Goal: Transaction & Acquisition: Purchase product/service

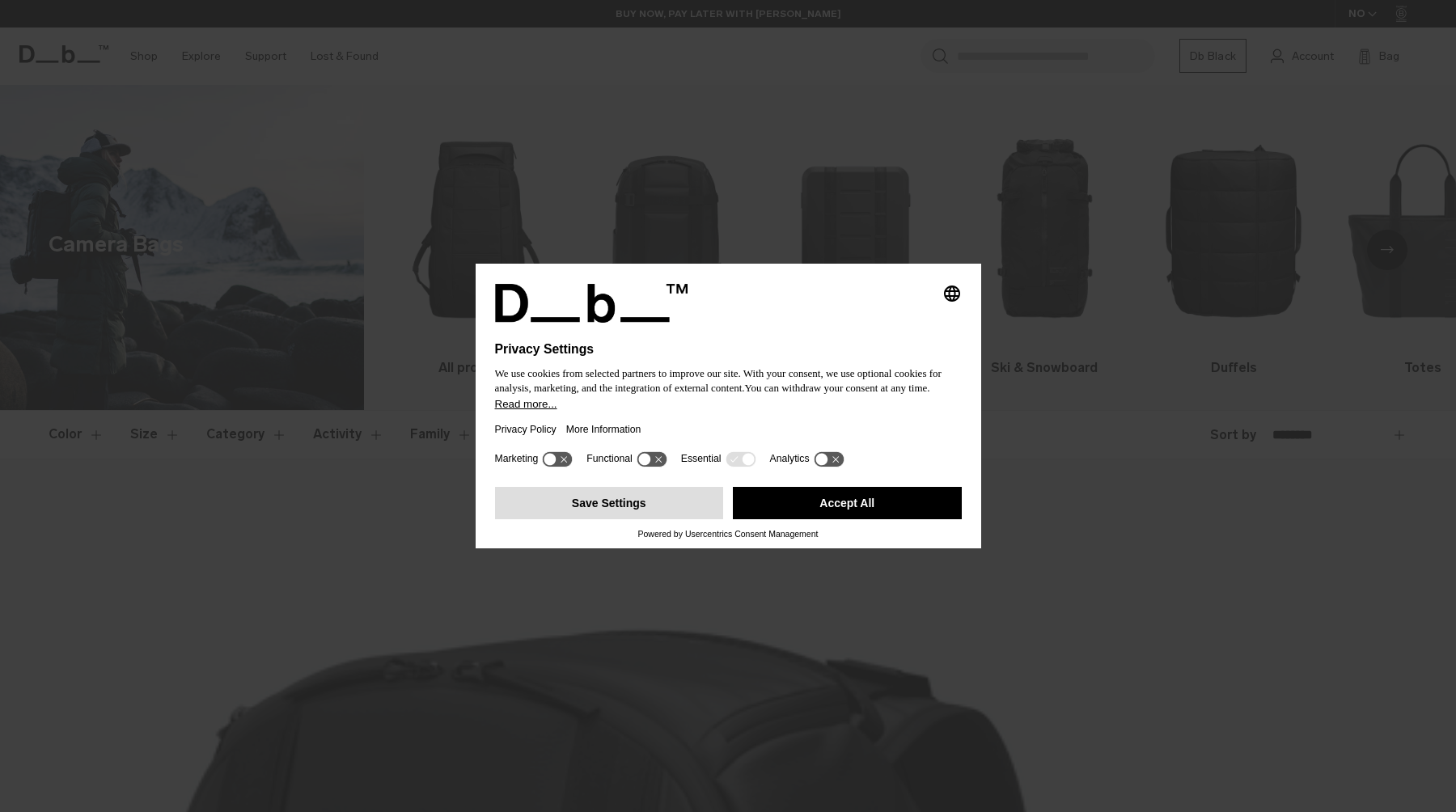
click at [637, 496] on button "Save Settings" at bounding box center [610, 503] width 229 height 32
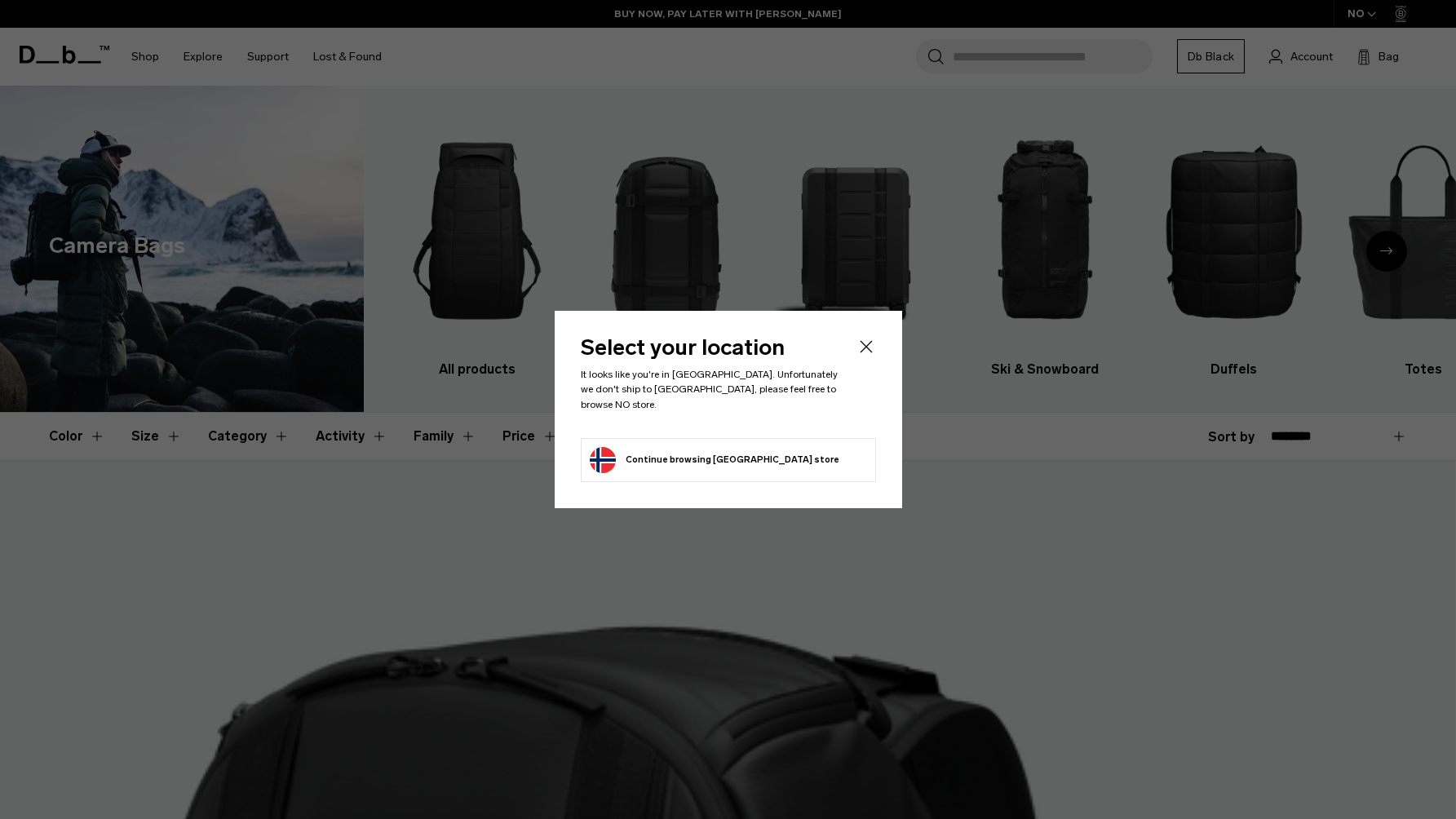
click at [864, 350] on icon "Close" at bounding box center [866, 346] width 20 height 20
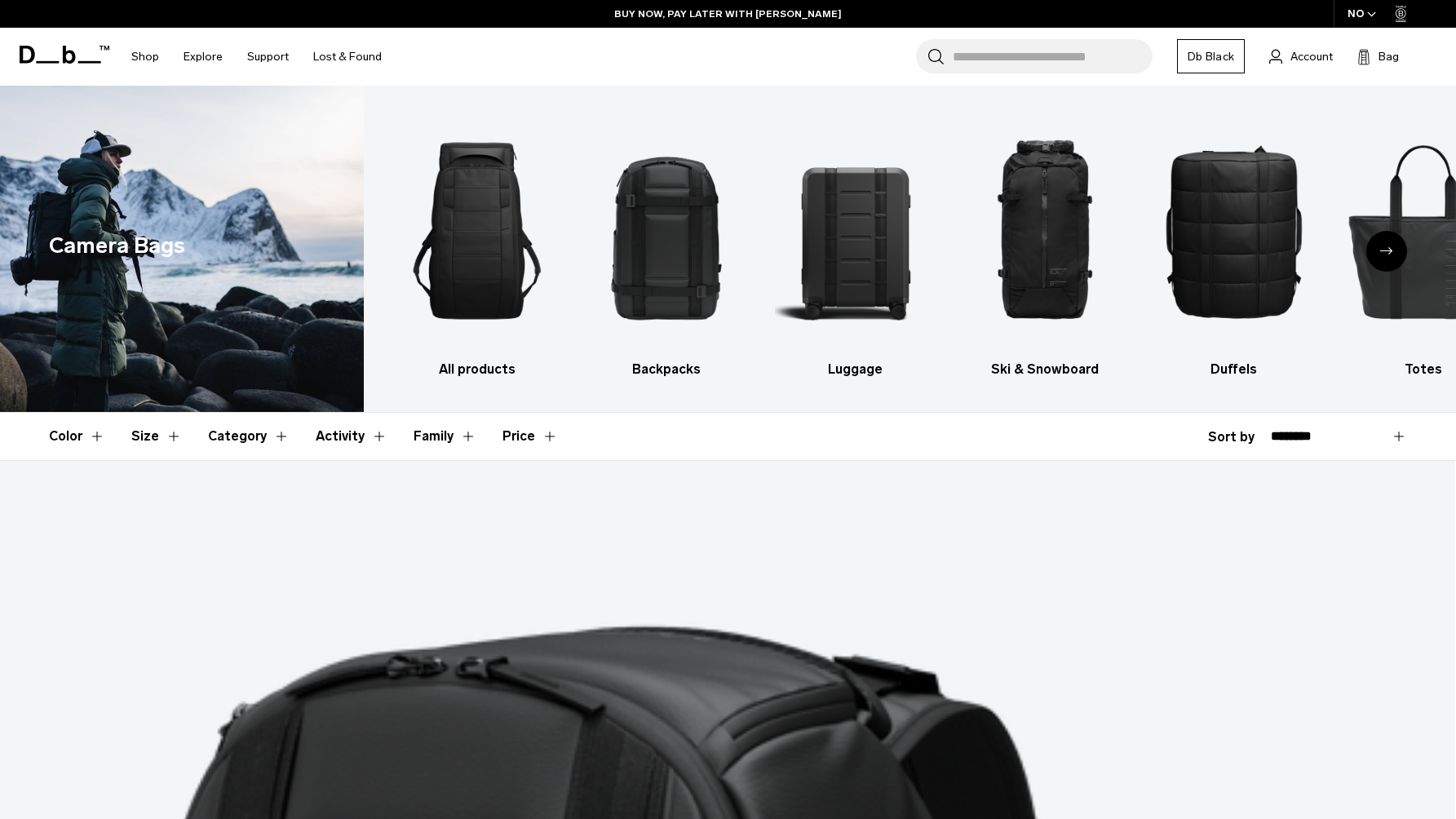
click at [1384, 254] on icon "Next slide" at bounding box center [1386, 251] width 13 height 8
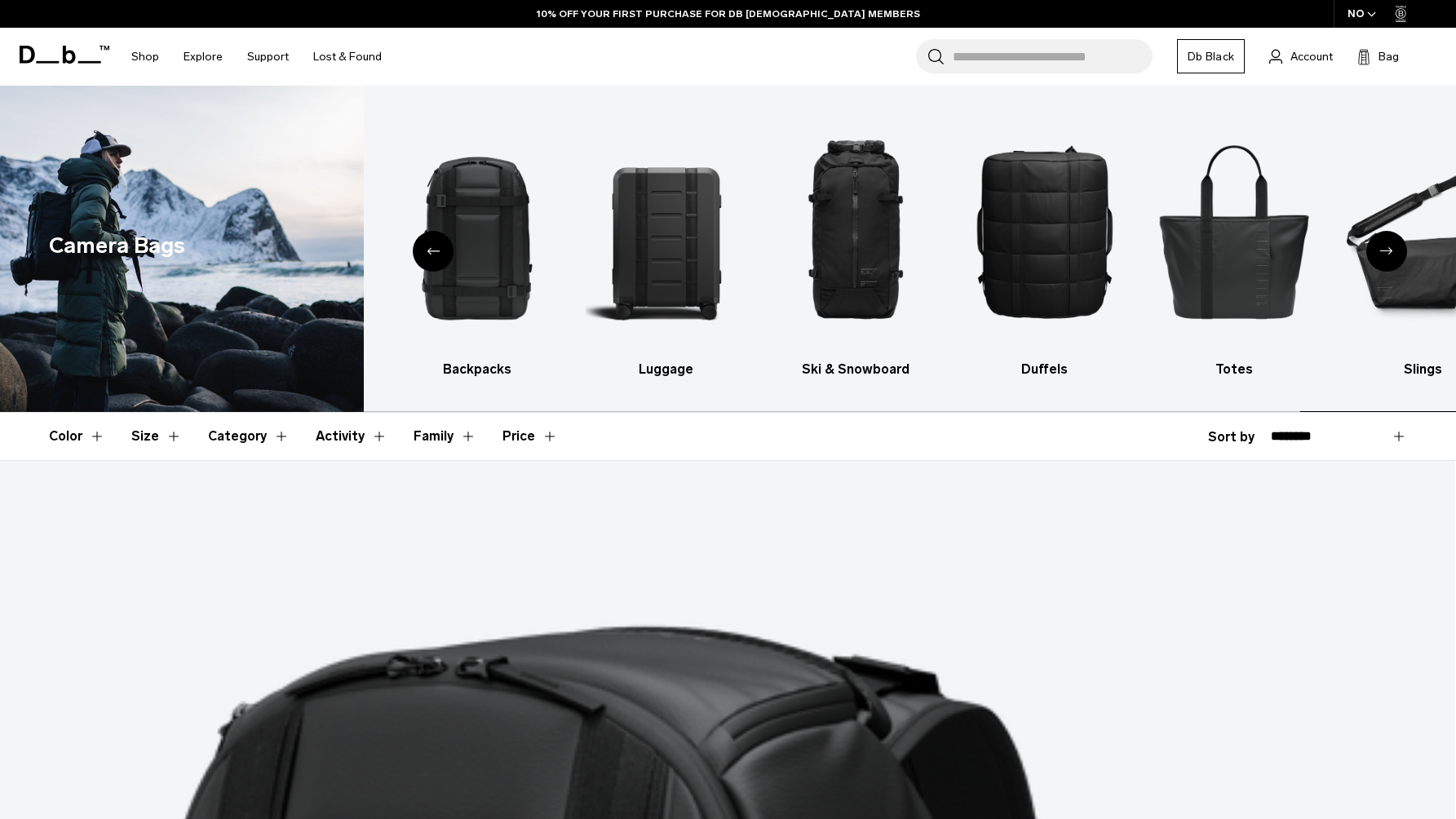
click at [1384, 254] on icon "Next slide" at bounding box center [1386, 251] width 13 height 8
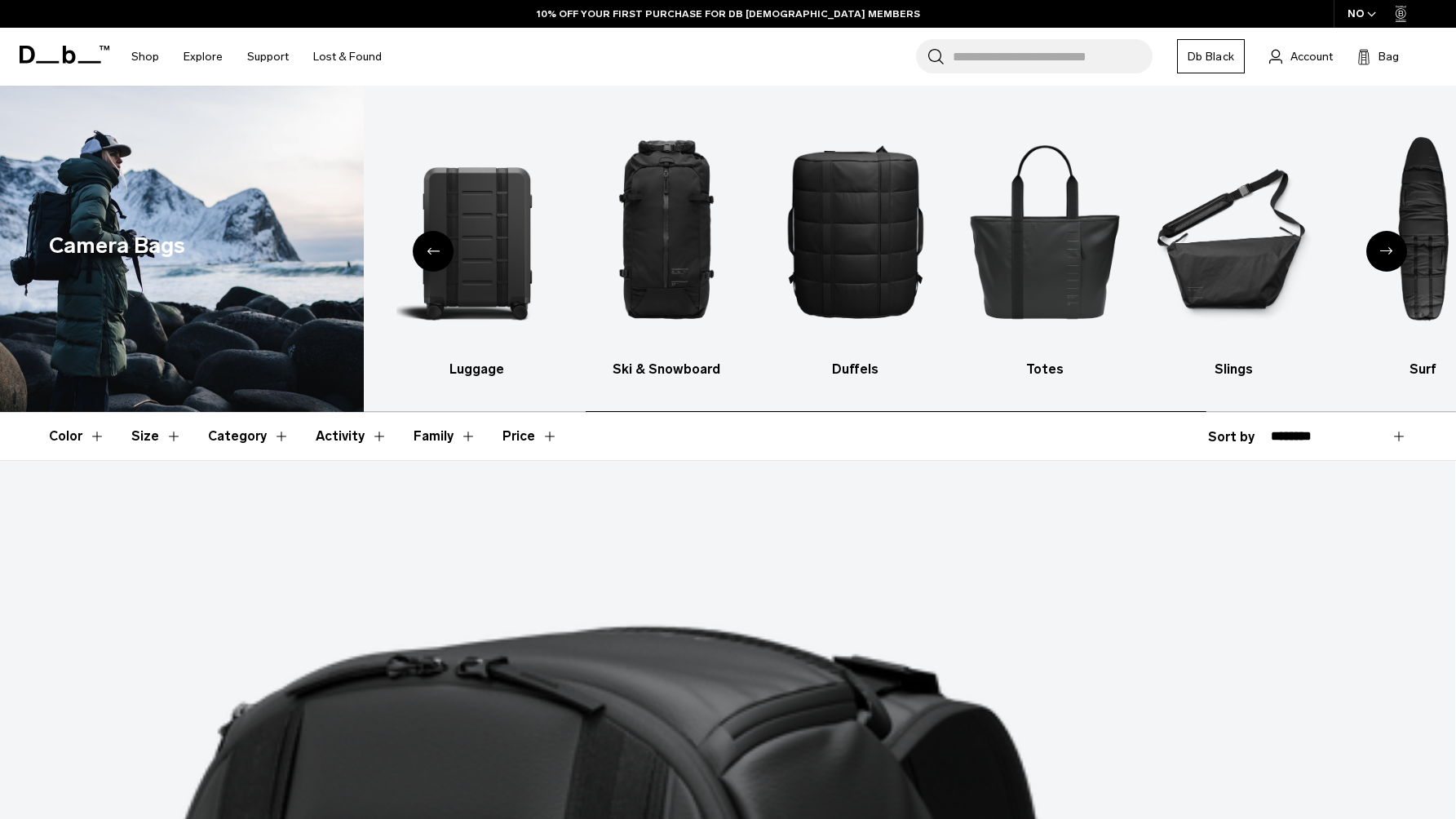
click at [1384, 254] on icon "Next slide" at bounding box center [1386, 251] width 13 height 8
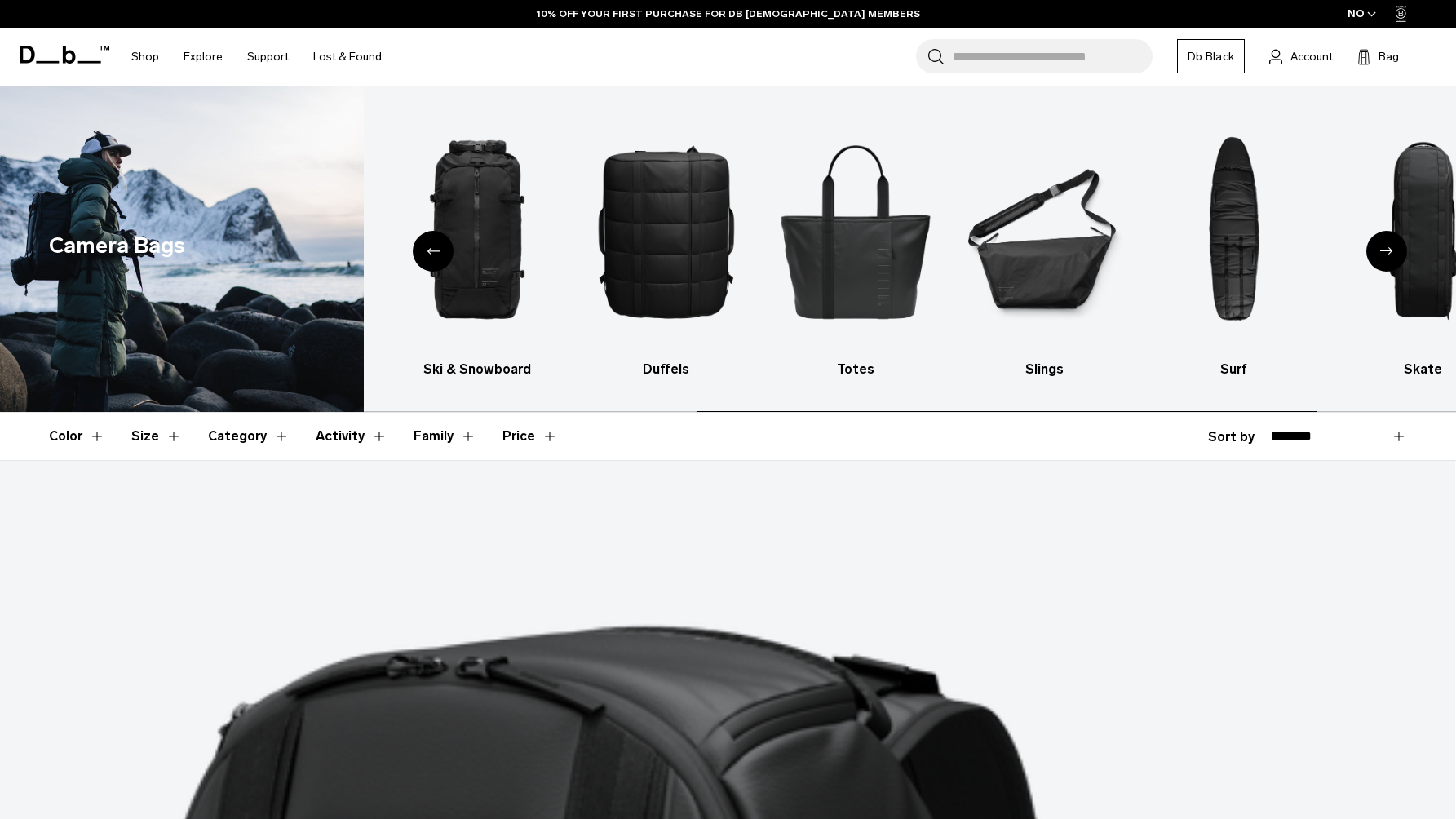
click at [1384, 254] on icon "Next slide" at bounding box center [1386, 251] width 13 height 8
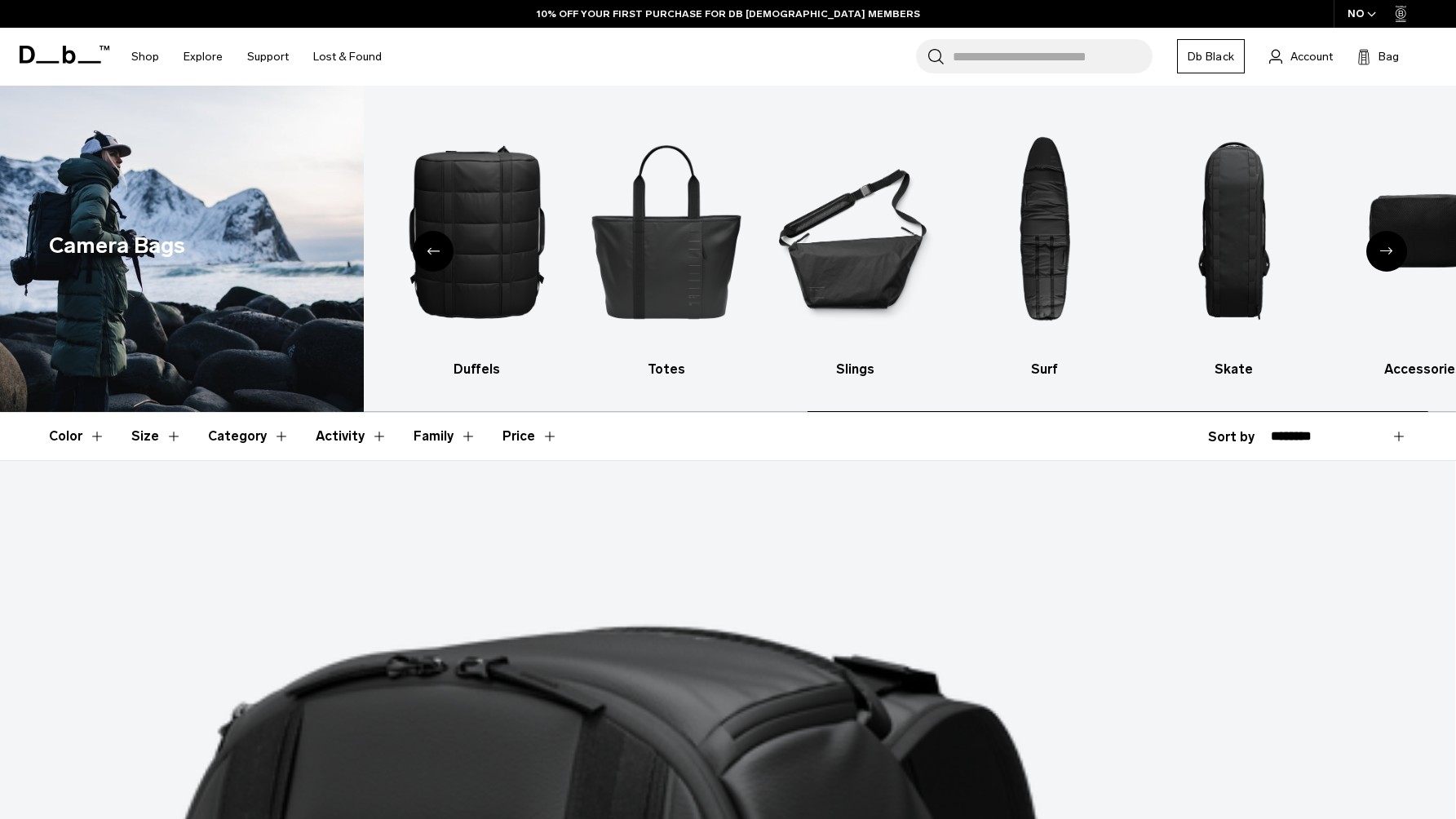
click at [1384, 254] on icon "Next slide" at bounding box center [1386, 251] width 13 height 8
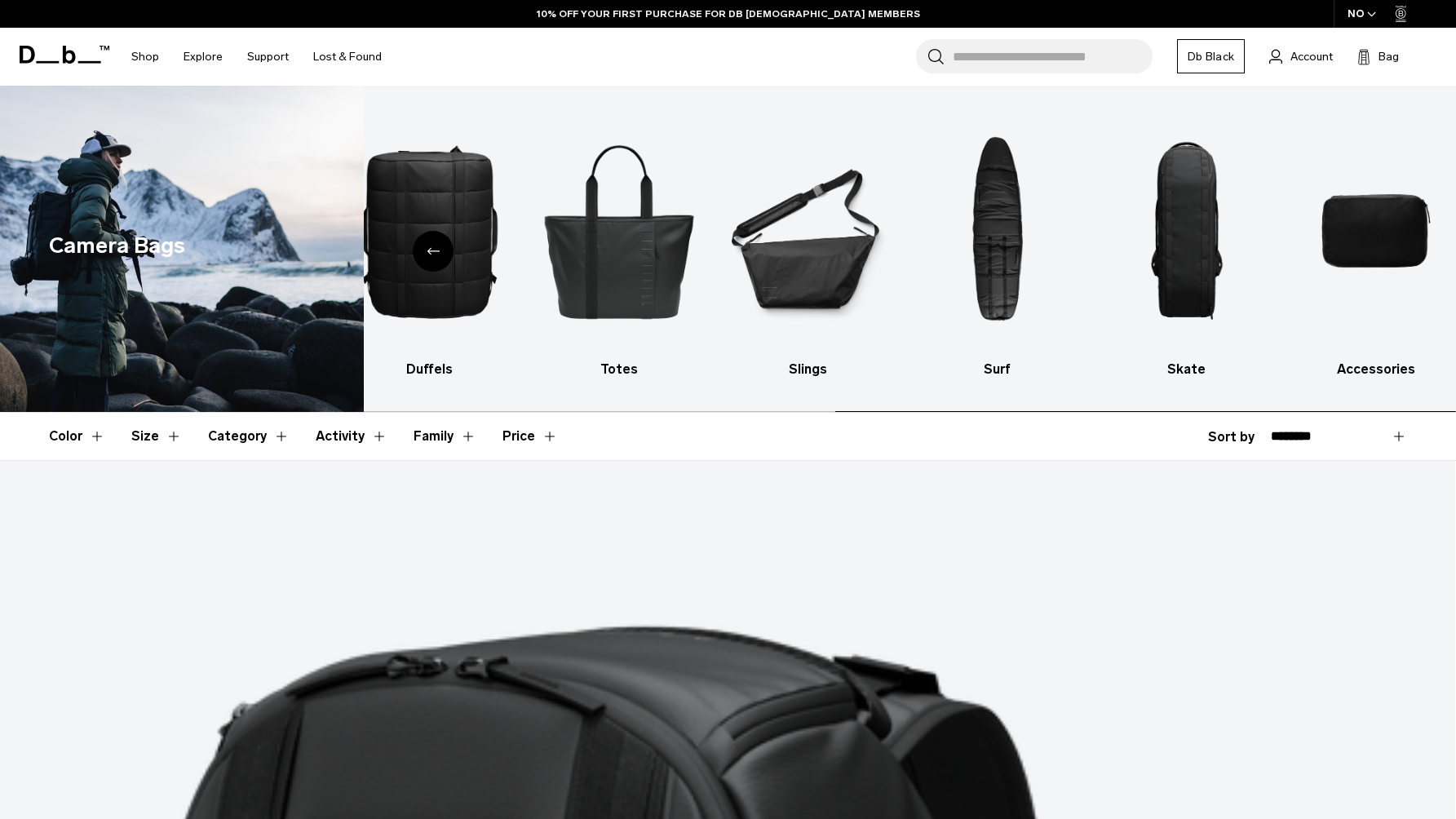
click at [1384, 254] on img "10 / 10" at bounding box center [1375, 230] width 160 height 242
click at [851, 233] on img "7 / 10" at bounding box center [808, 230] width 160 height 242
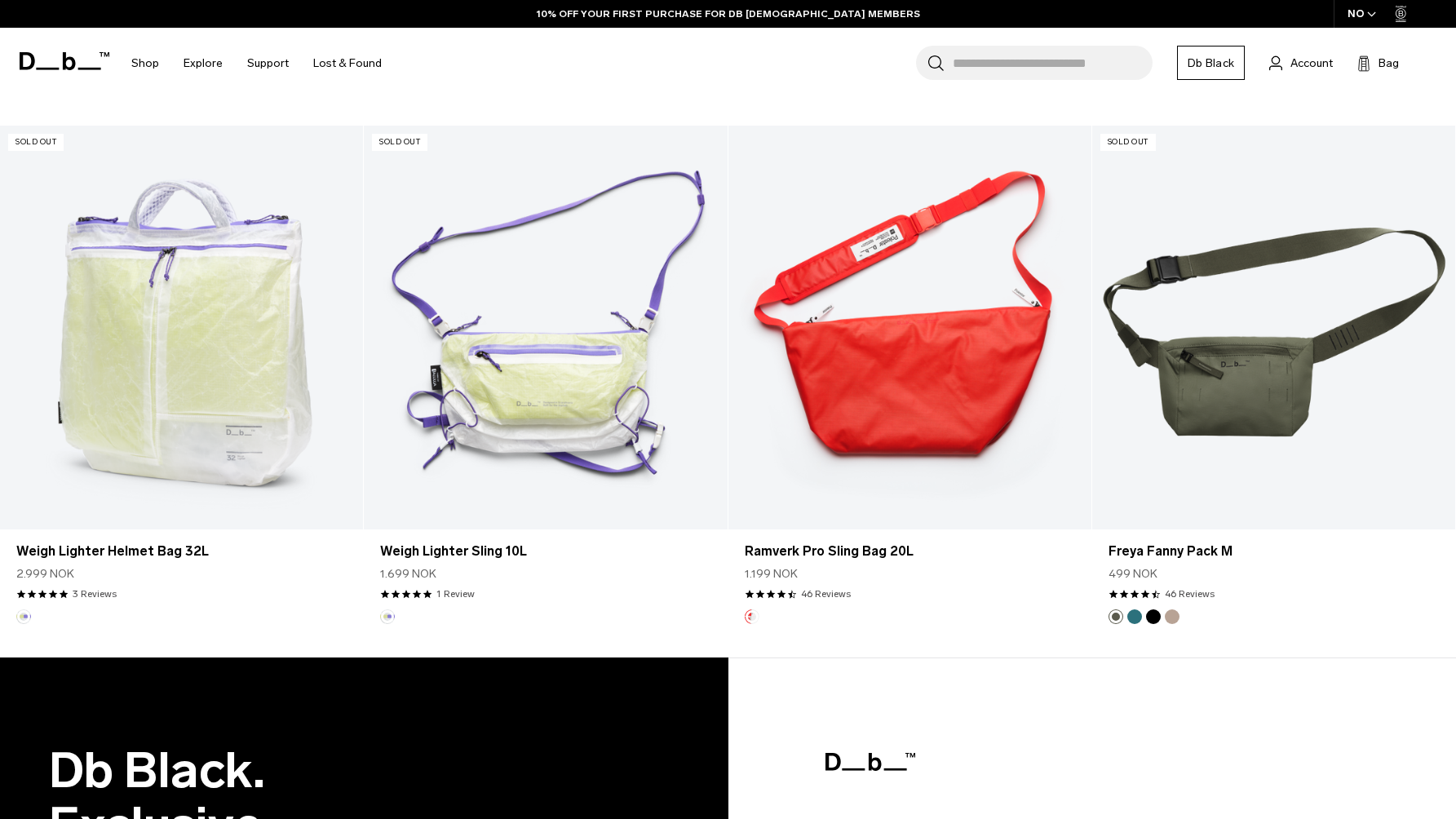
scroll to position [3865, 0]
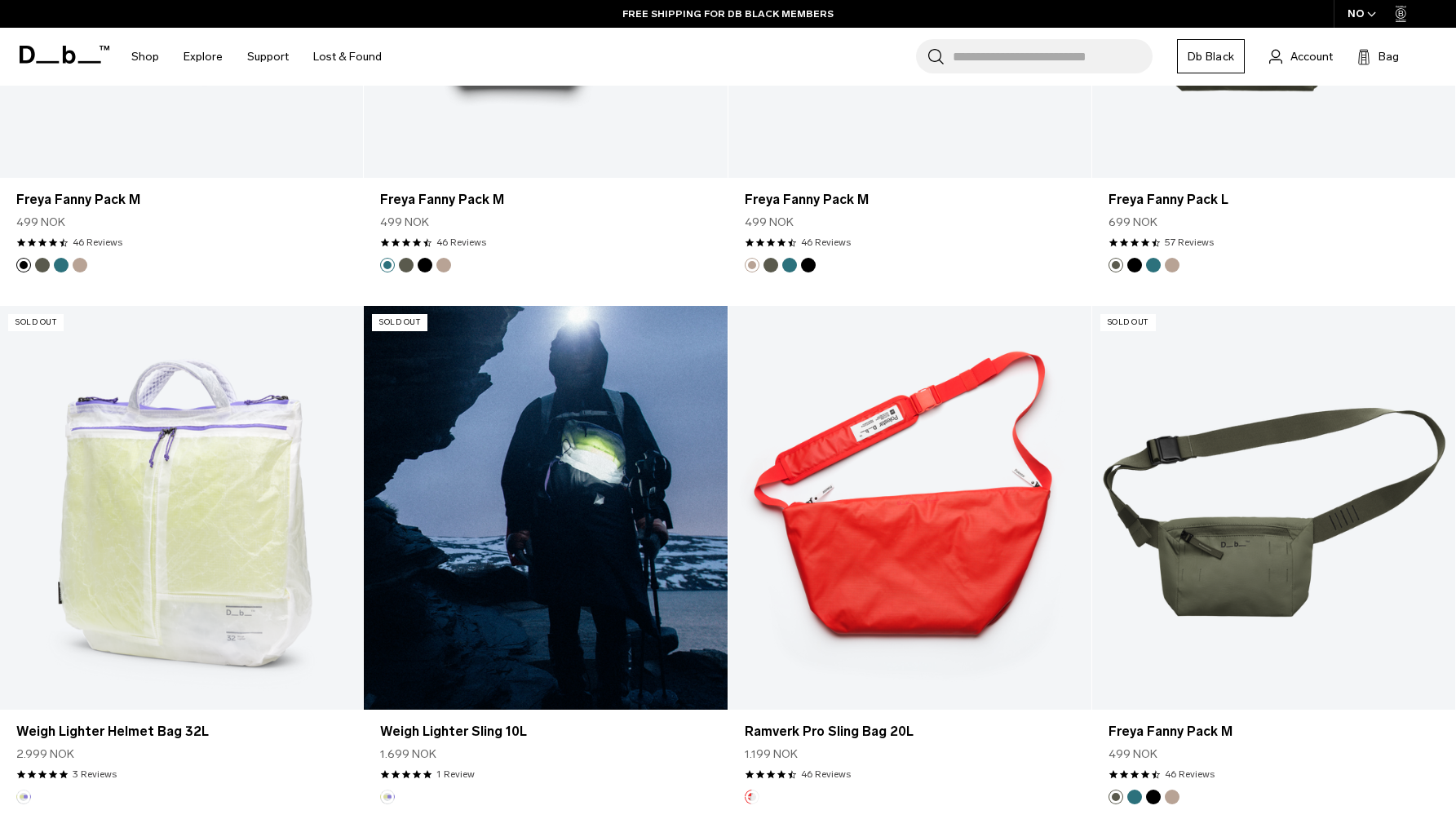
click at [424, 433] on link "Weigh Lighter Sling 10L" at bounding box center [545, 507] width 363 height 404
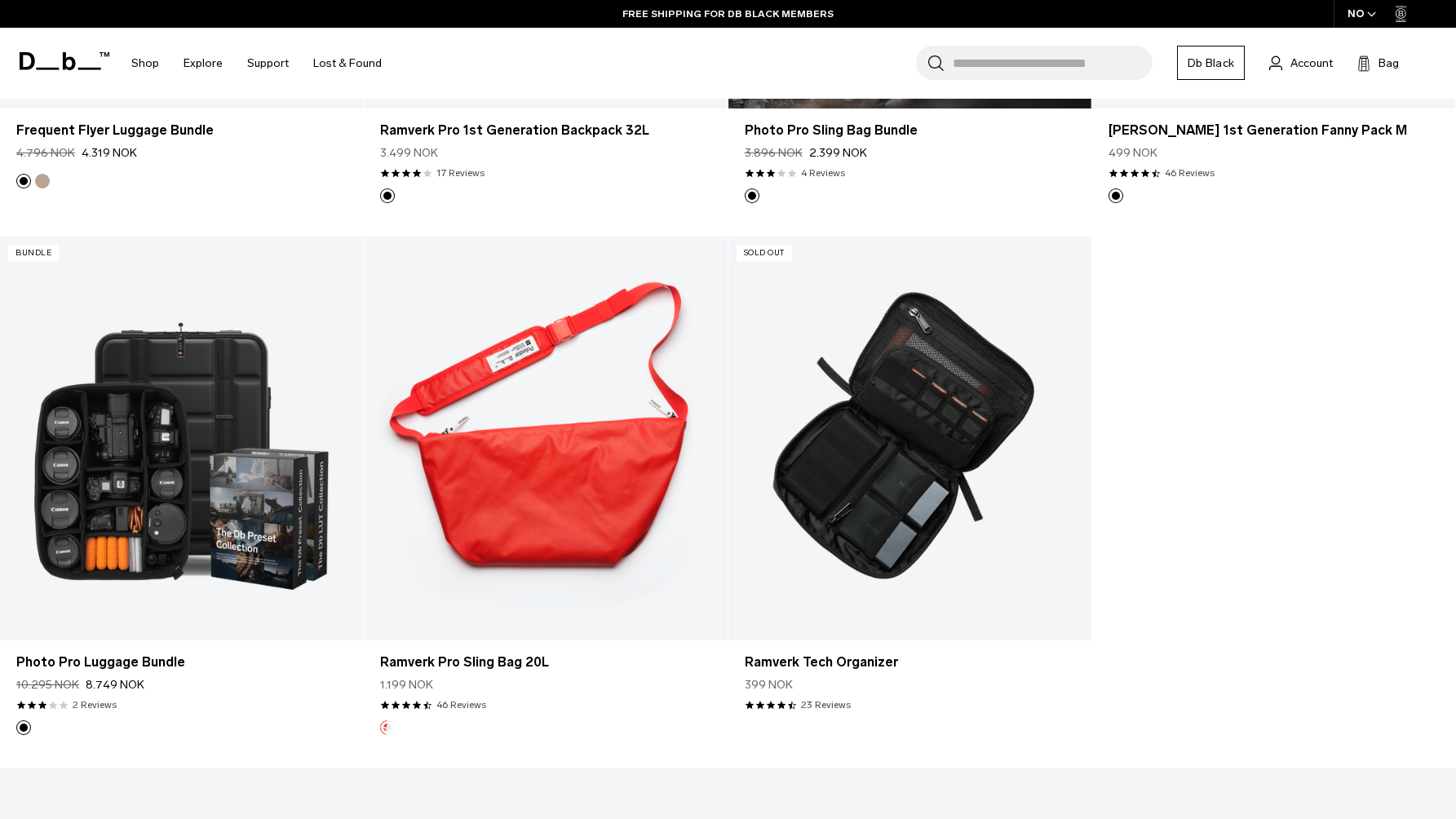
scroll to position [3413, 0]
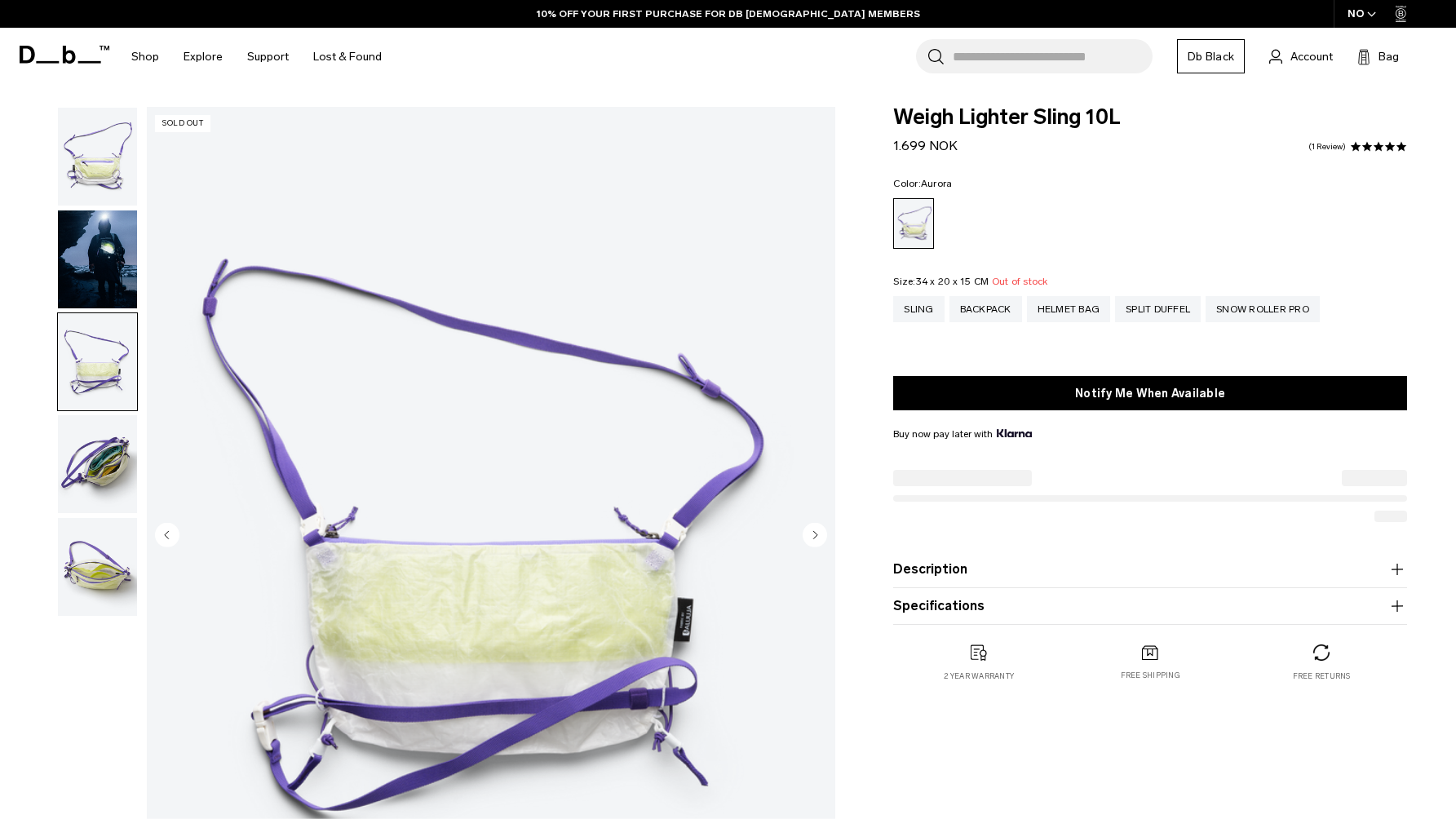
click at [109, 484] on img "button" at bounding box center [97, 464] width 79 height 98
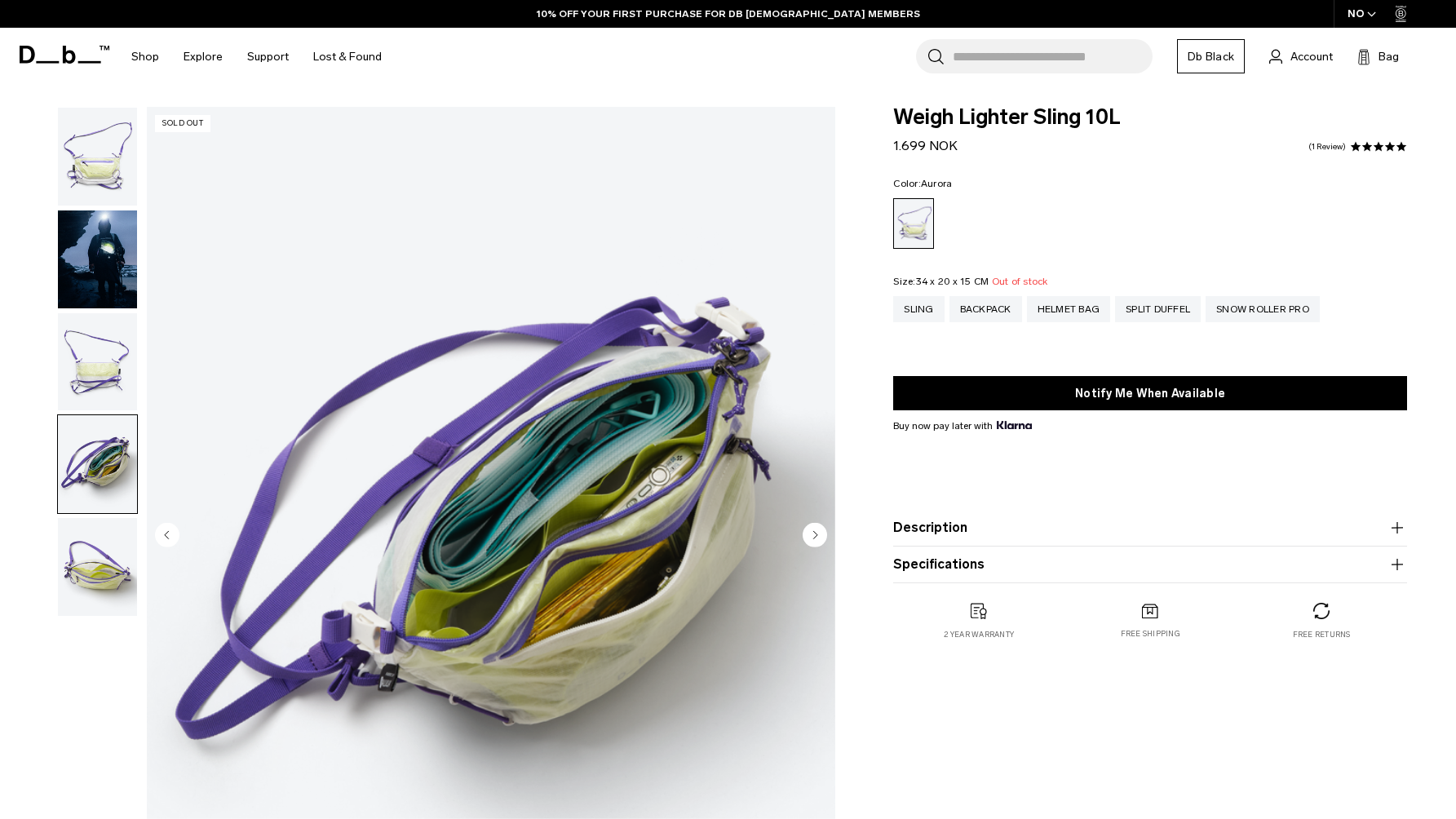
click at [103, 546] on img "button" at bounding box center [97, 566] width 79 height 98
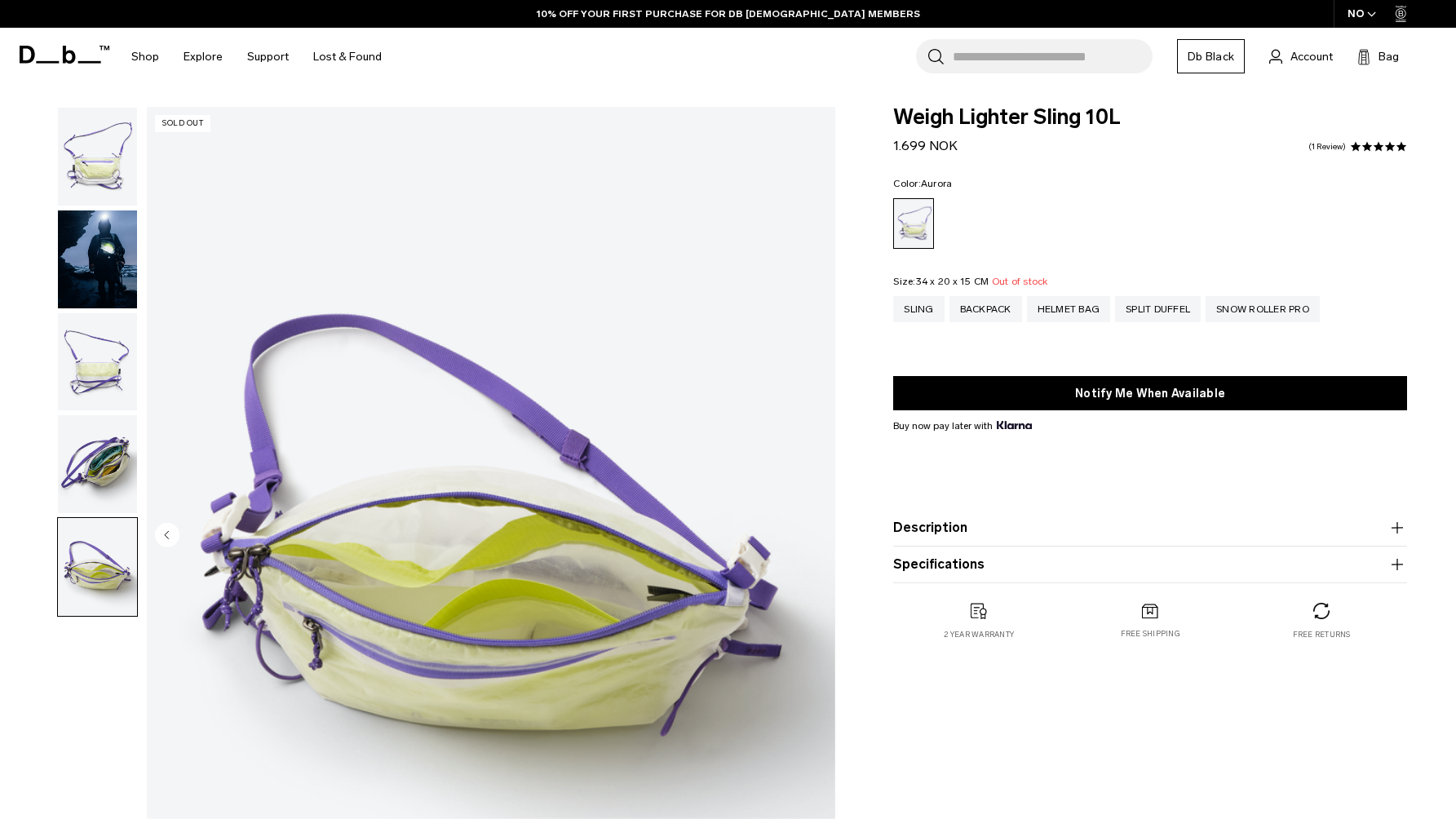
click at [79, 152] on img "button" at bounding box center [97, 157] width 79 height 98
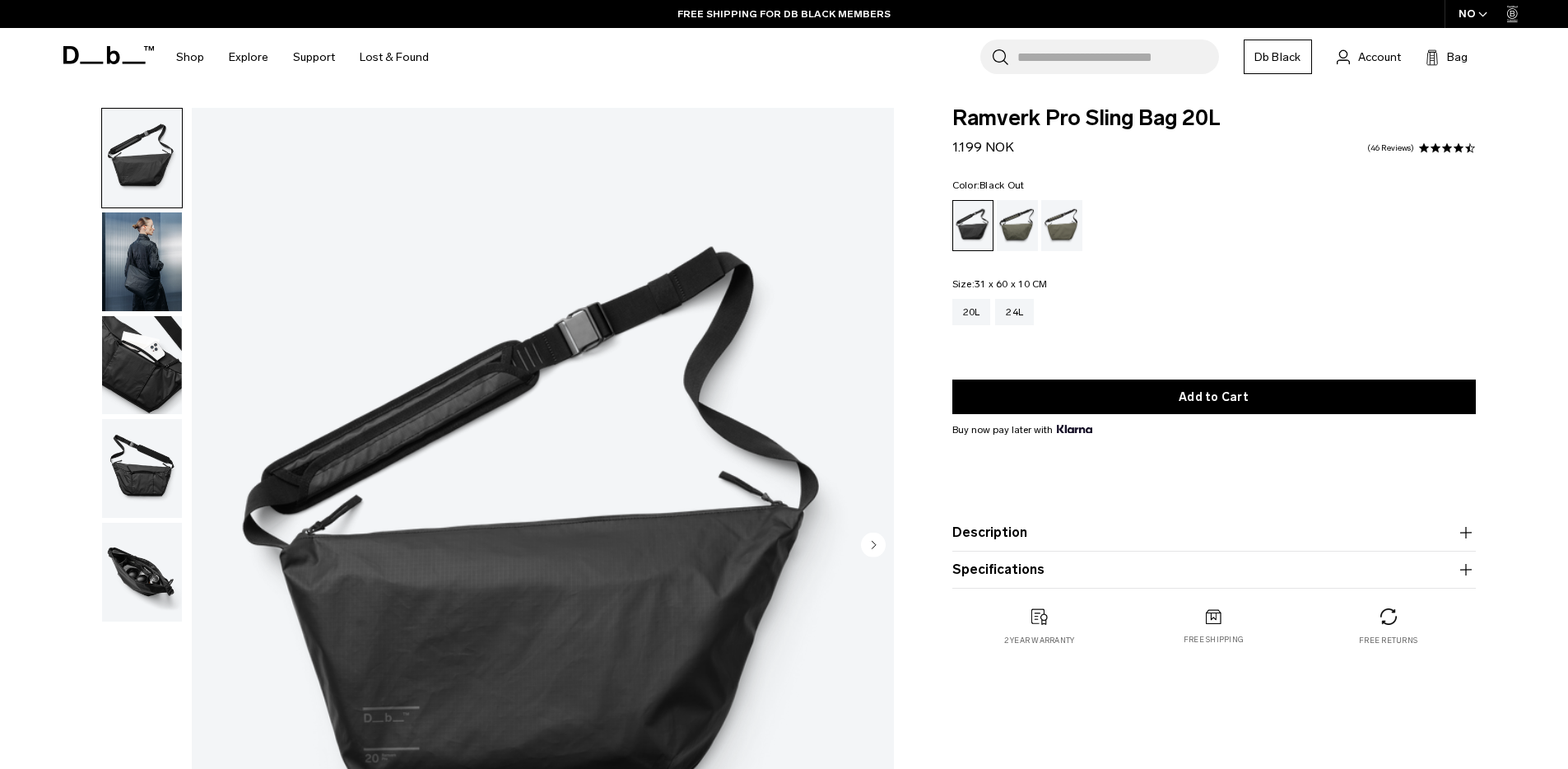
click at [121, 247] on img "button" at bounding box center [142, 261] width 80 height 99
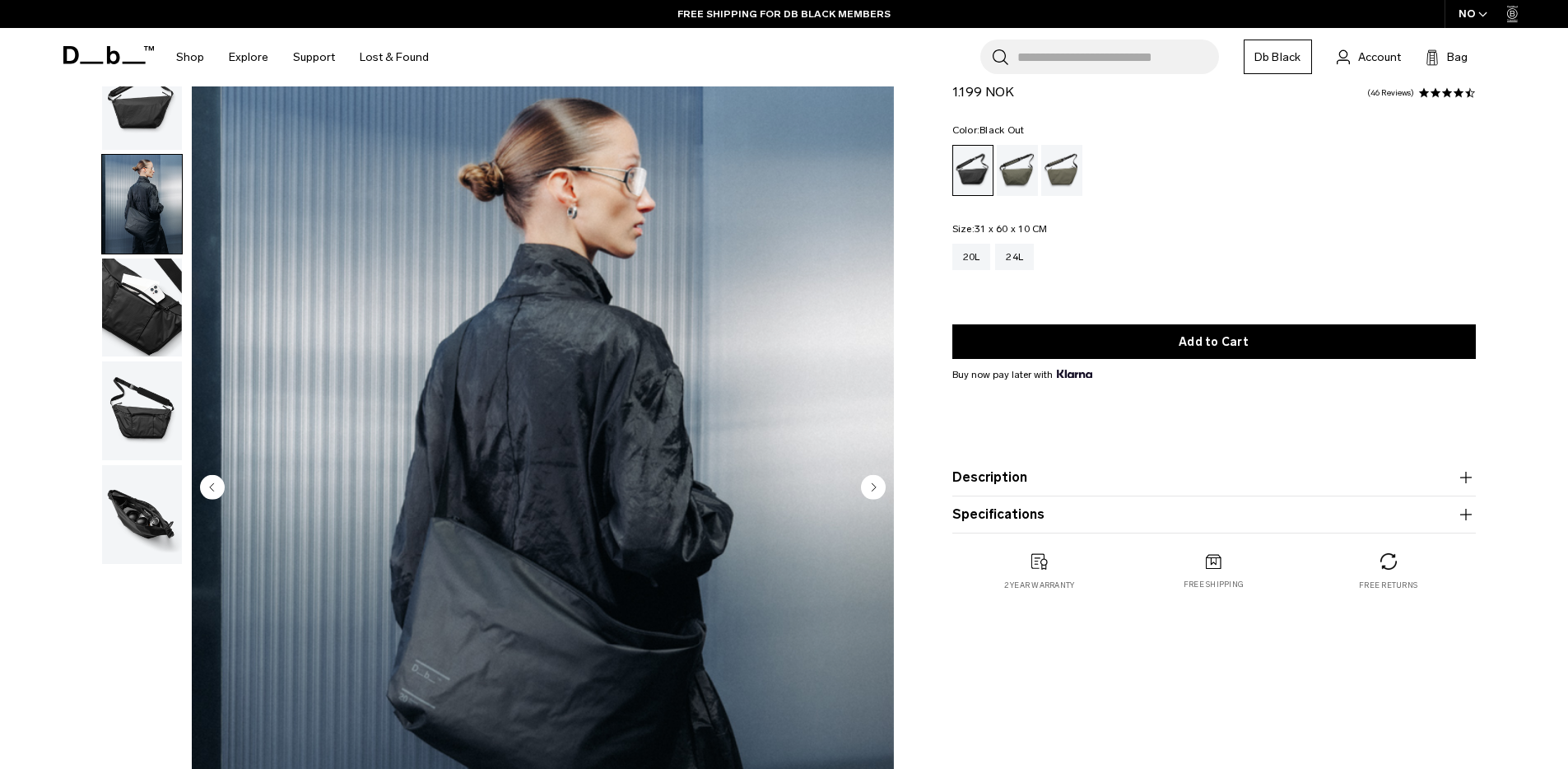
scroll to position [144, 0]
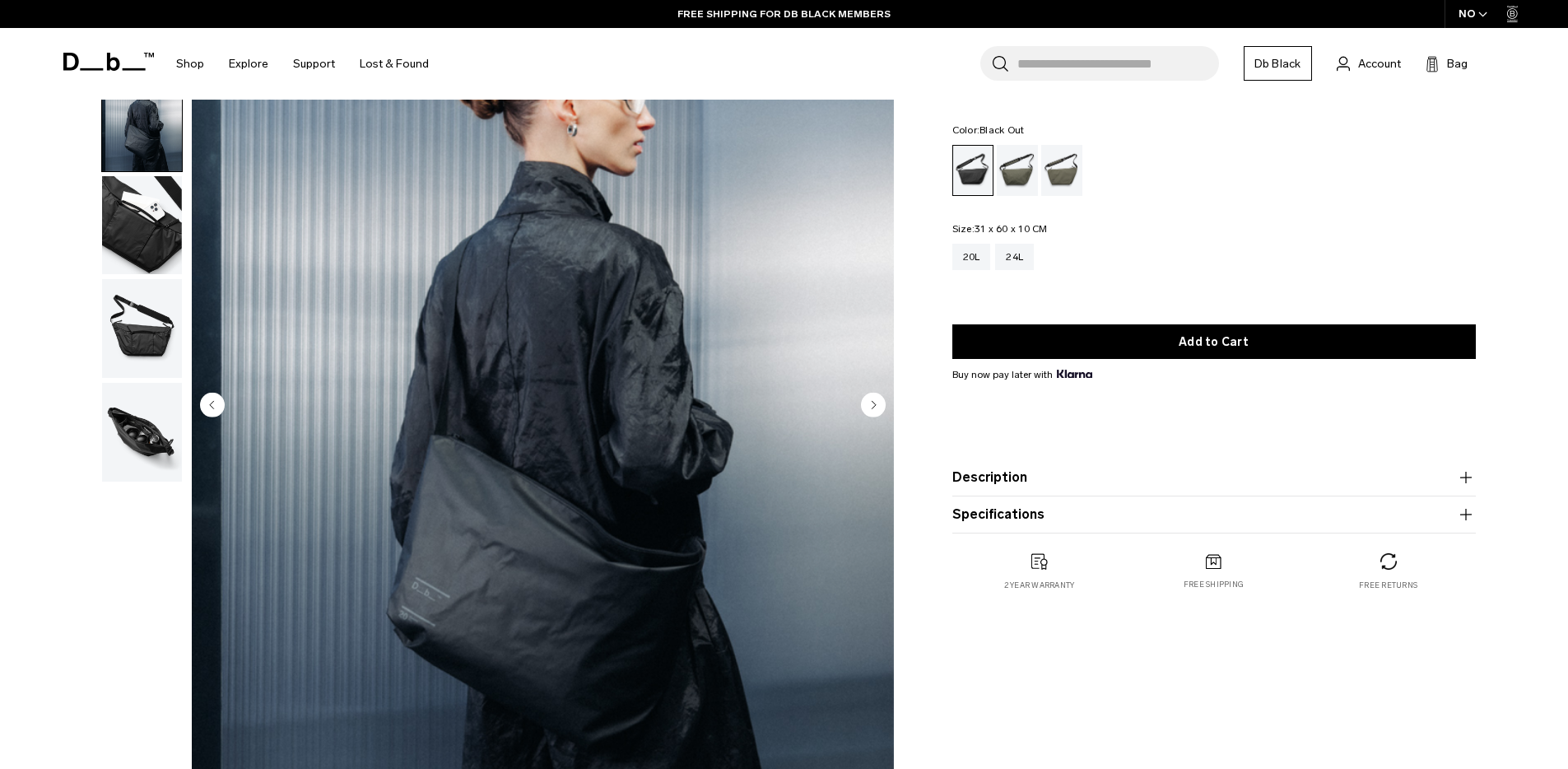
click at [194, 215] on img "2 / 5" at bounding box center [543, 407] width 703 height 877
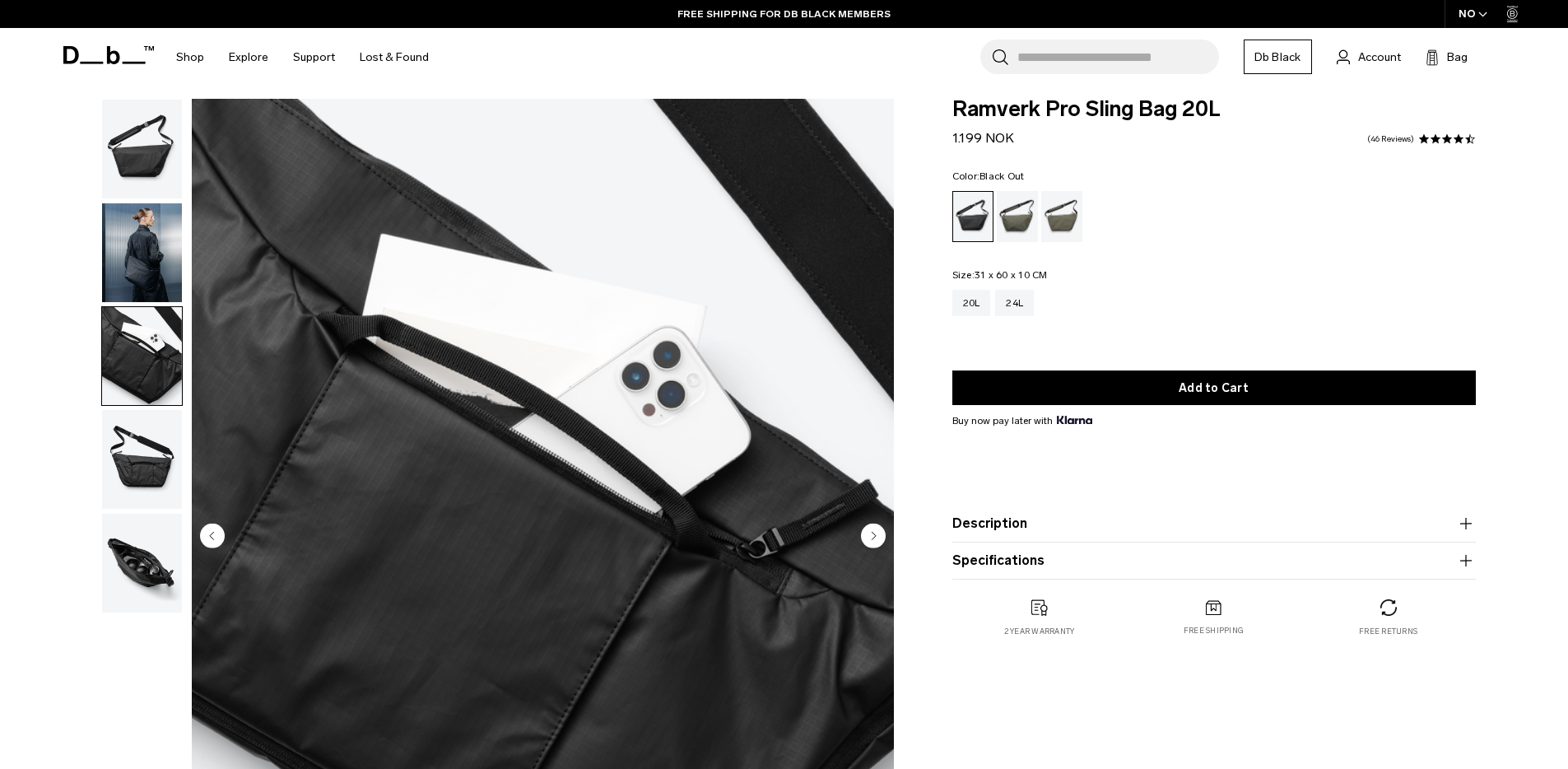
scroll to position [11, 0]
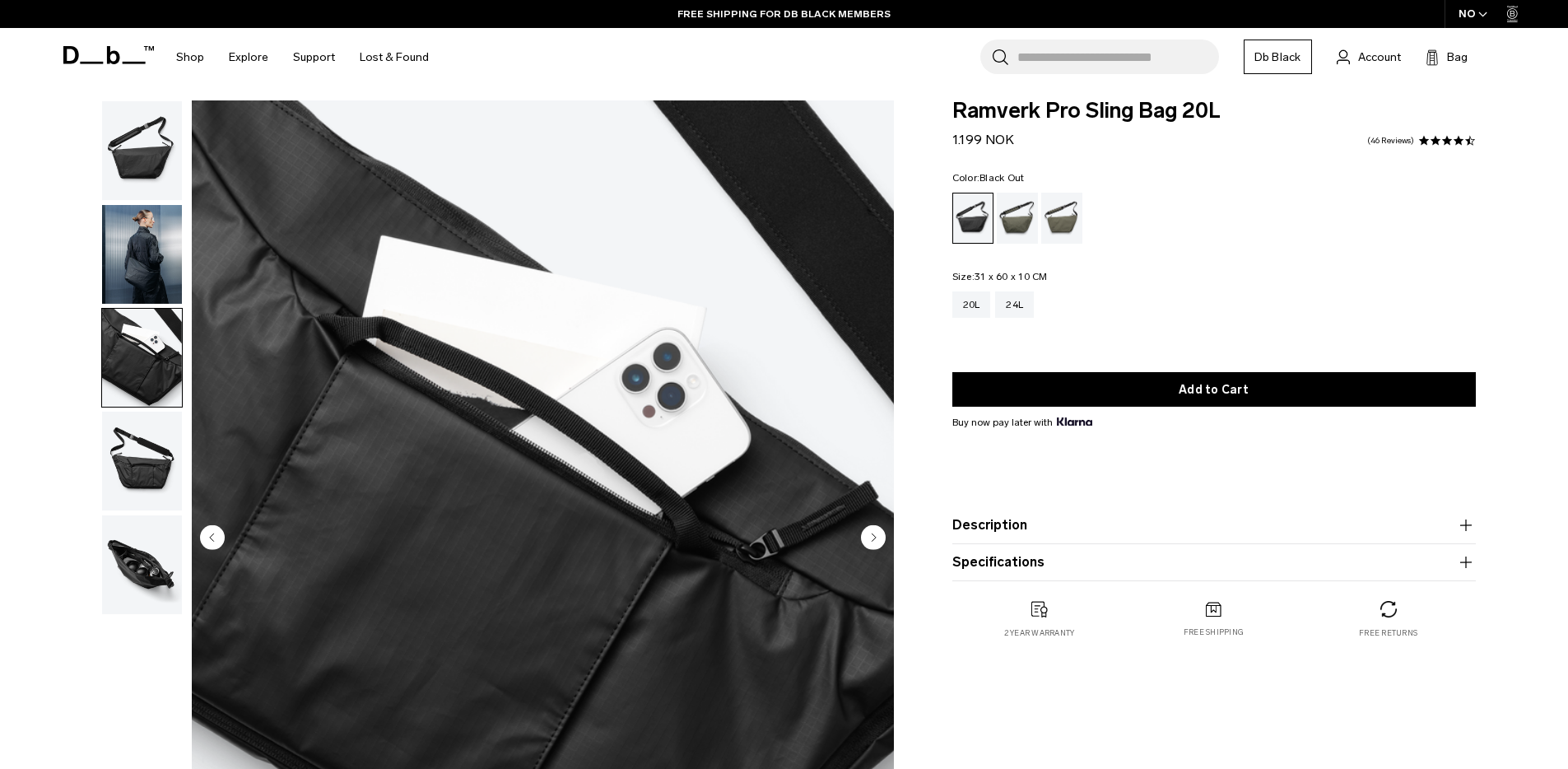
click at [152, 413] on img "button" at bounding box center [142, 461] width 80 height 99
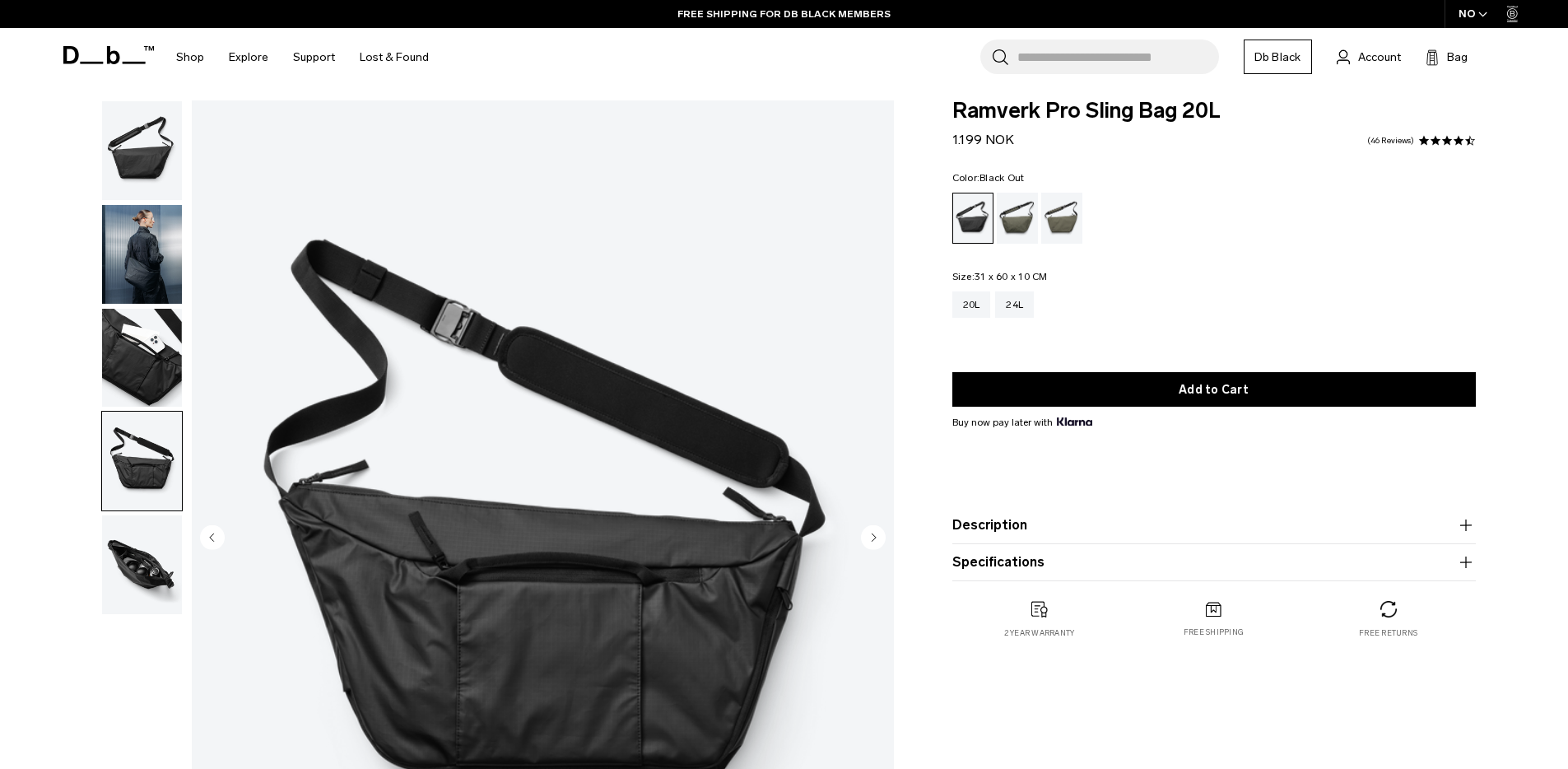
click at [146, 574] on img "button" at bounding box center [142, 565] width 80 height 99
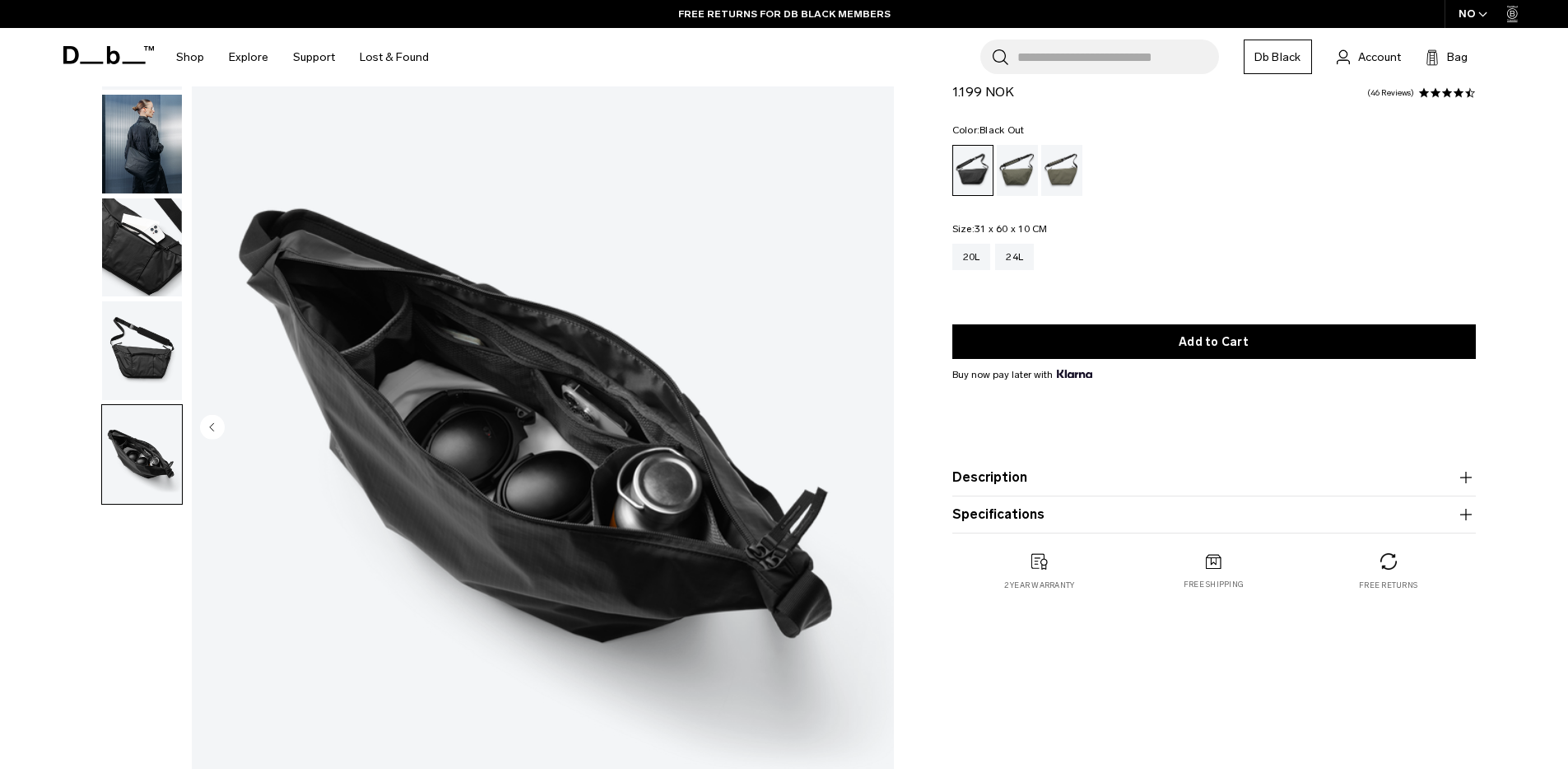
scroll to position [121, 0]
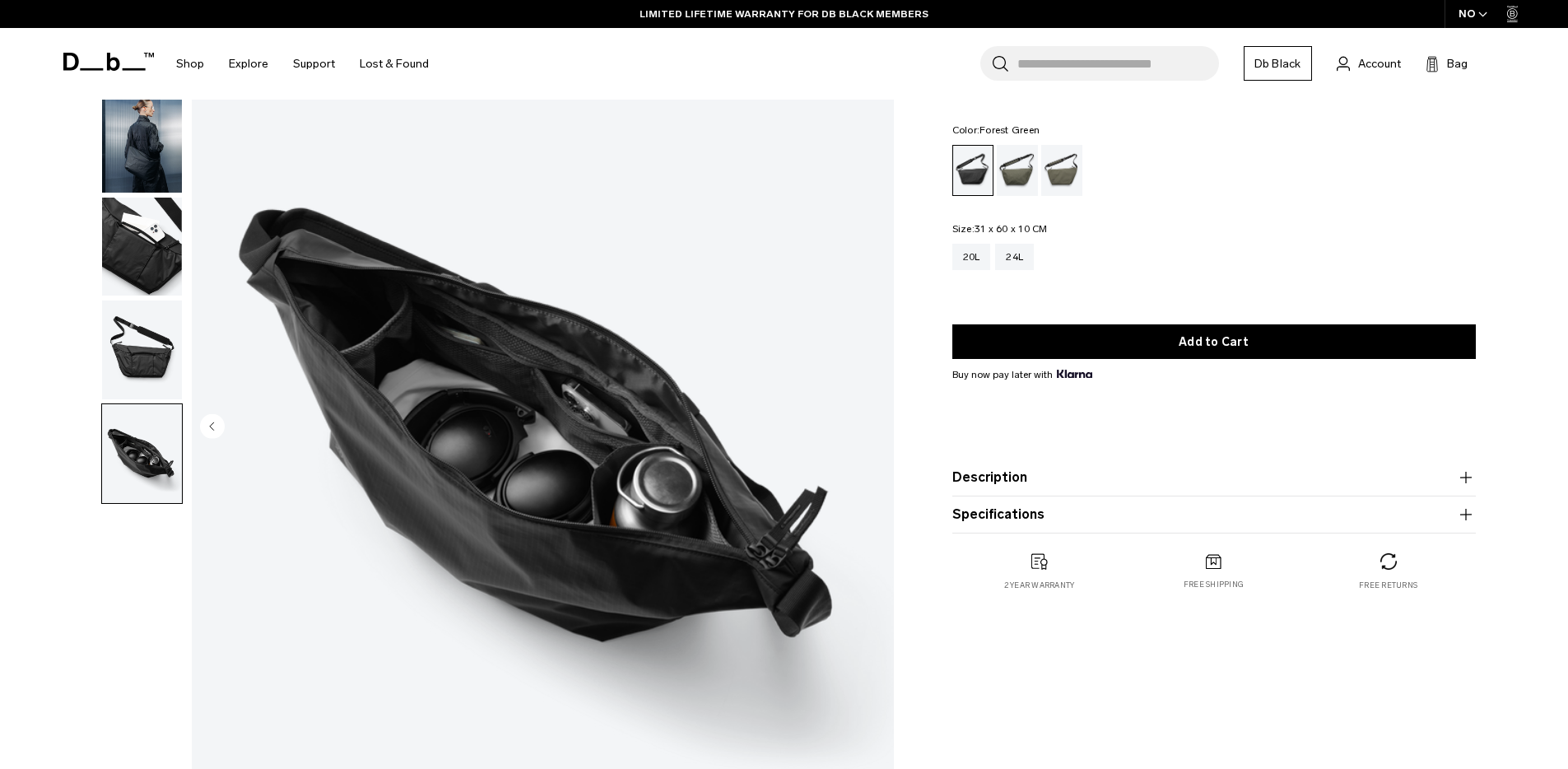
click at [998, 165] on div "Forest Green" at bounding box center [1018, 170] width 42 height 51
click at [1052, 172] on div "Mash Green" at bounding box center [1063, 170] width 42 height 51
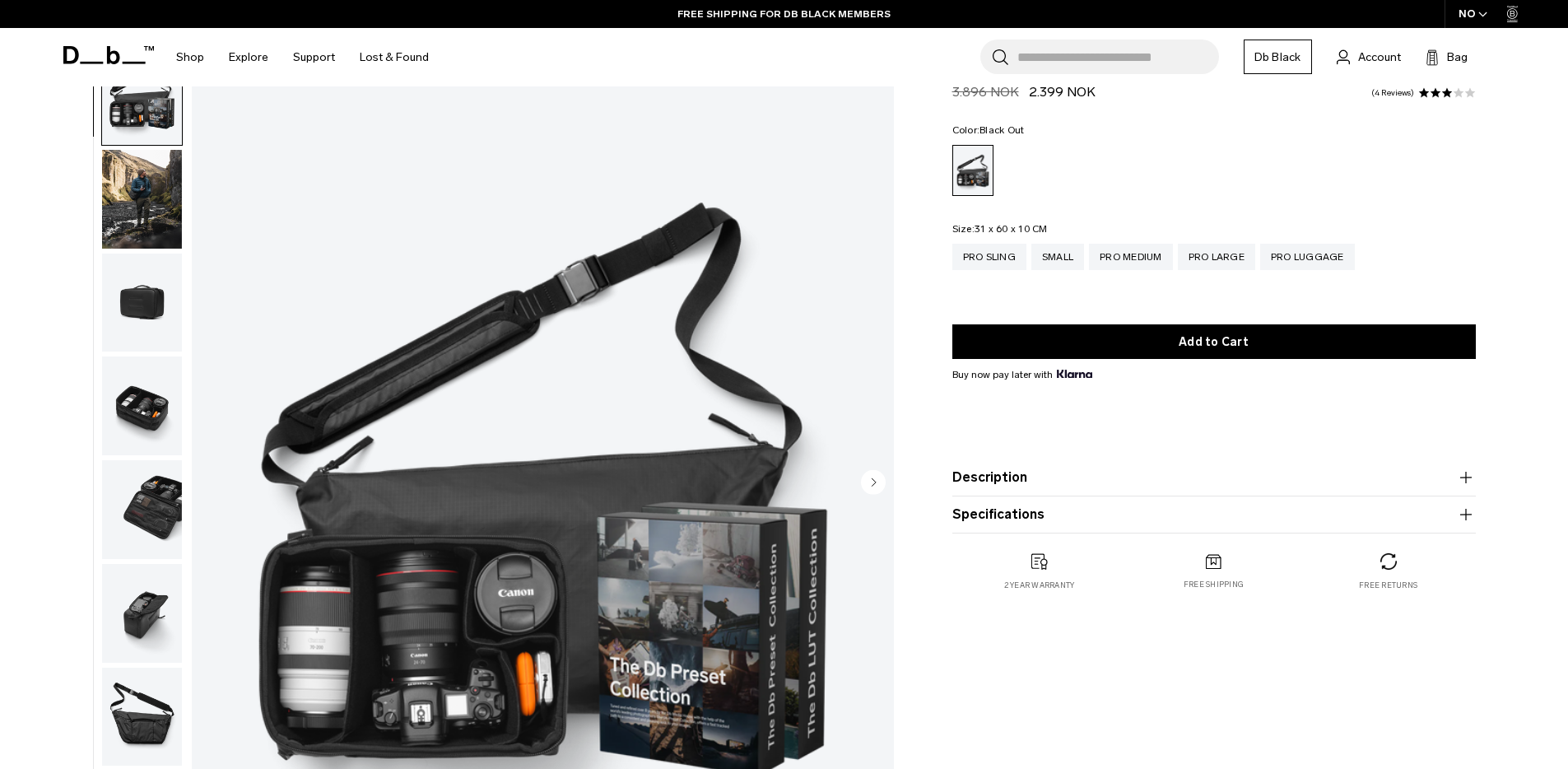
scroll to position [142, 0]
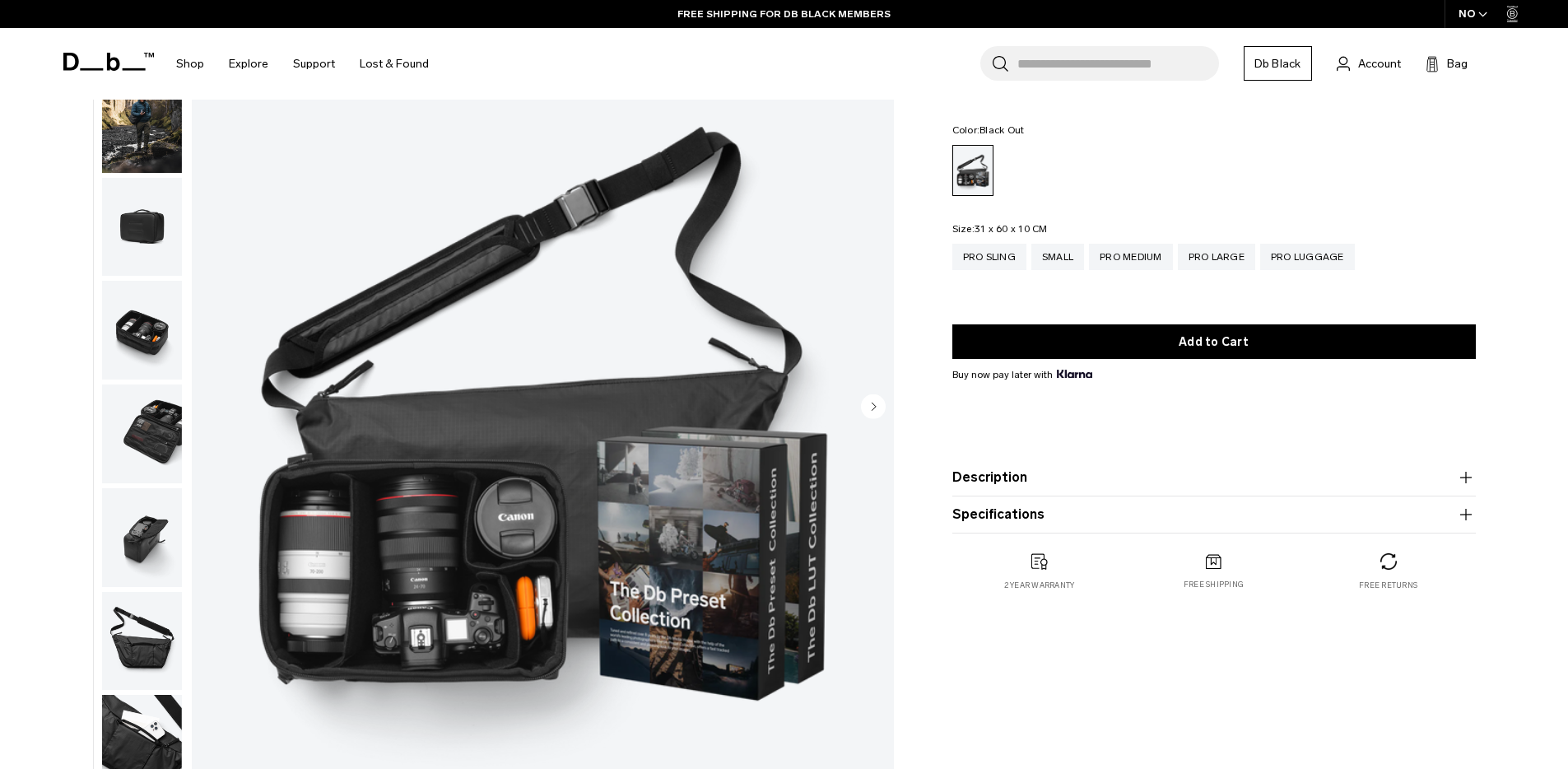
click at [155, 199] on img "button" at bounding box center [142, 227] width 80 height 99
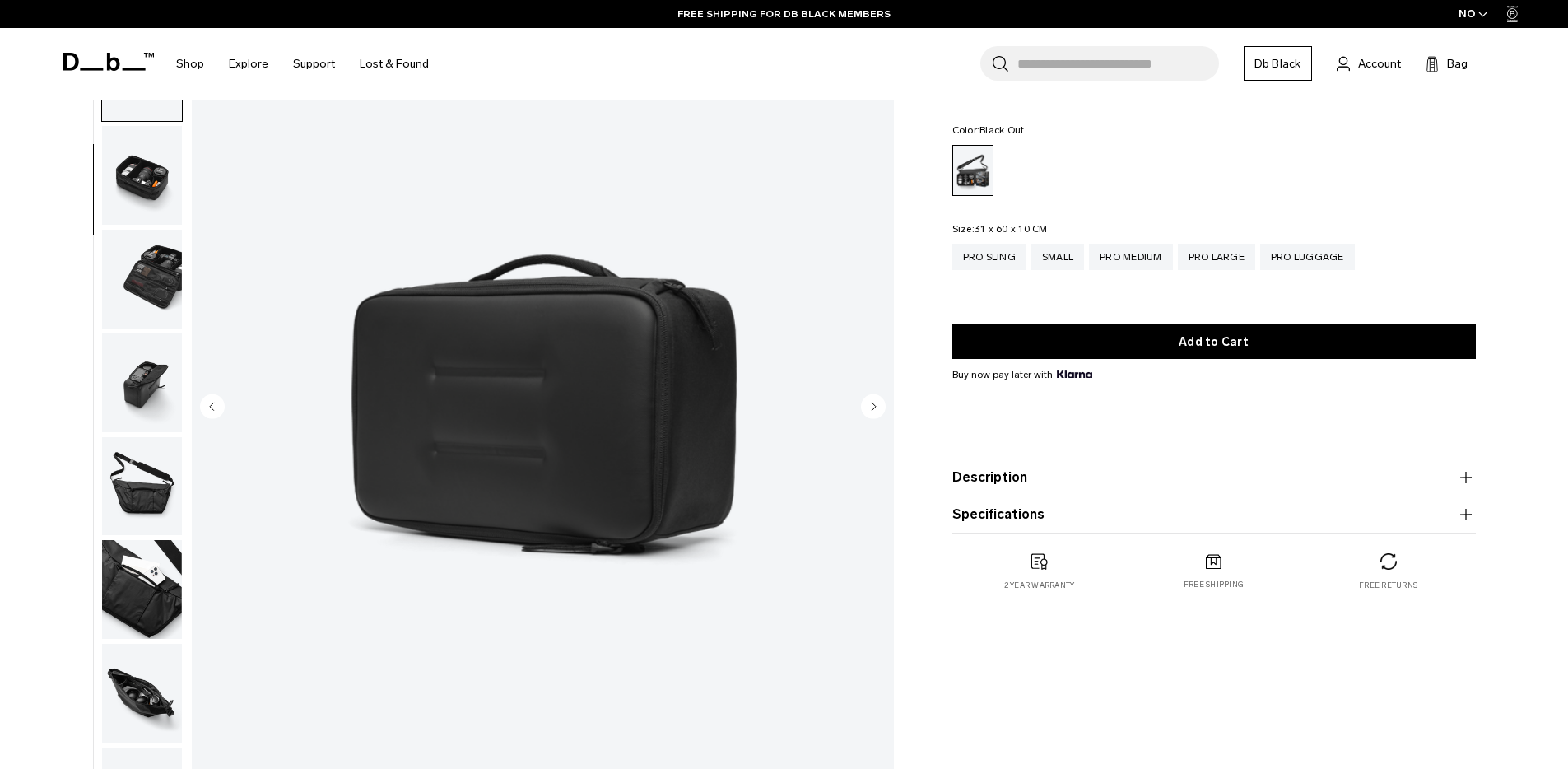
scroll to position [155, 0]
click at [149, 192] on img "button" at bounding box center [142, 174] width 80 height 99
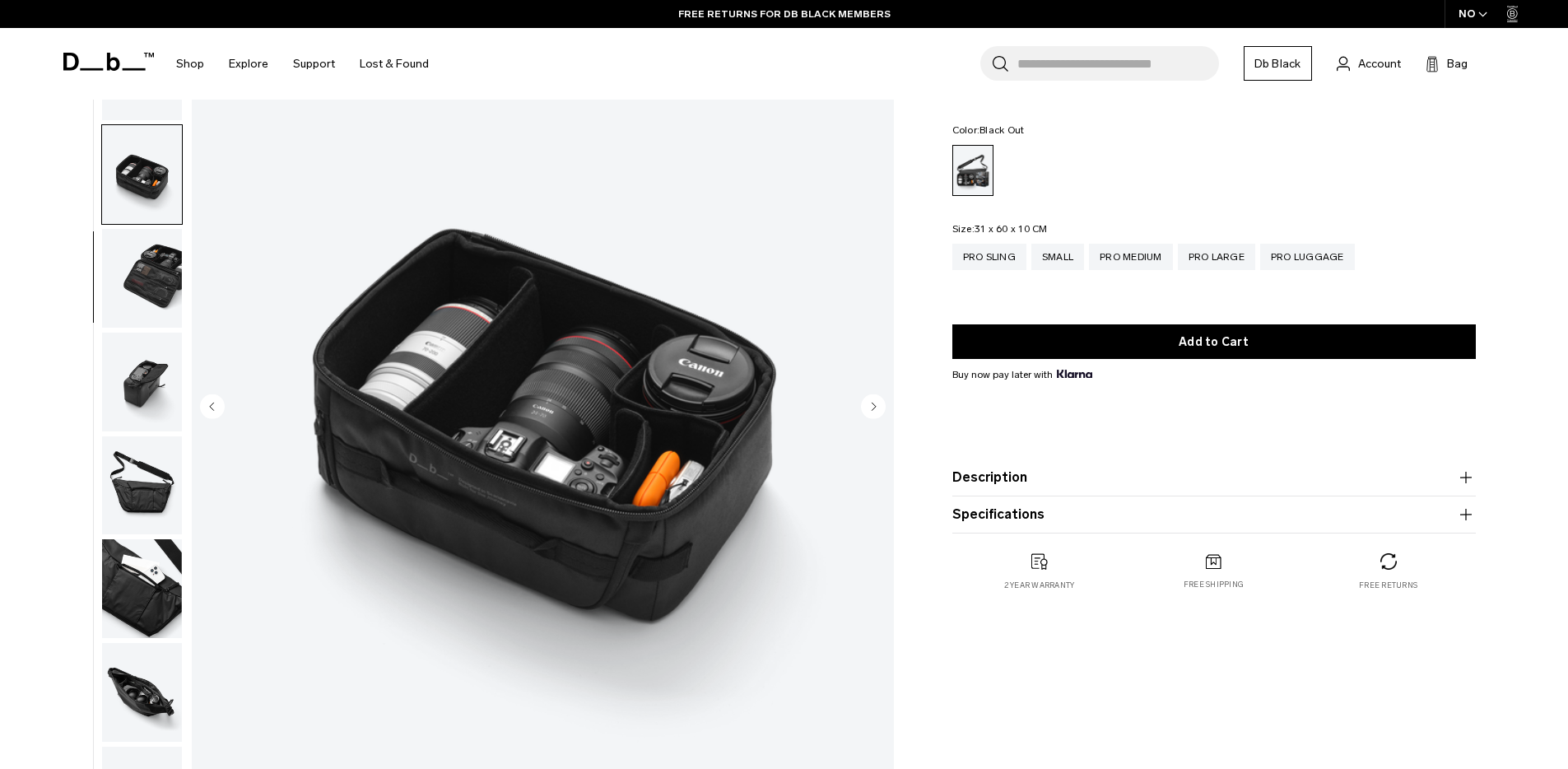
click at [154, 270] on img "button" at bounding box center [142, 278] width 80 height 99
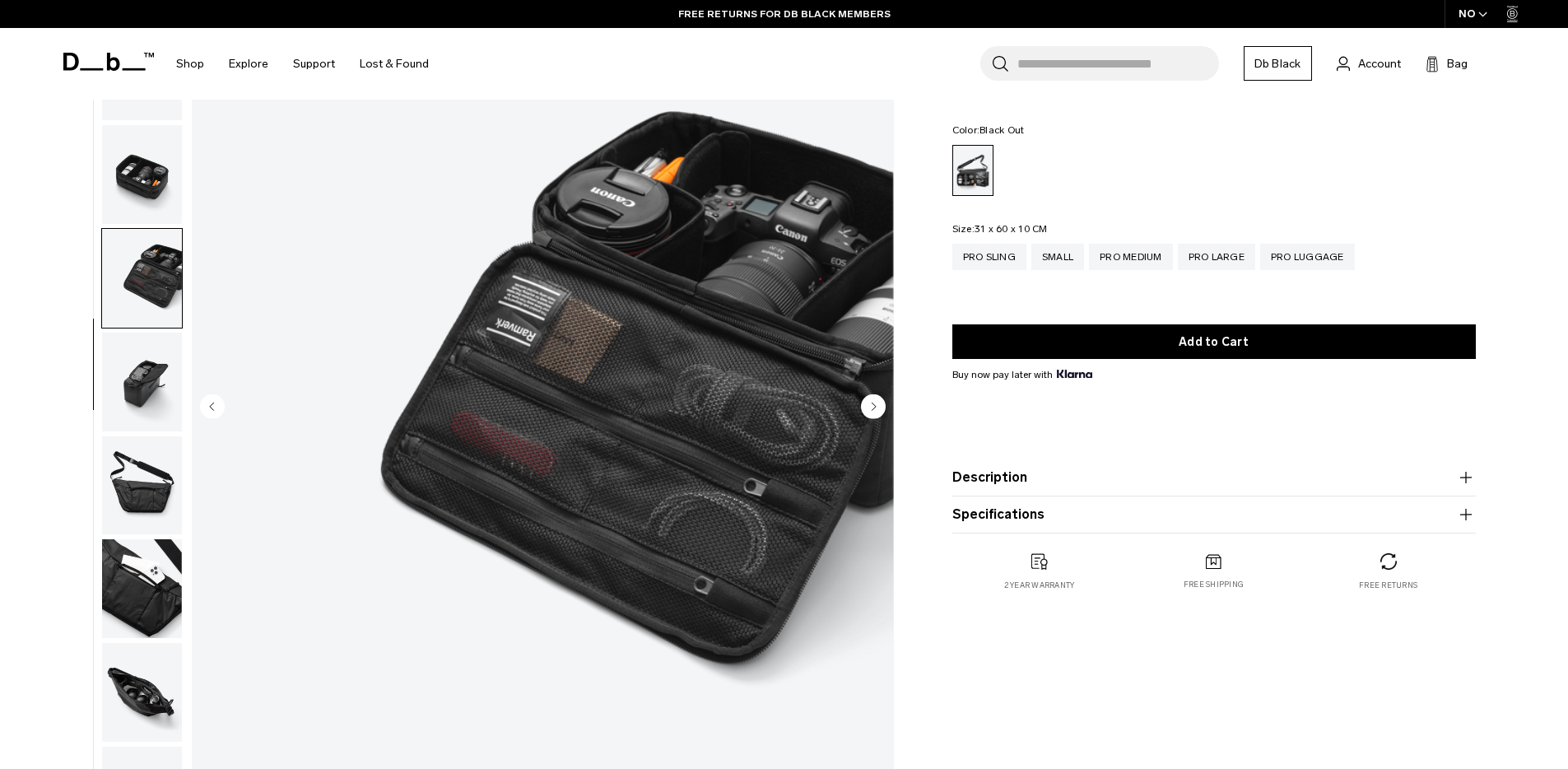
click at [145, 412] on img "button" at bounding box center [142, 382] width 80 height 99
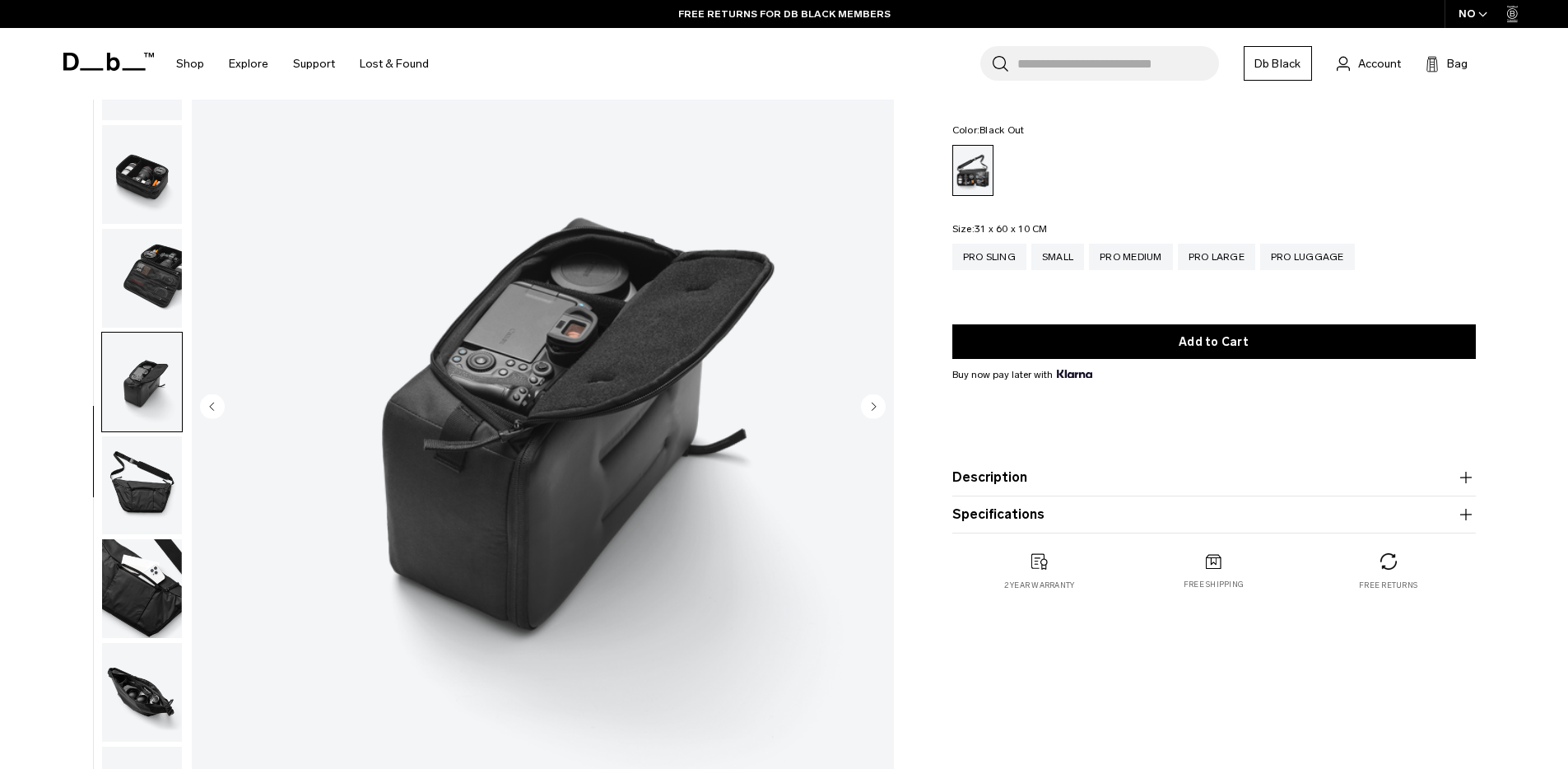
click at [138, 492] on img "button" at bounding box center [142, 486] width 80 height 99
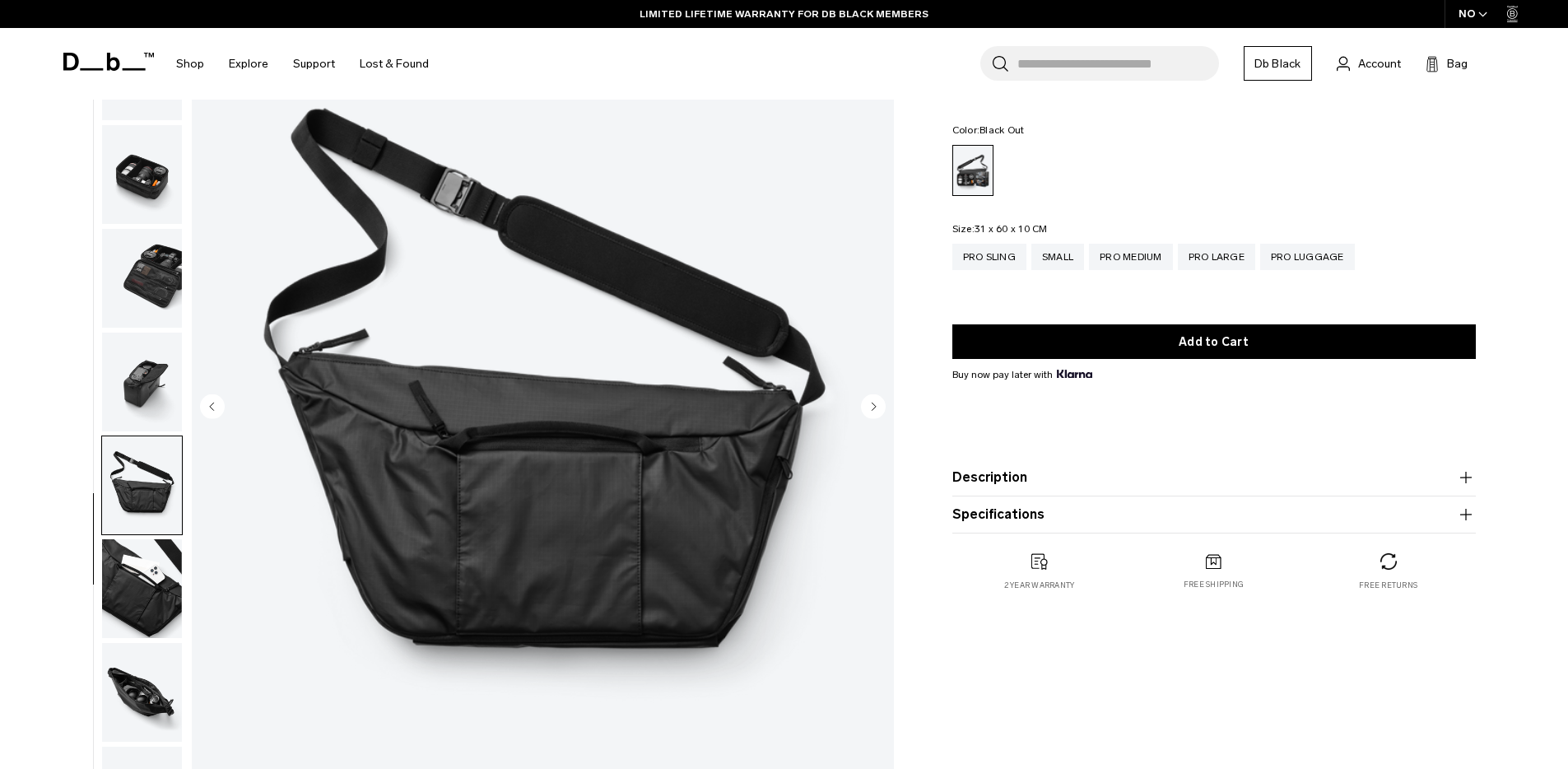
click at [129, 575] on img "button" at bounding box center [142, 588] width 80 height 99
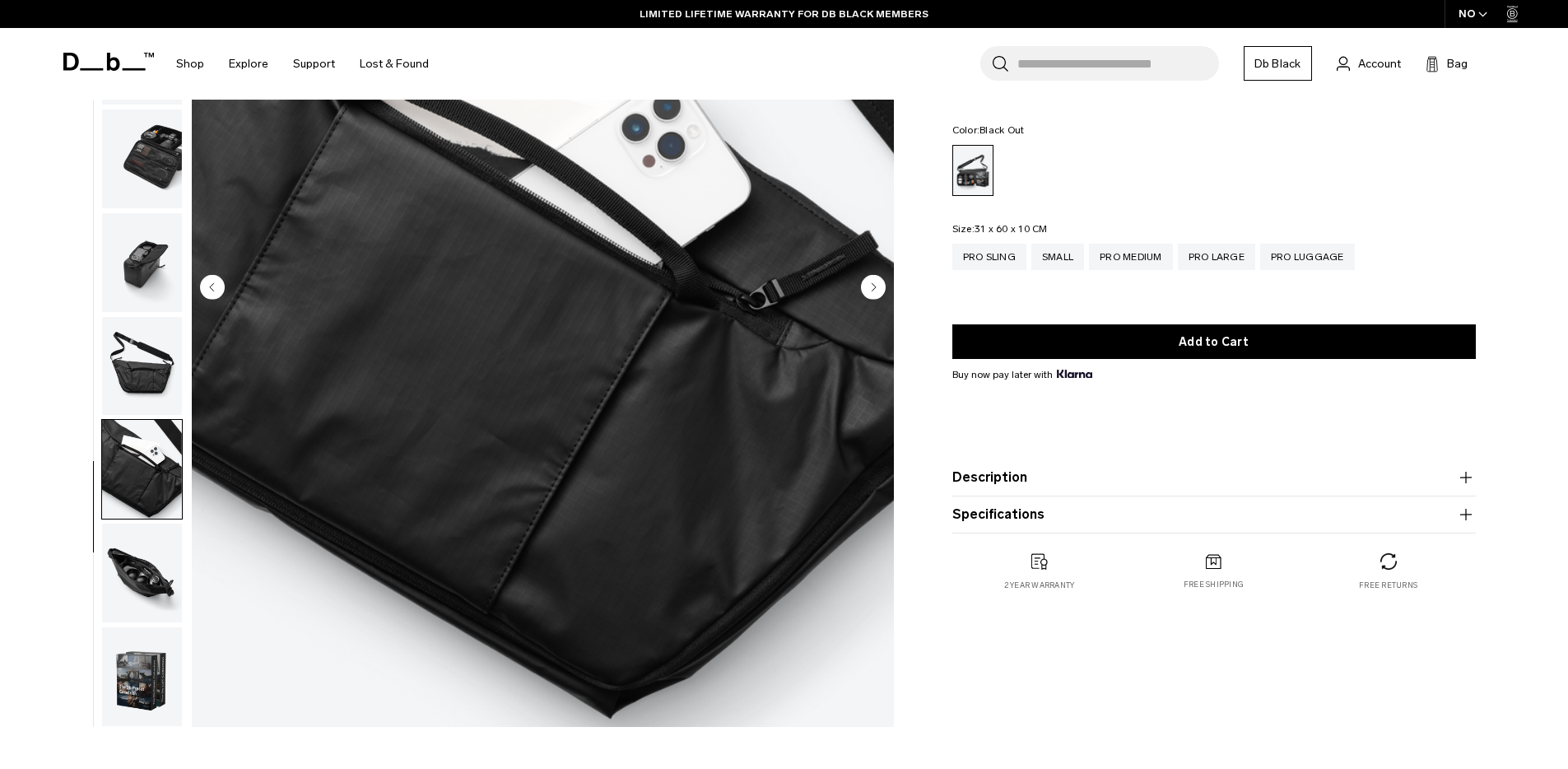
scroll to position [262, 0]
click at [142, 578] on img "button" at bounding box center [142, 571] width 80 height 99
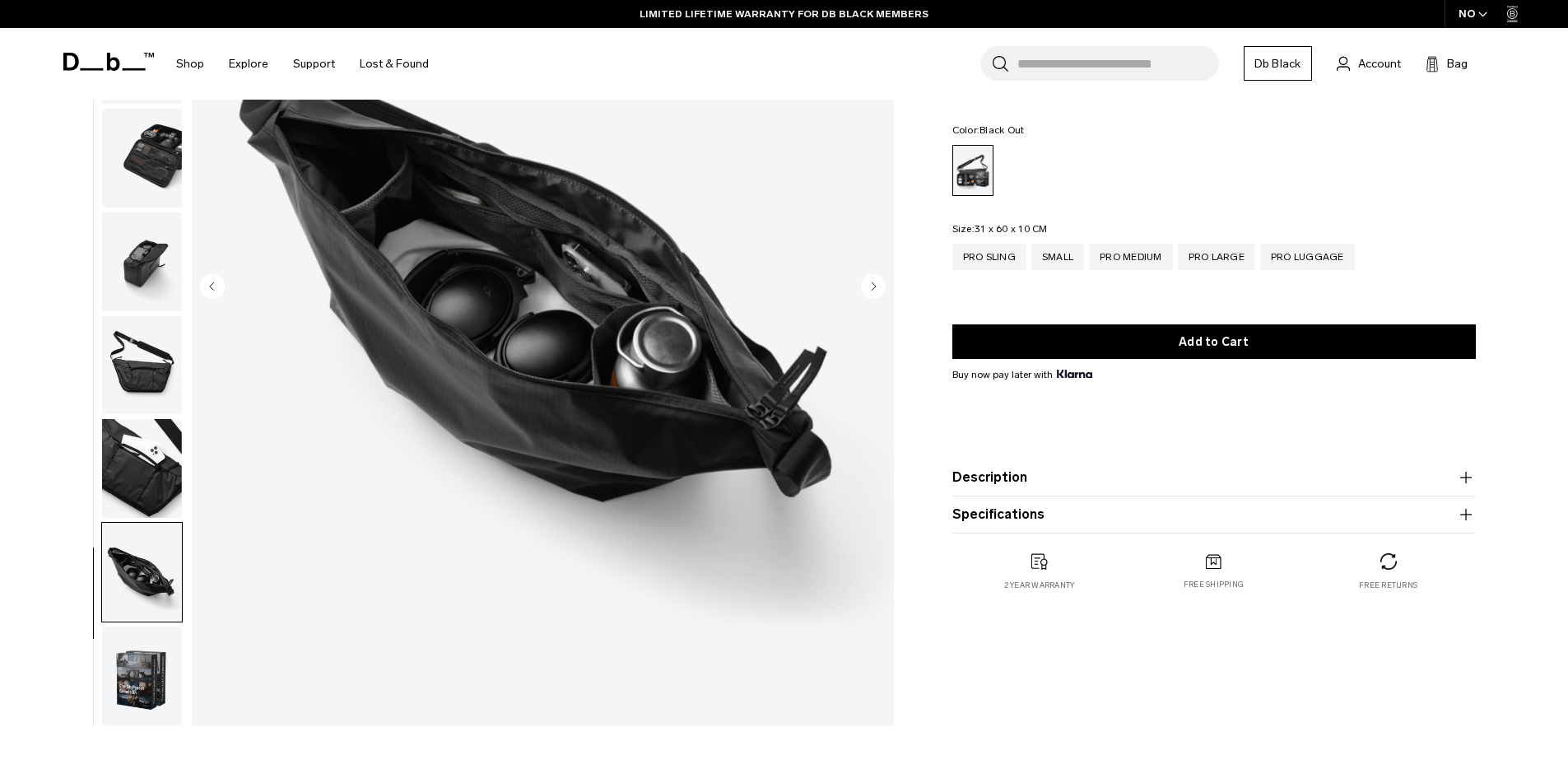
click at [136, 668] on img "button" at bounding box center [142, 676] width 80 height 99
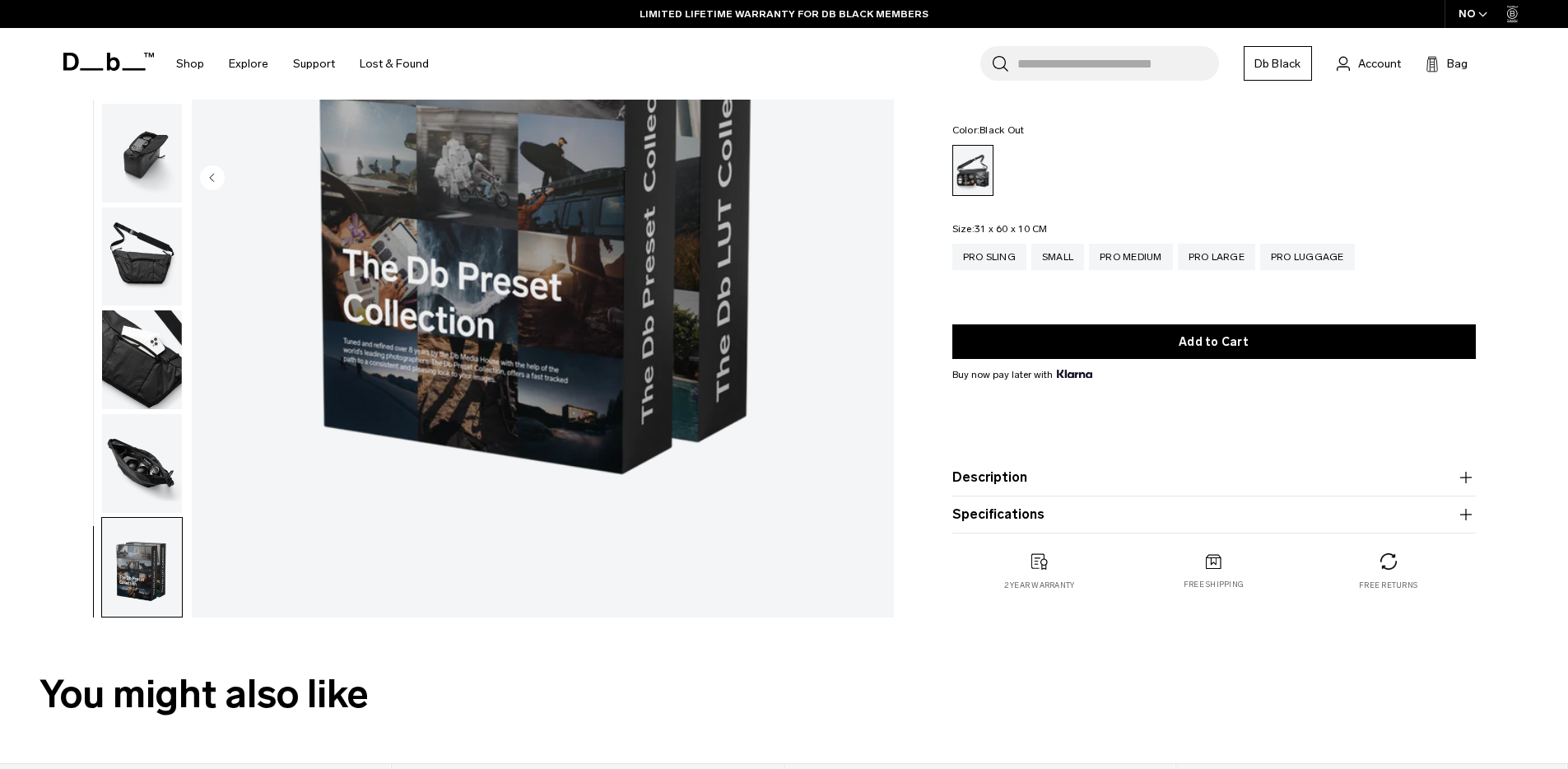
scroll to position [0, 0]
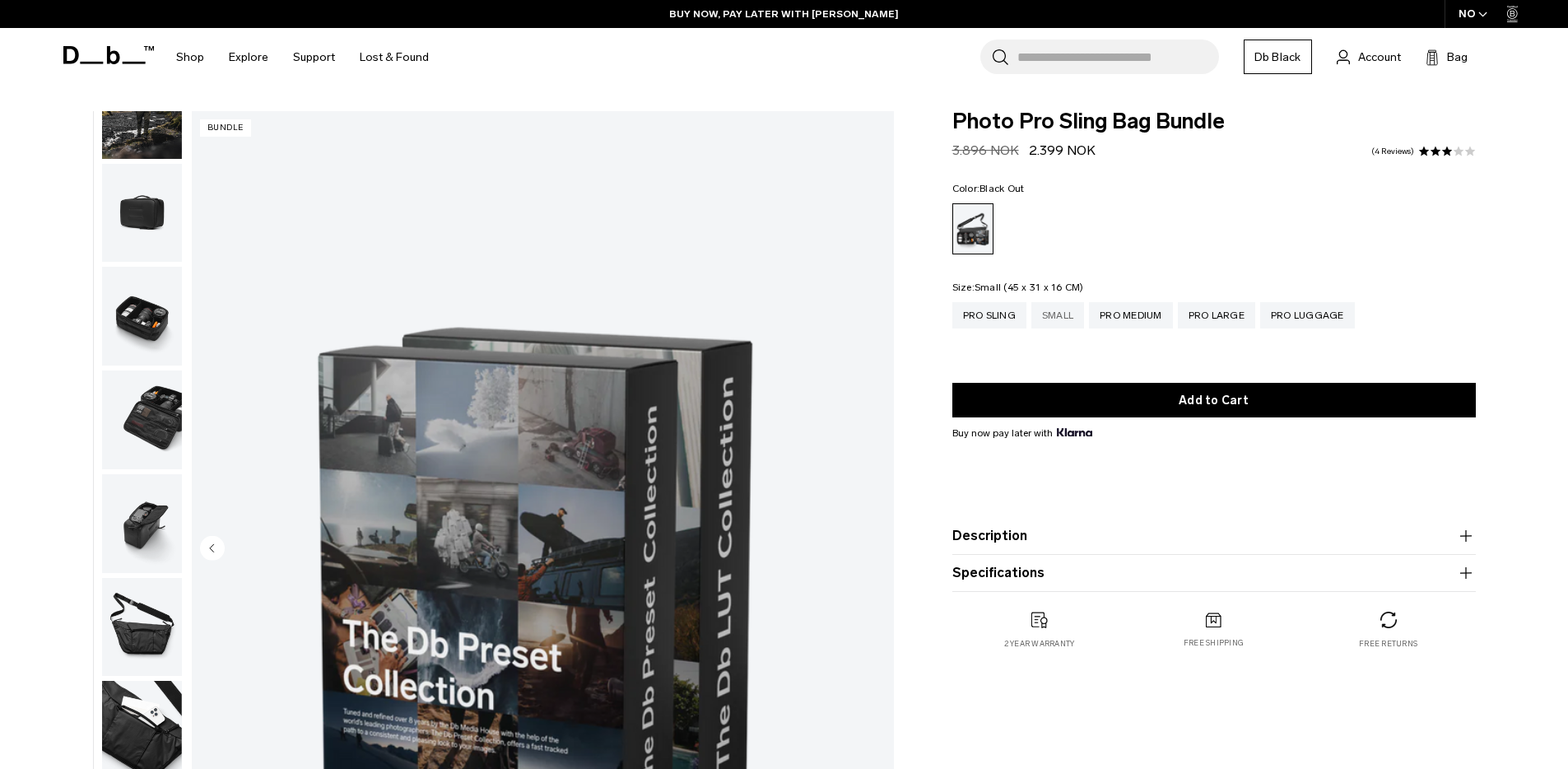
click at [1075, 316] on div "Small" at bounding box center [1057, 314] width 53 height 26
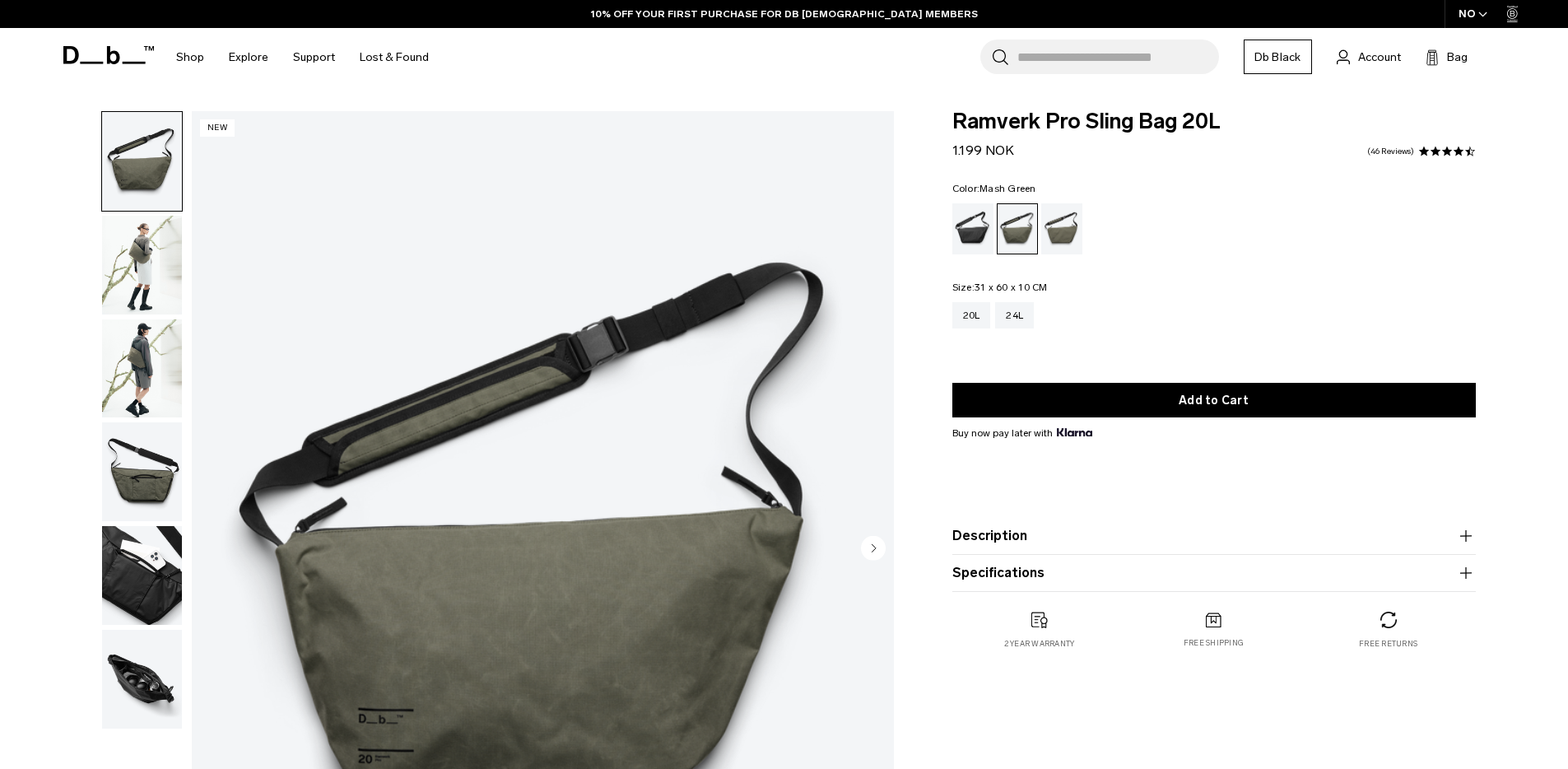
click at [1058, 230] on div "Mash Green" at bounding box center [1063, 228] width 42 height 51
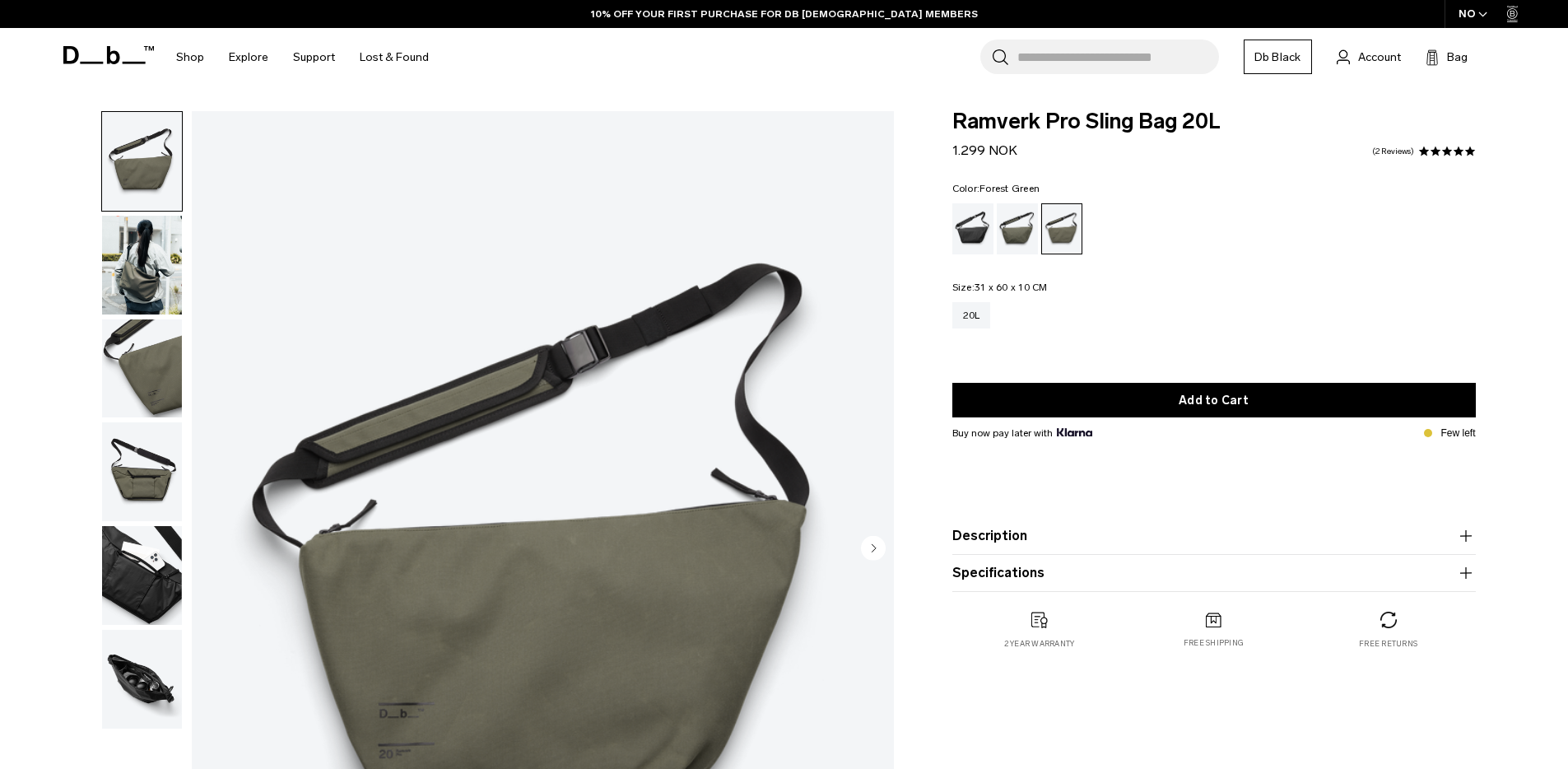
click at [1015, 228] on div "Forest Green" at bounding box center [1018, 228] width 42 height 51
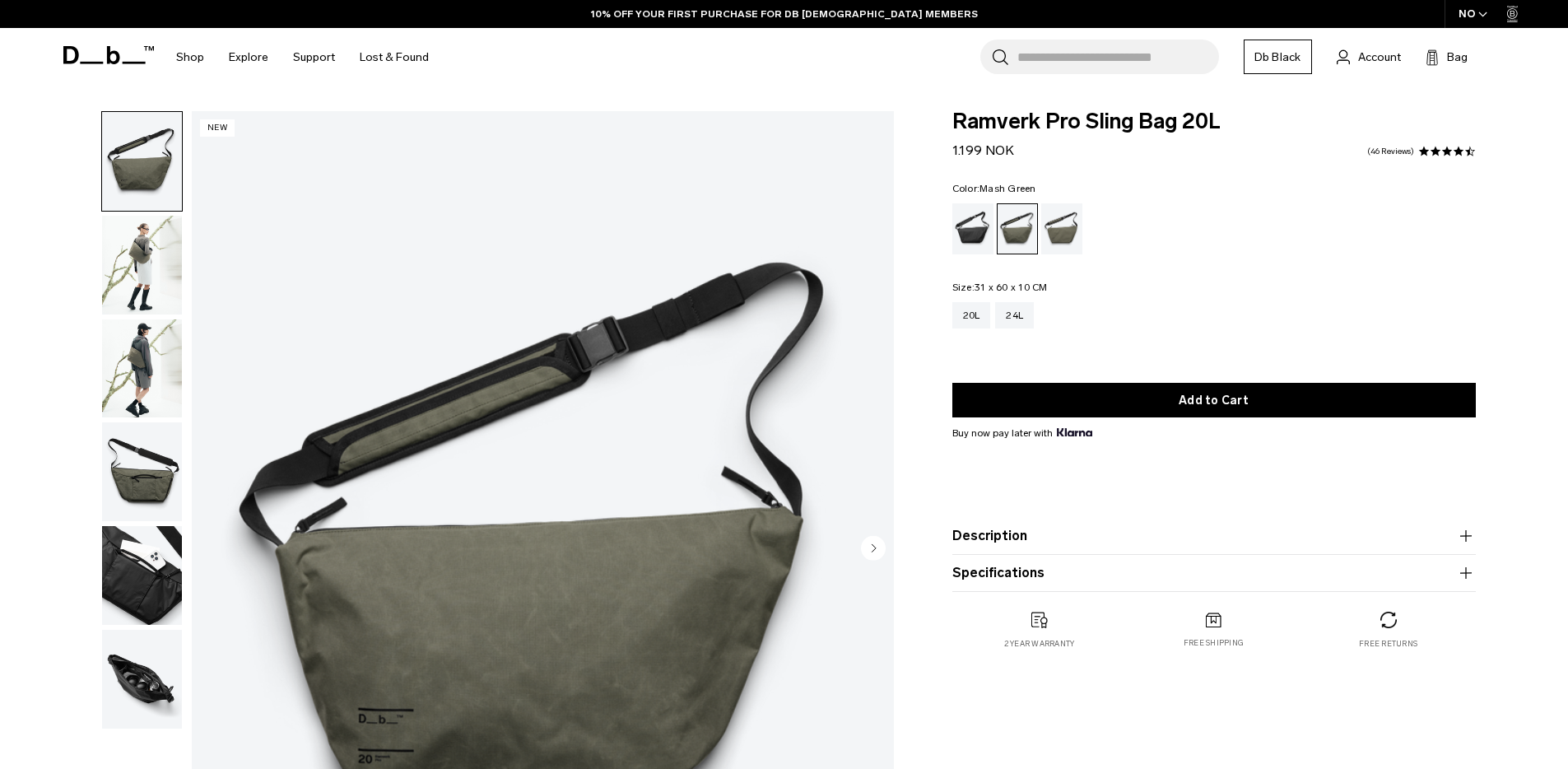
click at [1071, 215] on div "Mash Green" at bounding box center [1063, 228] width 42 height 51
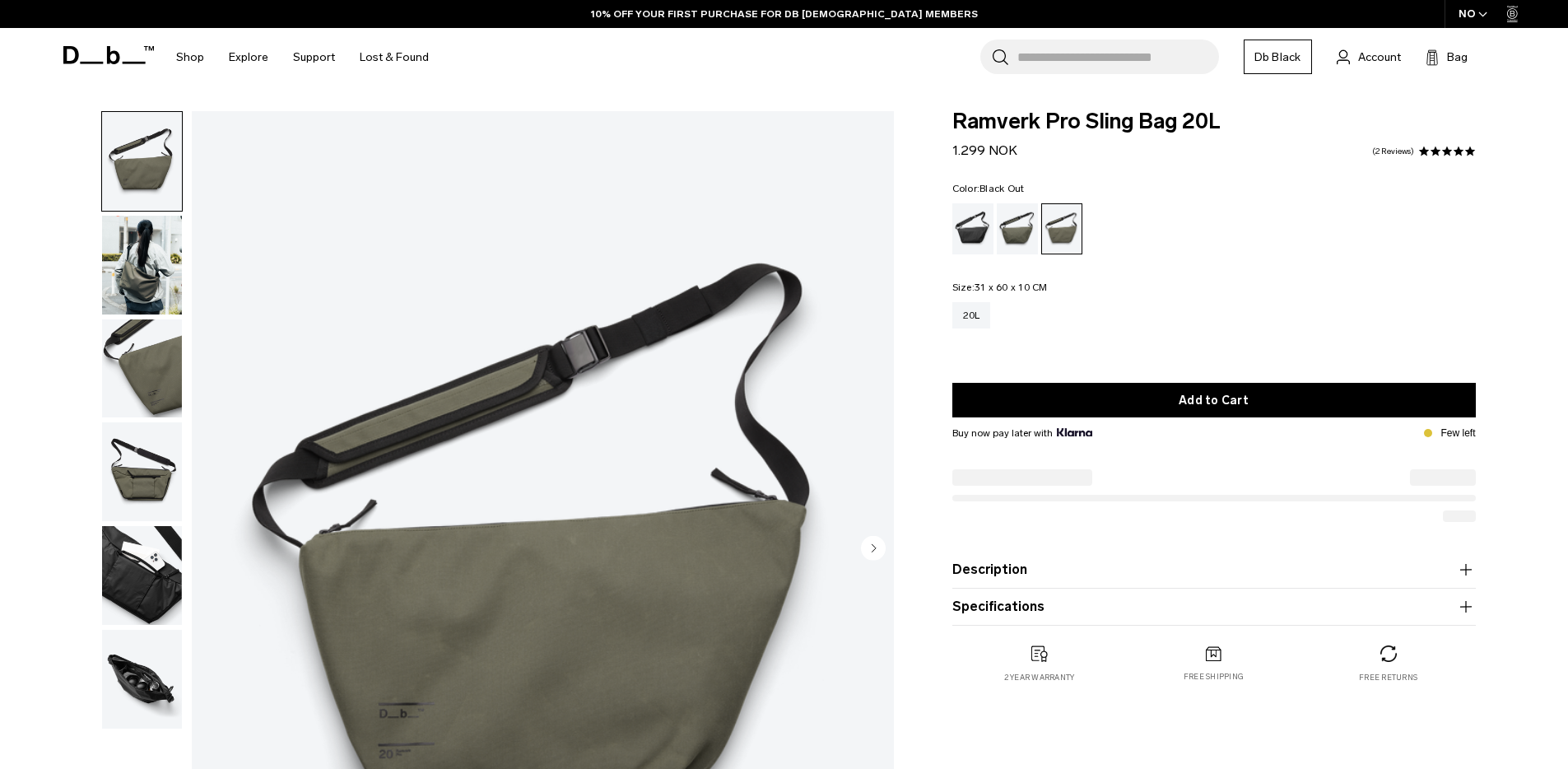
click at [970, 235] on div "Black Out" at bounding box center [973, 228] width 42 height 51
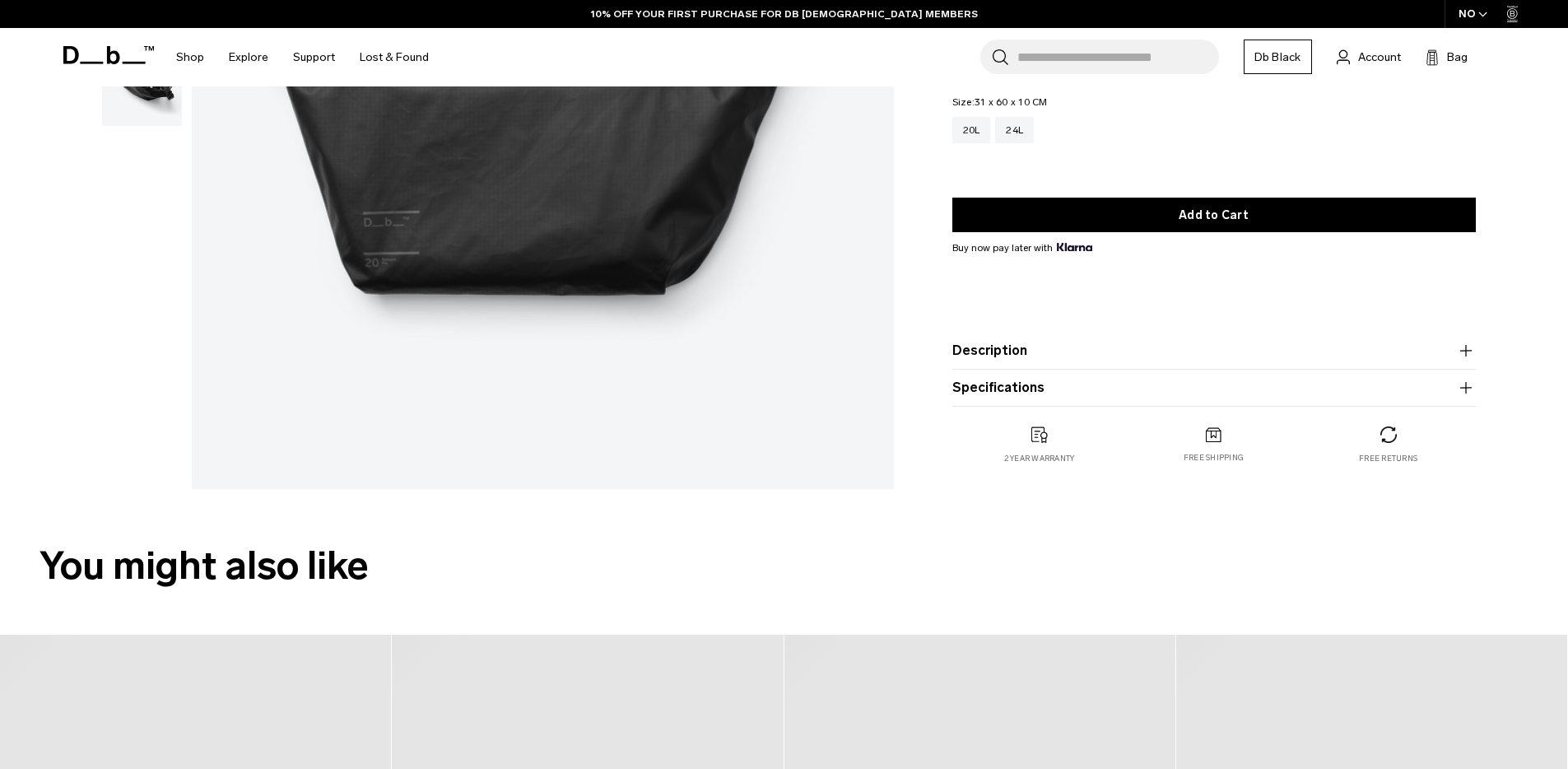
drag, startPoint x: 1015, startPoint y: 379, endPoint x: 1008, endPoint y: 347, distance: 32.8
click at [1015, 379] on button "Specifications" at bounding box center [1213, 387] width 523 height 20
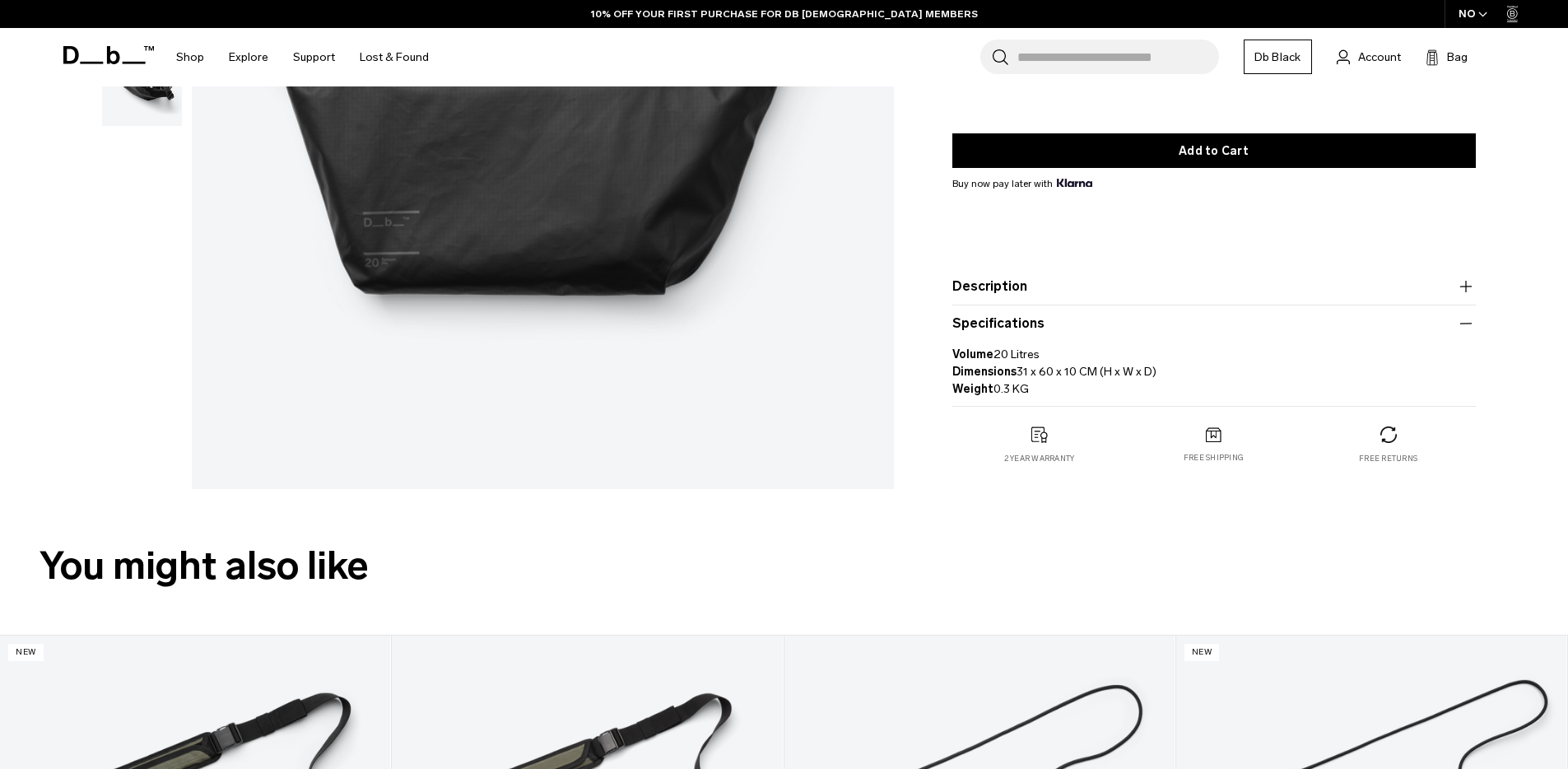
click at [998, 286] on button "Description" at bounding box center [1213, 286] width 523 height 20
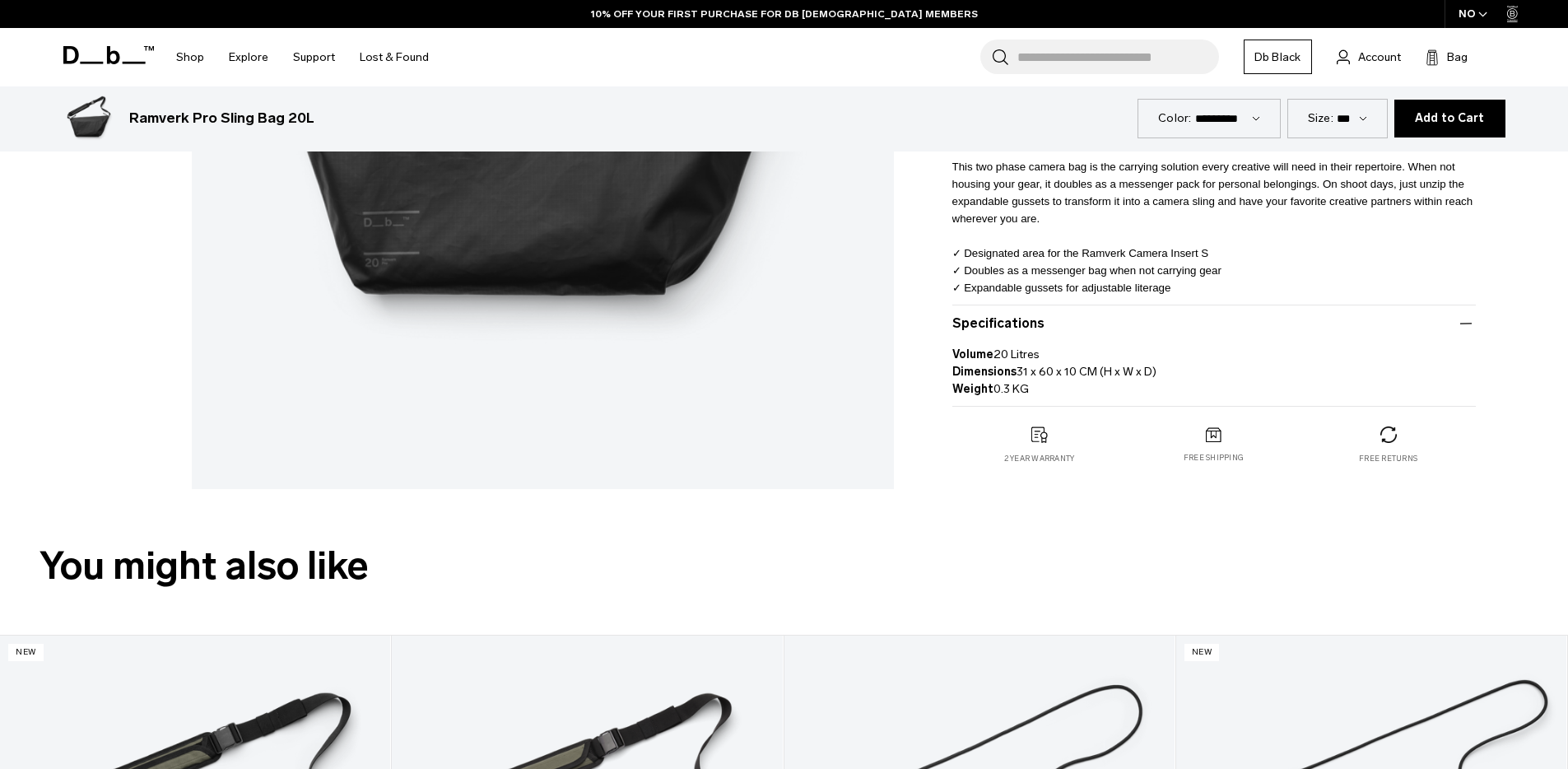
click at [1074, 224] on p "This two phase camera bag is the carrying solution every creative will need in …" at bounding box center [1213, 221] width 523 height 150
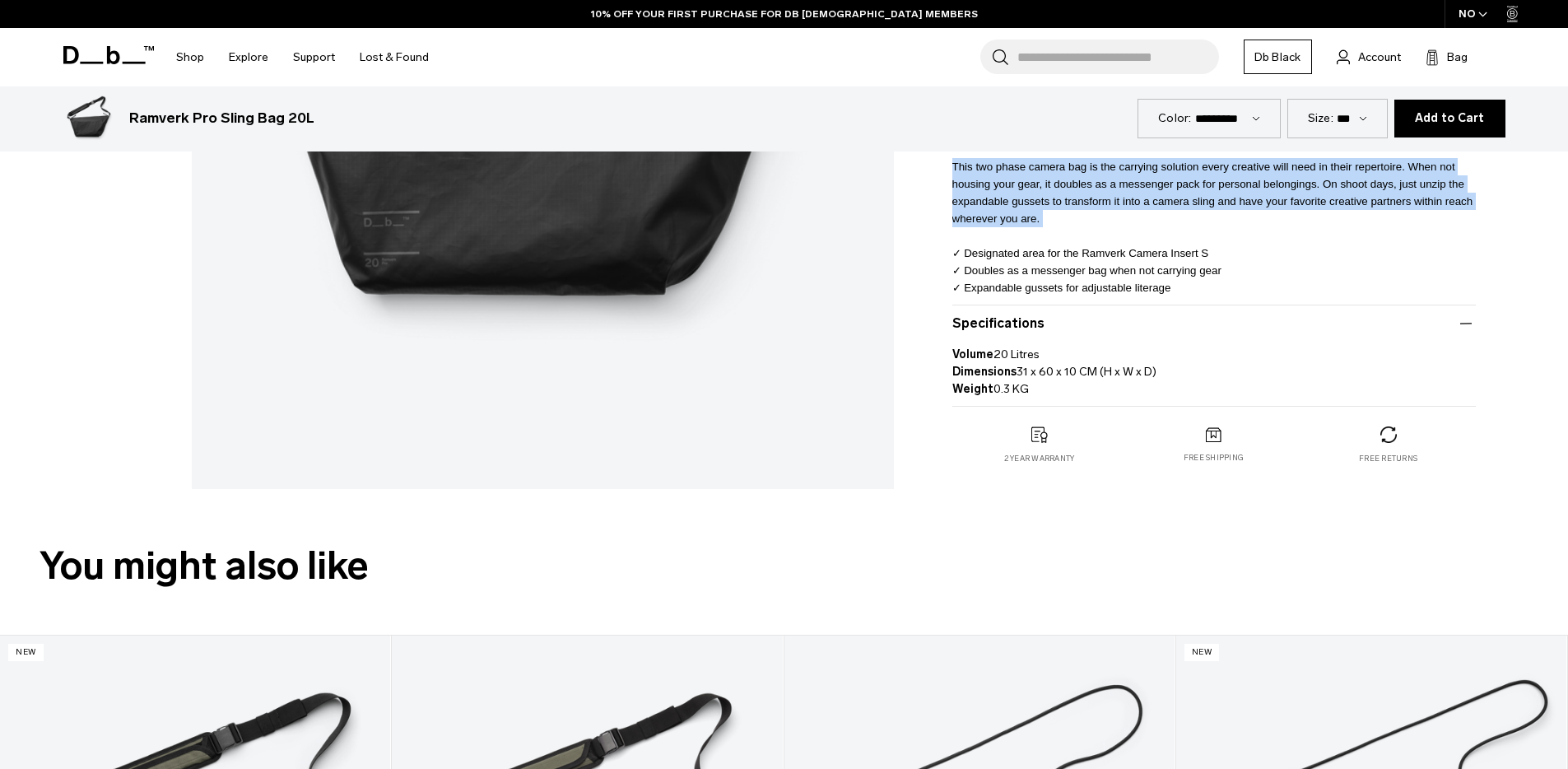
click at [1074, 224] on p "This two phase camera bag is the carrying solution every creative will need in …" at bounding box center [1213, 221] width 523 height 150
click at [1069, 200] on span "This two phase camera bag is the carrying solution every creative will need in …" at bounding box center [1212, 227] width 521 height 133
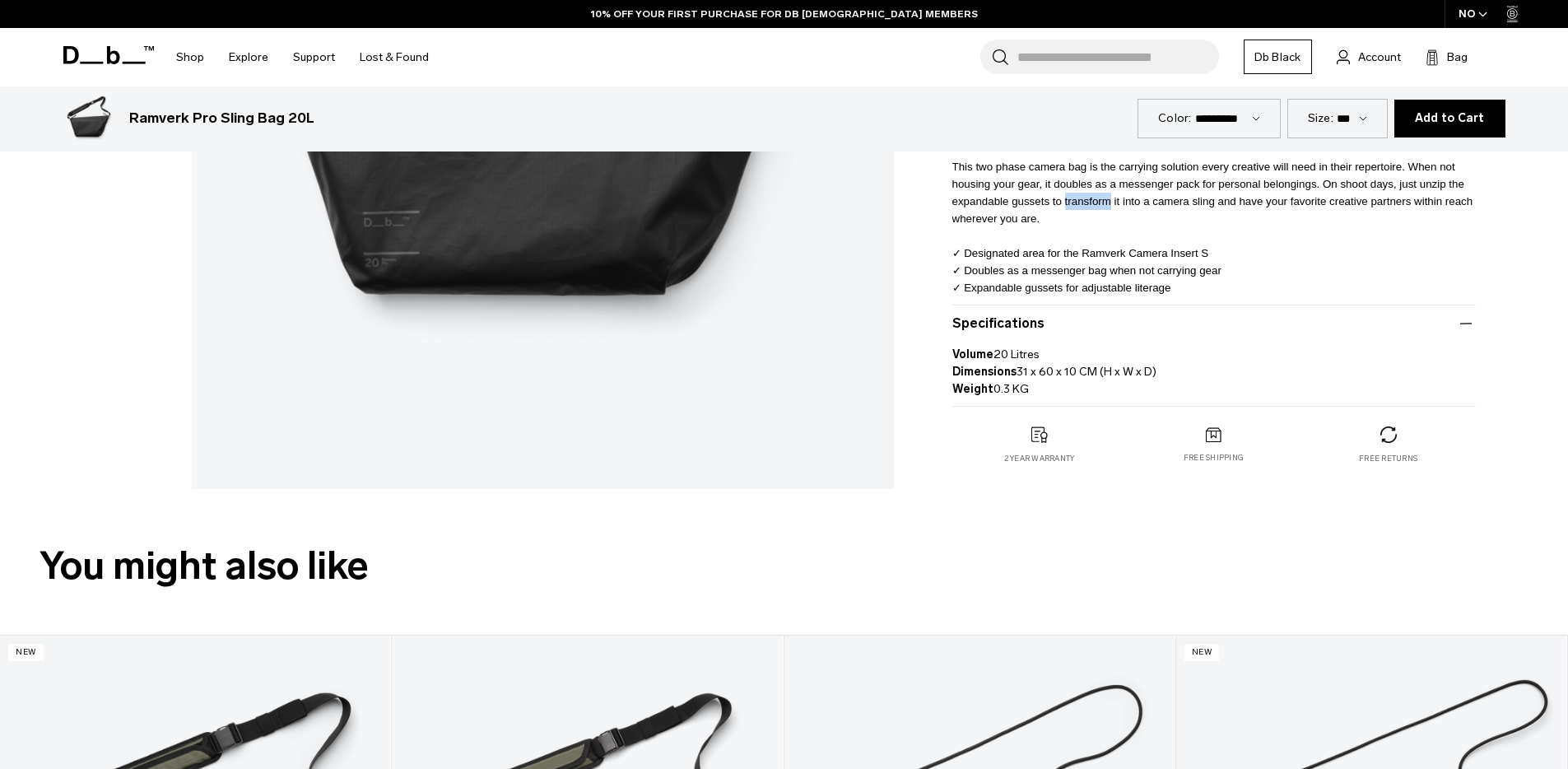
click at [1069, 200] on span "This two phase camera bag is the carrying solution every creative will need in …" at bounding box center [1212, 227] width 521 height 133
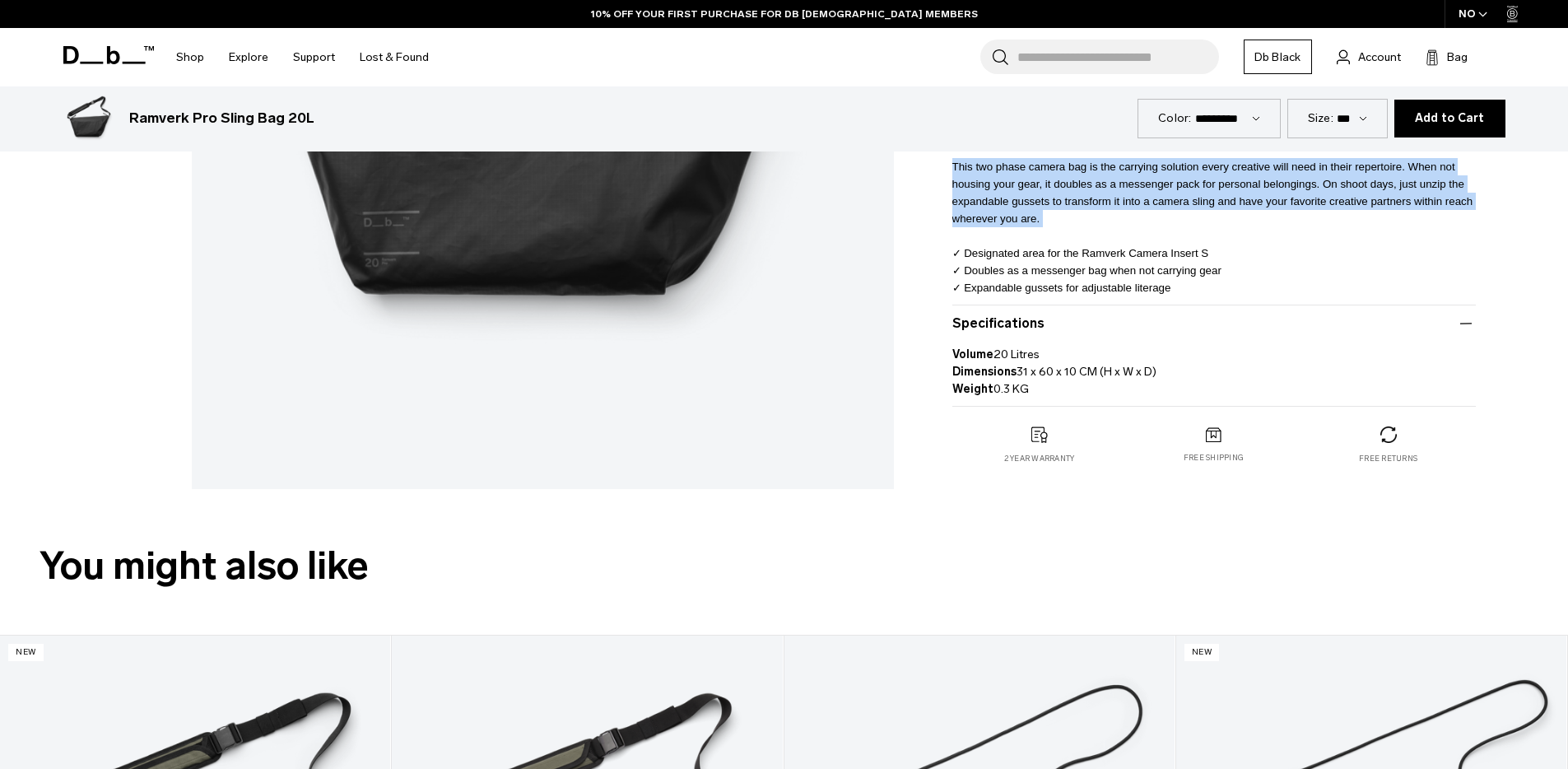
click at [1069, 200] on span "This two phase camera bag is the carrying solution every creative will need in …" at bounding box center [1212, 227] width 521 height 133
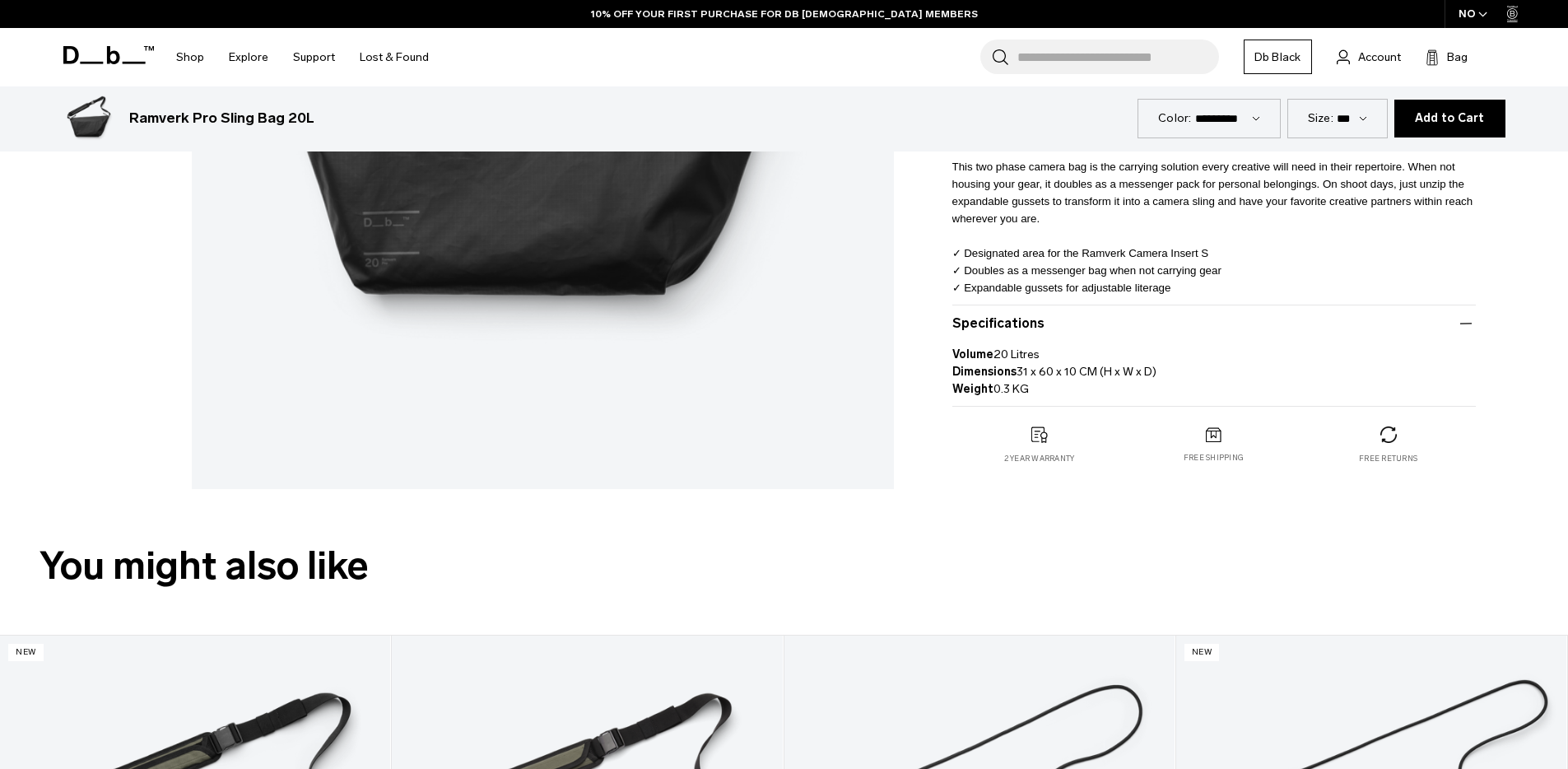
click at [1039, 241] on p "This two phase camera bag is the carrying solution every creative will need in …" at bounding box center [1213, 221] width 523 height 150
click at [1035, 257] on span "This two phase camera bag is the carrying solution every creative will need in …" at bounding box center [1212, 227] width 521 height 133
click at [1115, 265] on span "This two phase camera bag is the carrying solution every creative will need in …" at bounding box center [1212, 227] width 521 height 133
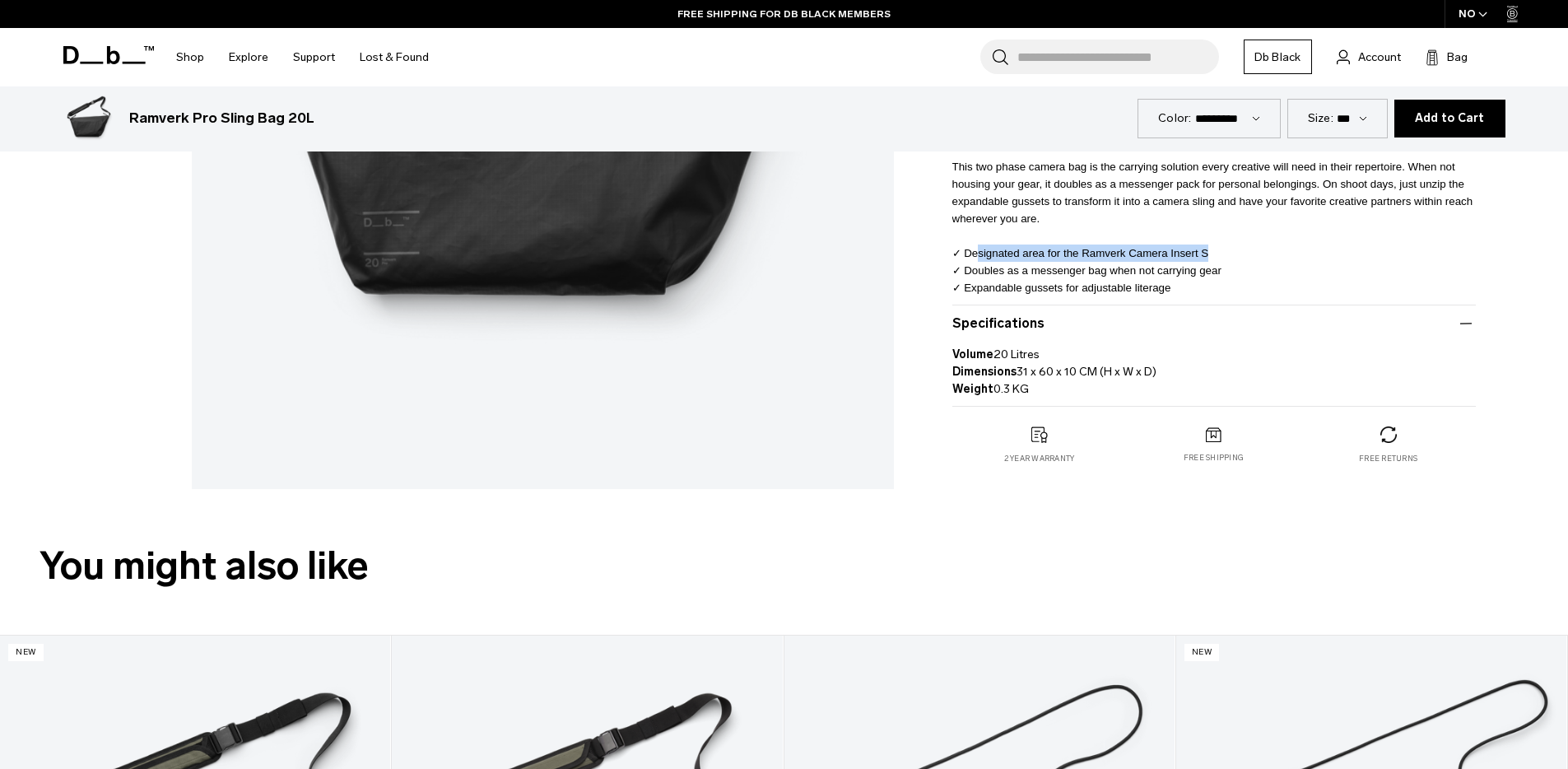
drag, startPoint x: 979, startPoint y: 254, endPoint x: 1346, endPoint y: 252, distance: 367.0
click at [1346, 252] on p "This two phase camera bag is the carrying solution every creative will need in …" at bounding box center [1213, 221] width 523 height 150
click at [1258, 251] on p "This two phase camera bag is the carrying solution every creative will need in …" at bounding box center [1213, 221] width 523 height 150
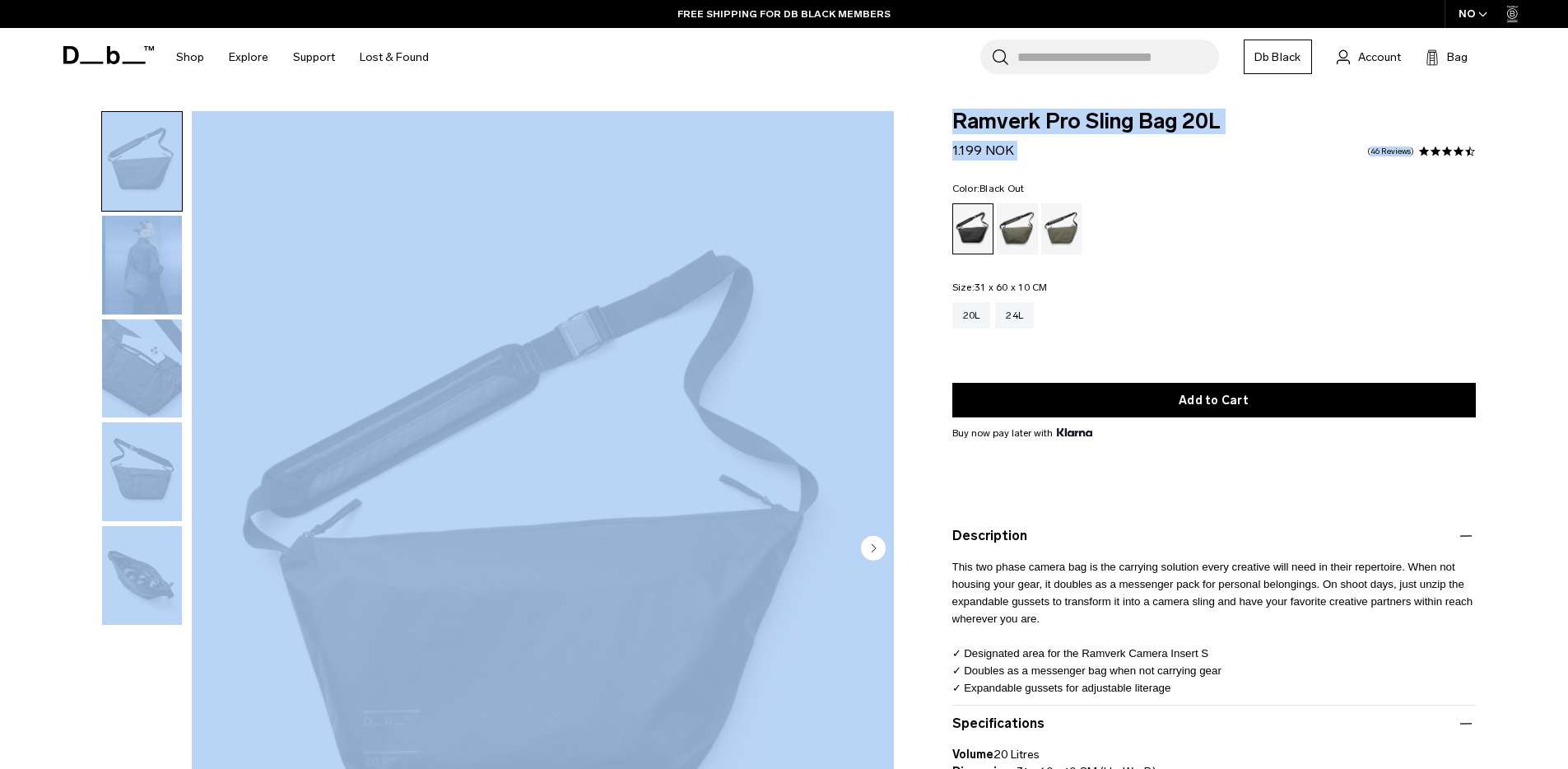
drag, startPoint x: 1076, startPoint y: 160, endPoint x: 863, endPoint y: 104, distance: 220.2
click at [866, 105] on body "Skip to content BUY NOW, PAY LATER WITH KLARNA 10% OFF YOUR FIRST PURCHASE FOR …" at bounding box center [784, 384] width 1568 height 769
drag, startPoint x: 1084, startPoint y: 161, endPoint x: 1055, endPoint y: 172, distance: 31.0
click at [1083, 161] on form "Ramverk Pro Sling Bag 20L 1.199 NOK 4.3 star rating 46 Reviews Color: Black Out…" at bounding box center [1213, 459] width 523 height 696
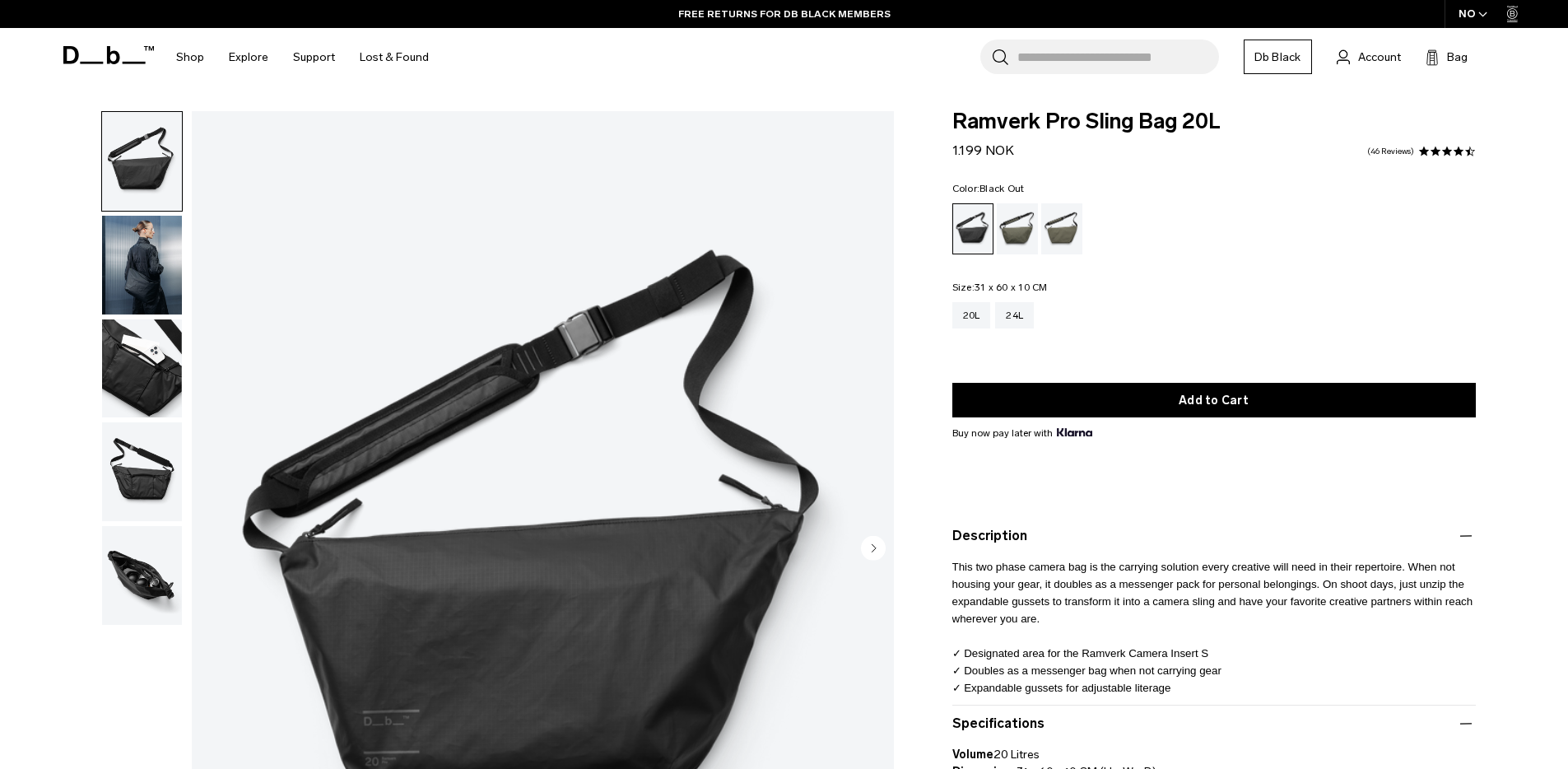
click at [150, 335] on img "button" at bounding box center [142, 368] width 80 height 99
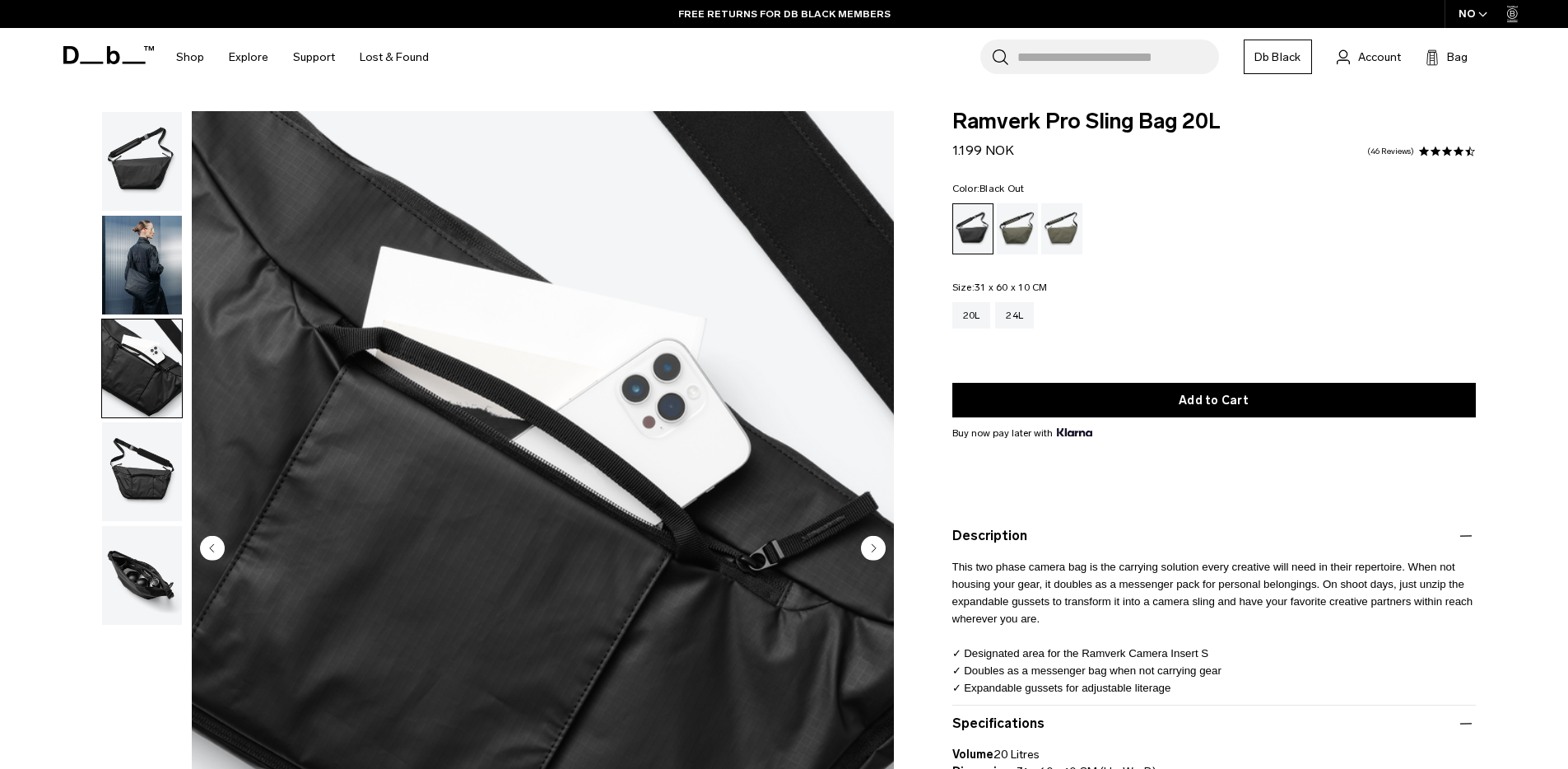
click at [148, 262] on img "button" at bounding box center [142, 265] width 80 height 99
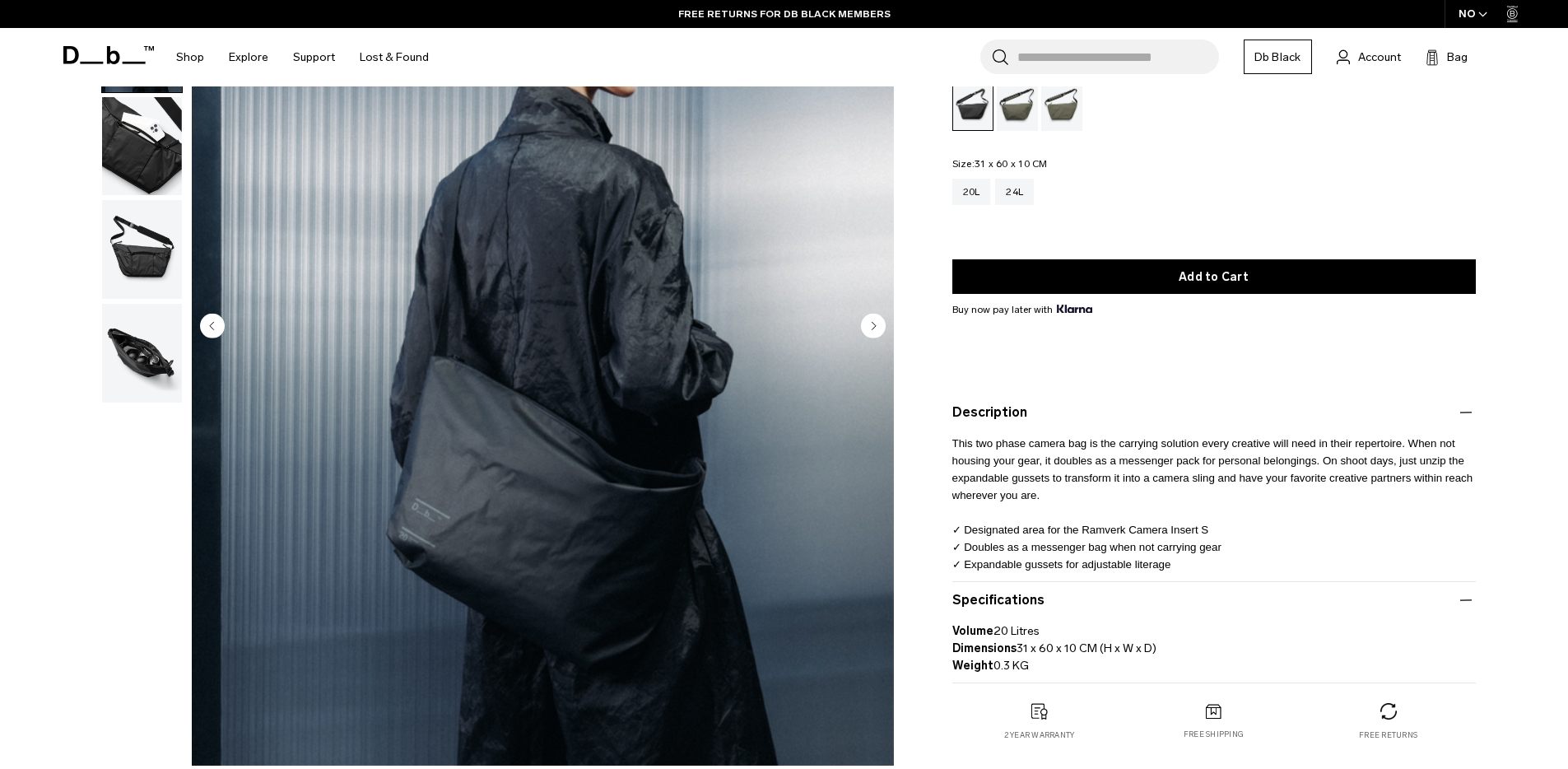
scroll to position [348, 0]
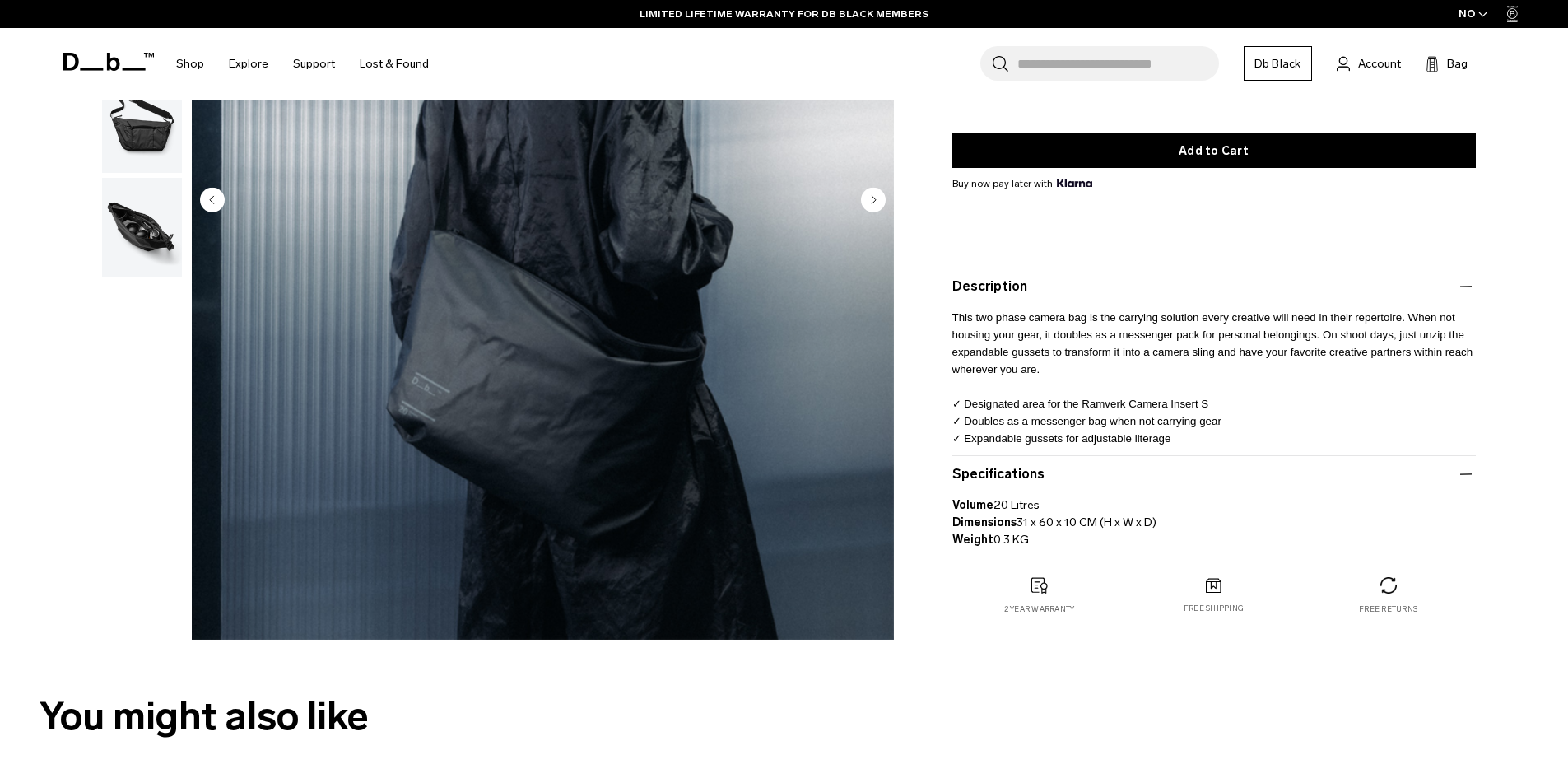
click at [133, 257] on img "button" at bounding box center [142, 227] width 80 height 99
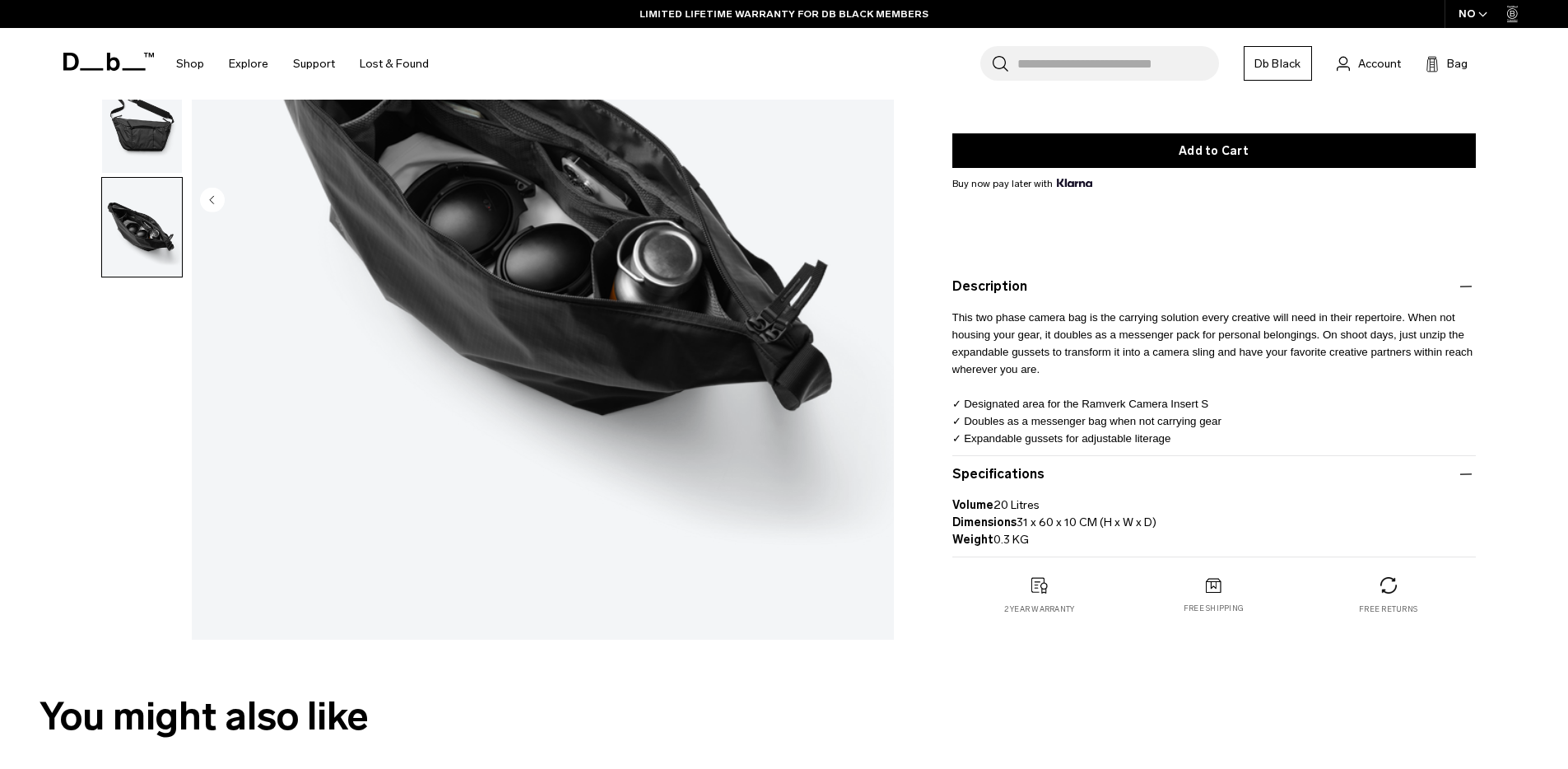
click at [80, 373] on div "05 / 05 Close 01 / 05 Previous" at bounding box center [473, 205] width 860 height 885
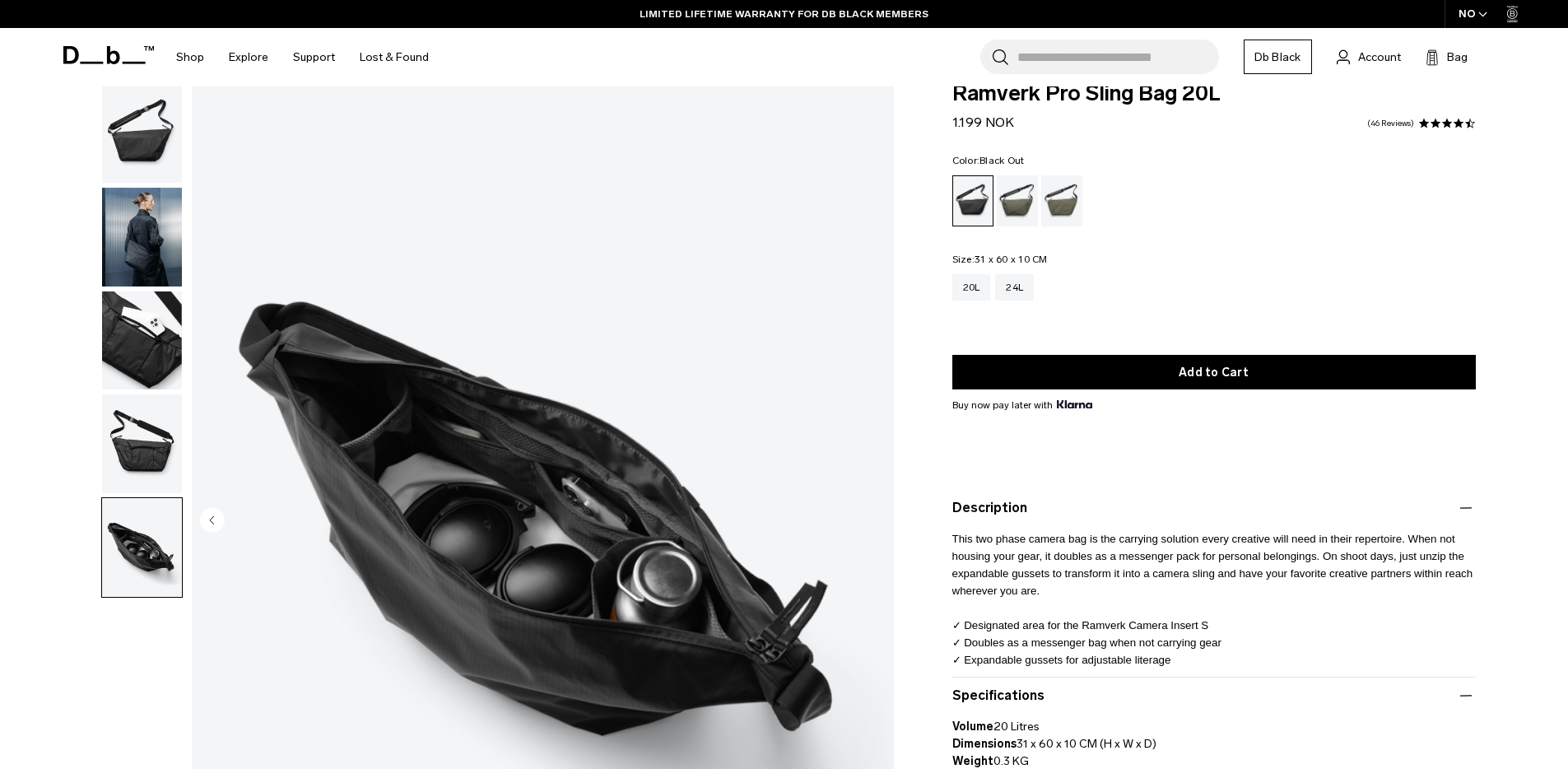
scroll to position [0, 0]
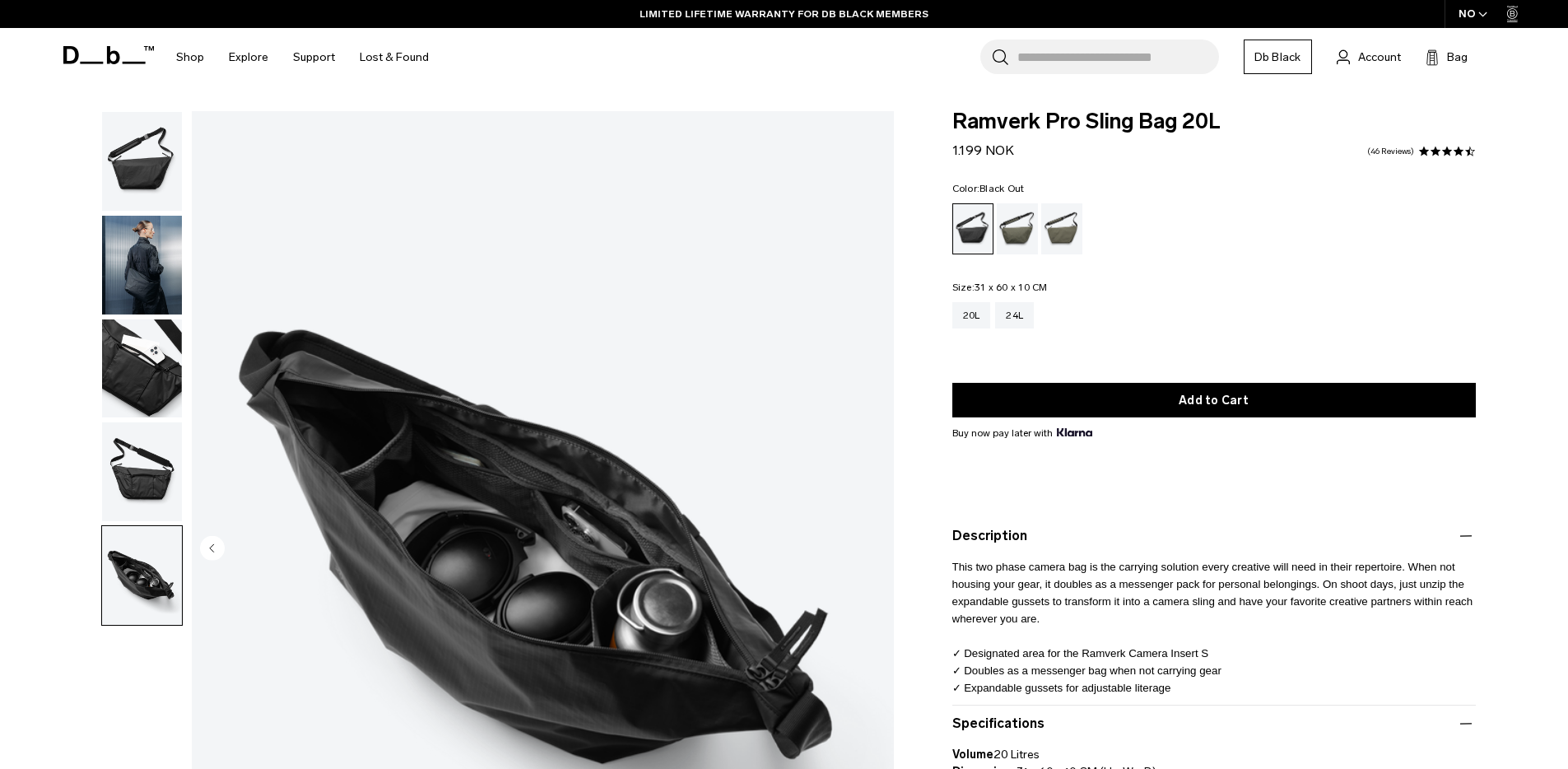
click at [1058, 285] on fieldset "Size: 31 x 60 x 10 CM Out of stock 20L 24L" at bounding box center [1213, 317] width 523 height 70
click at [1069, 70] on input "Search for Bags, Luggage..." at bounding box center [1118, 57] width 201 height 35
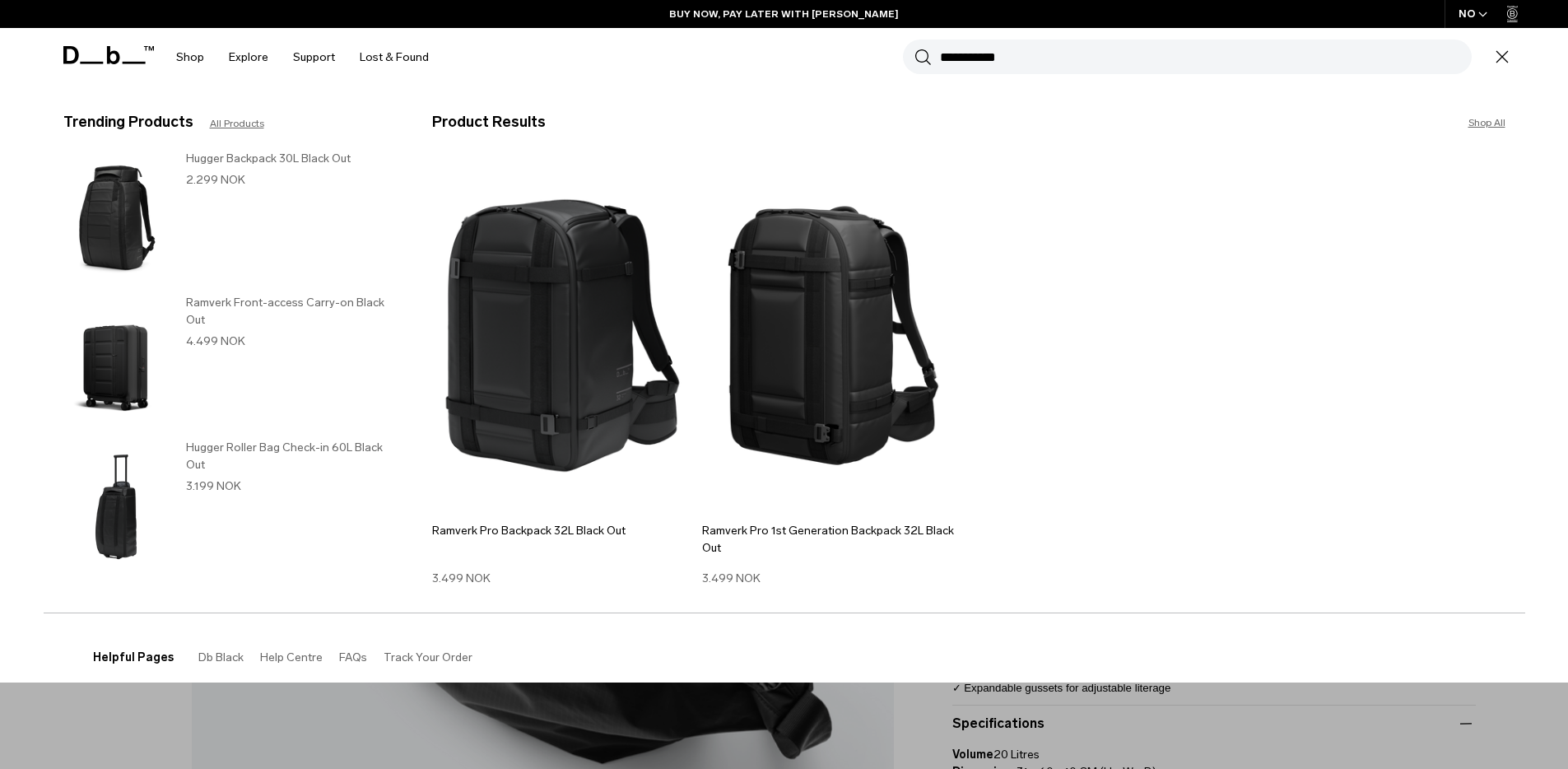
type input "**********"
click at [915, 48] on button "Search" at bounding box center [923, 57] width 17 height 18
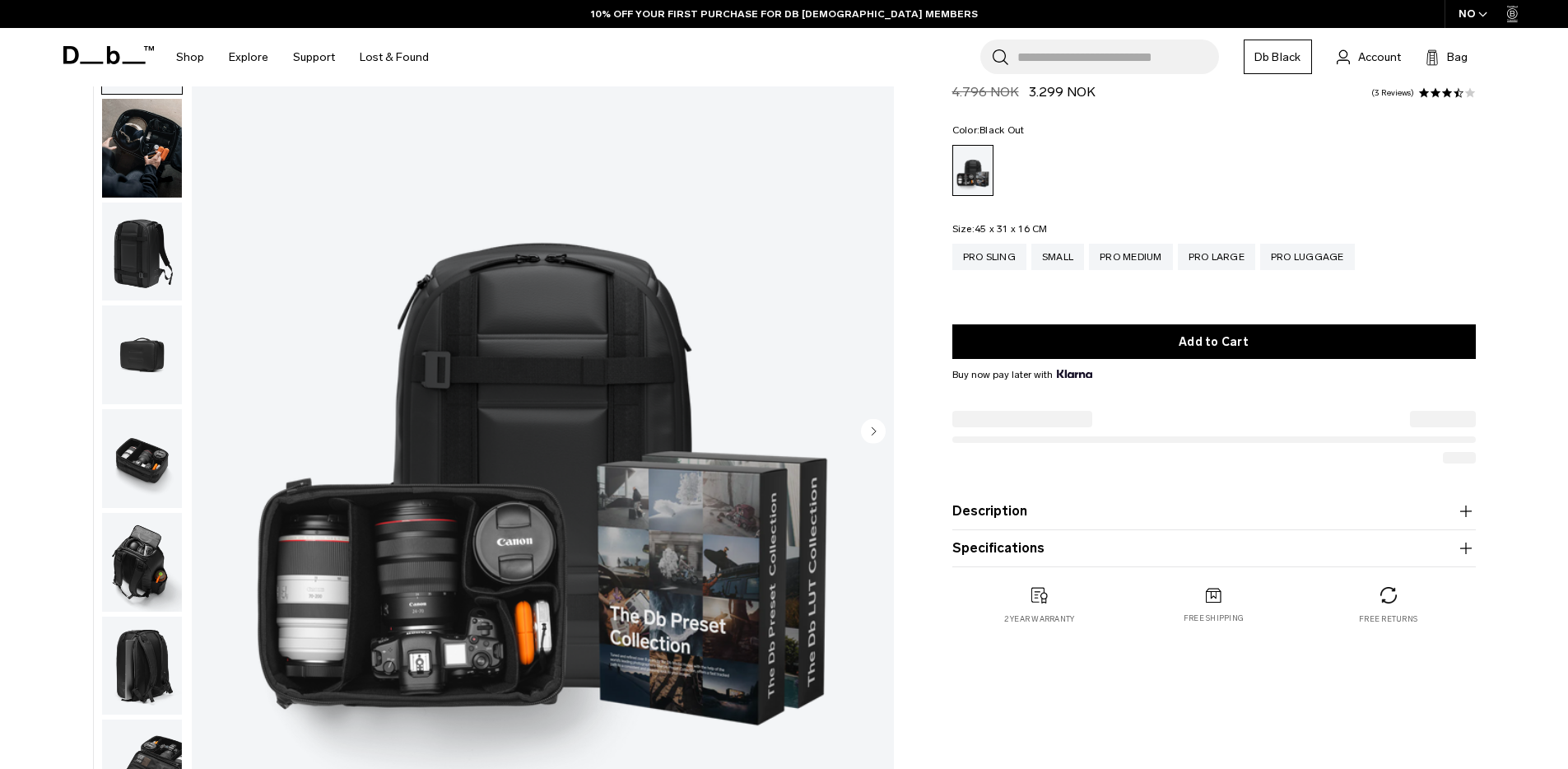
scroll to position [119, 0]
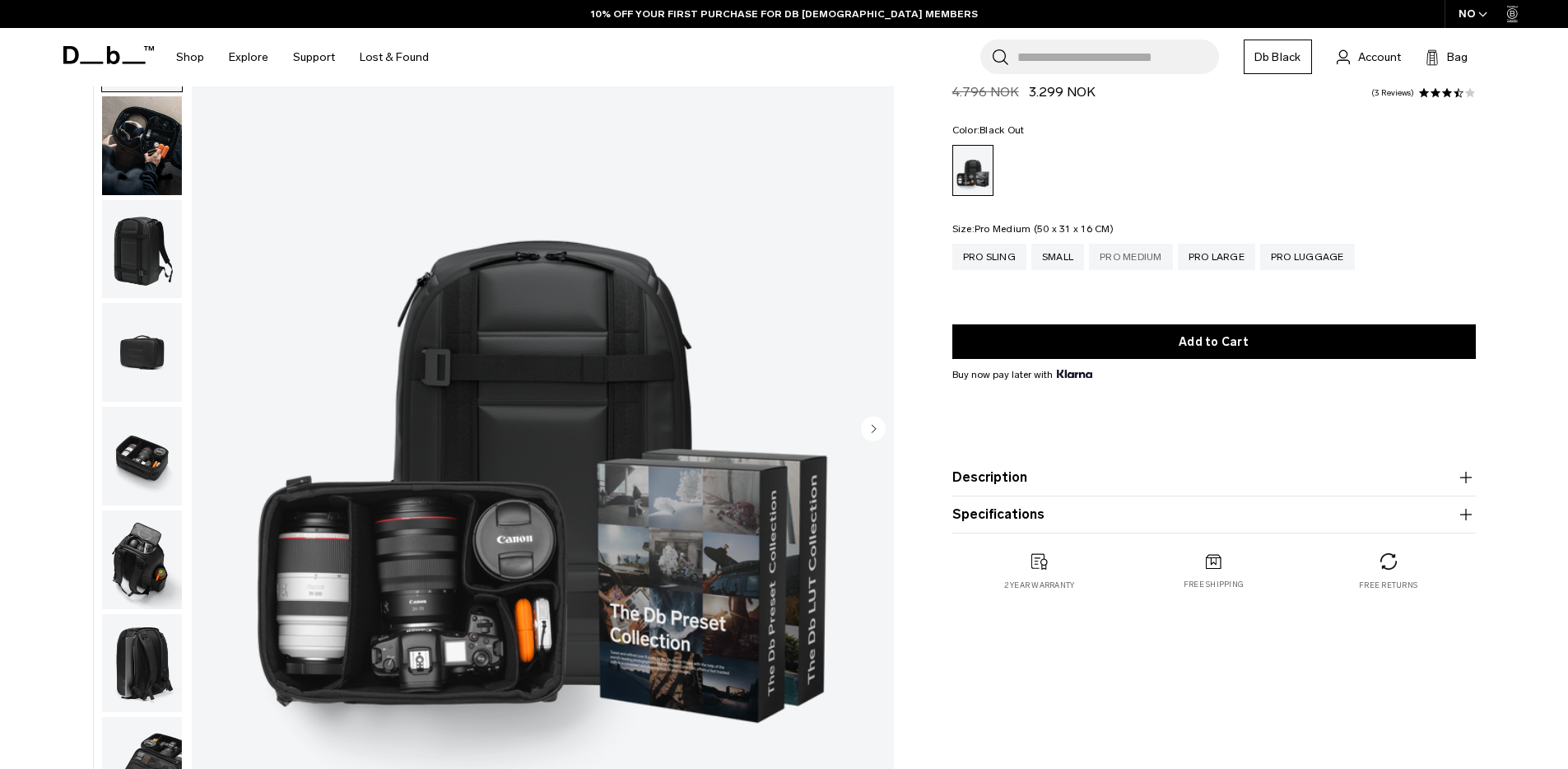
click at [1129, 255] on div "Pro Medium" at bounding box center [1130, 256] width 84 height 26
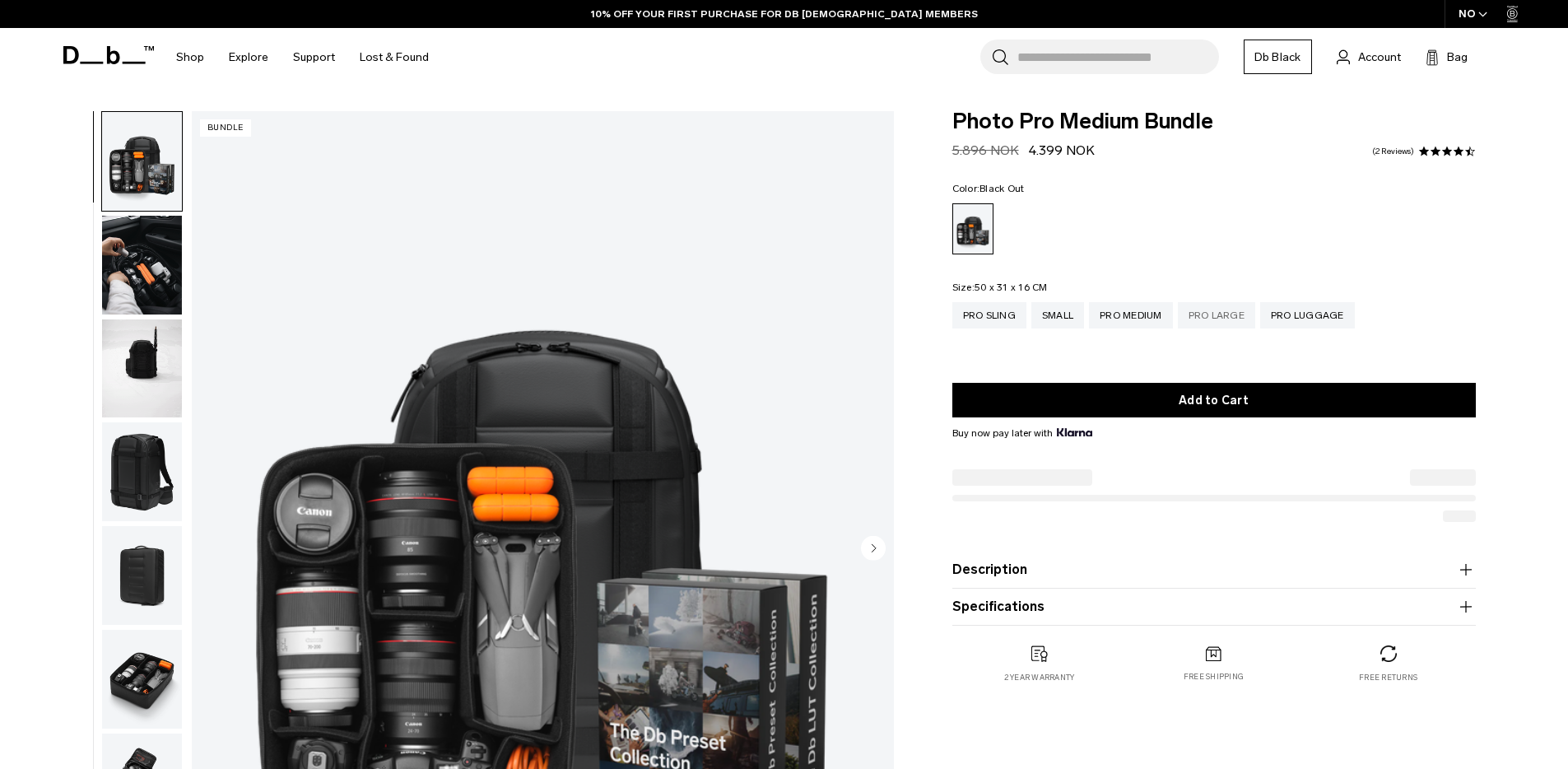
click at [1209, 318] on div "Pro Large" at bounding box center [1216, 314] width 77 height 26
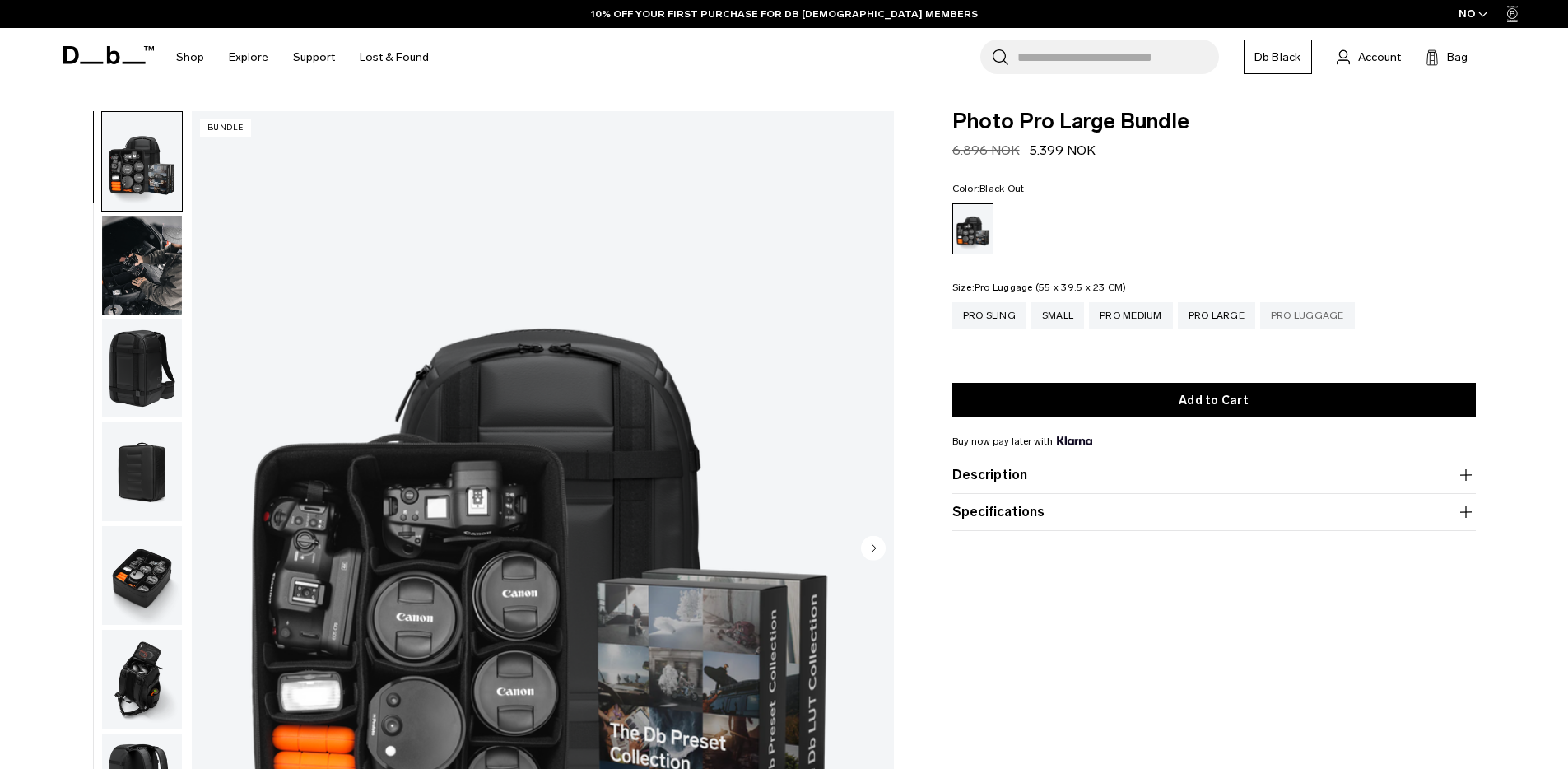
click at [1308, 312] on div "Pro Luggage" at bounding box center [1308, 314] width 94 height 26
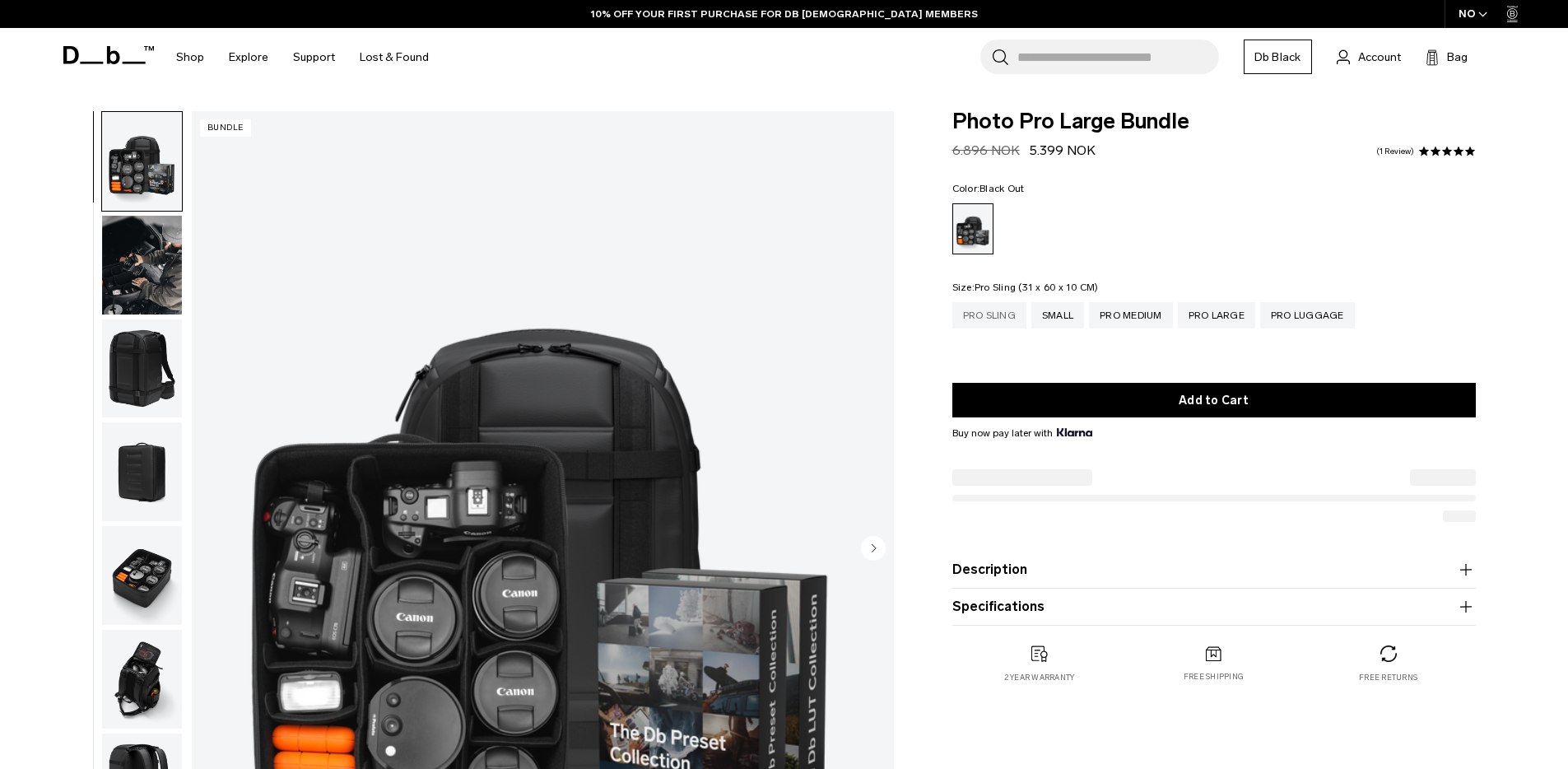
click at [976, 309] on div "Pro Sling" at bounding box center [989, 314] width 74 height 26
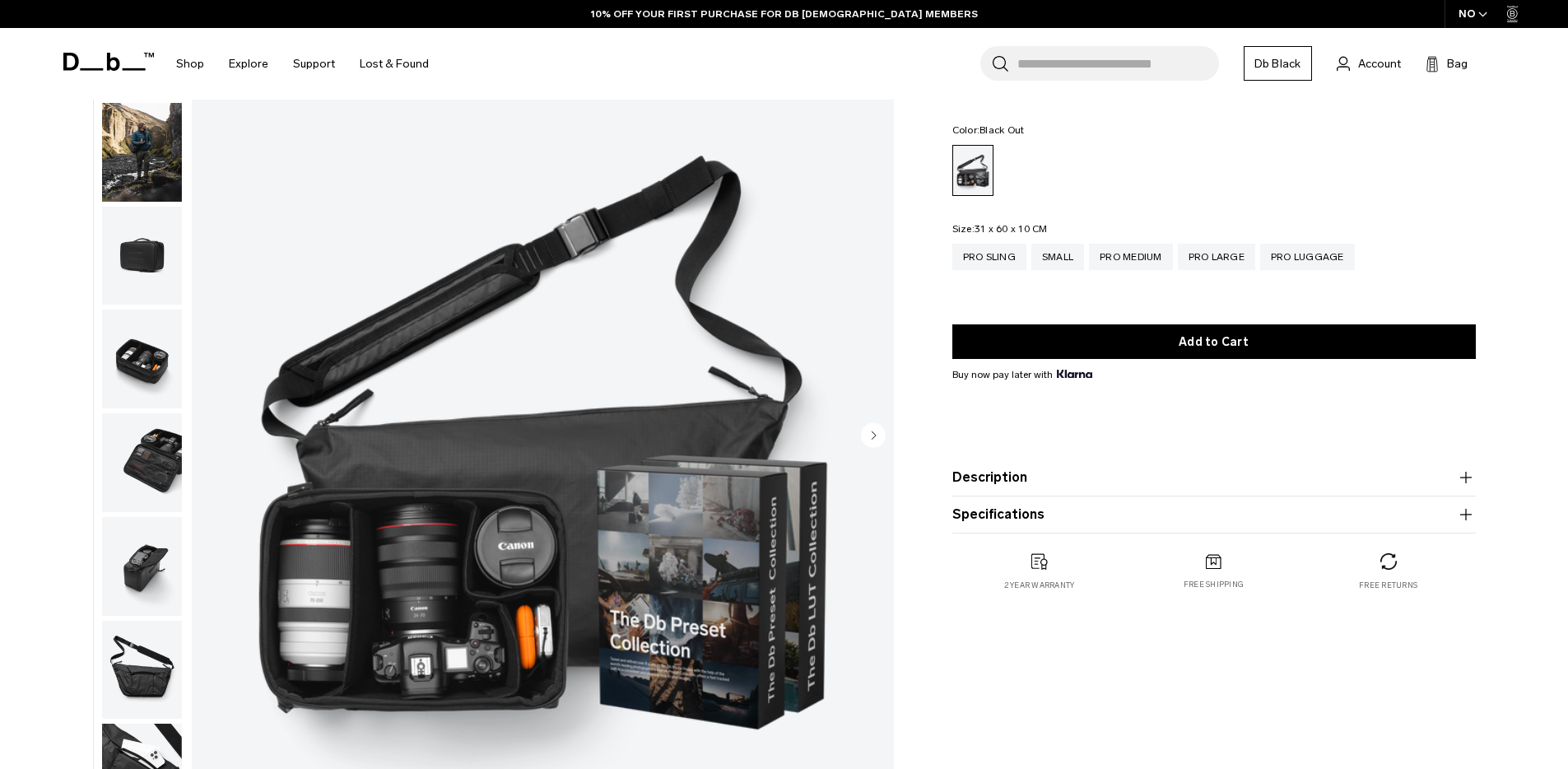
scroll to position [122, 0]
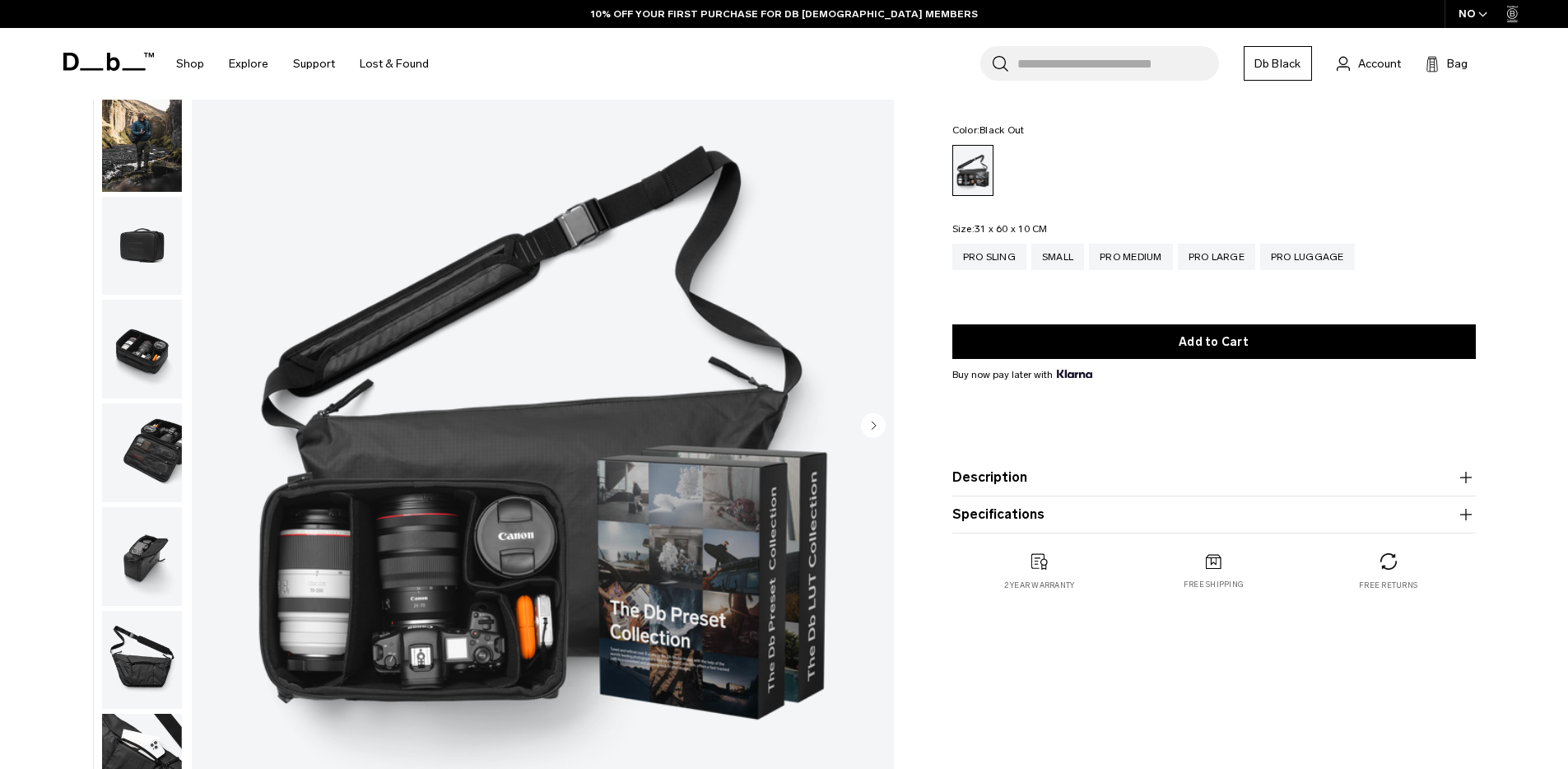
click at [1001, 515] on button "Specifications" at bounding box center [1213, 515] width 523 height 20
click at [1002, 485] on button "Description" at bounding box center [1213, 477] width 523 height 20
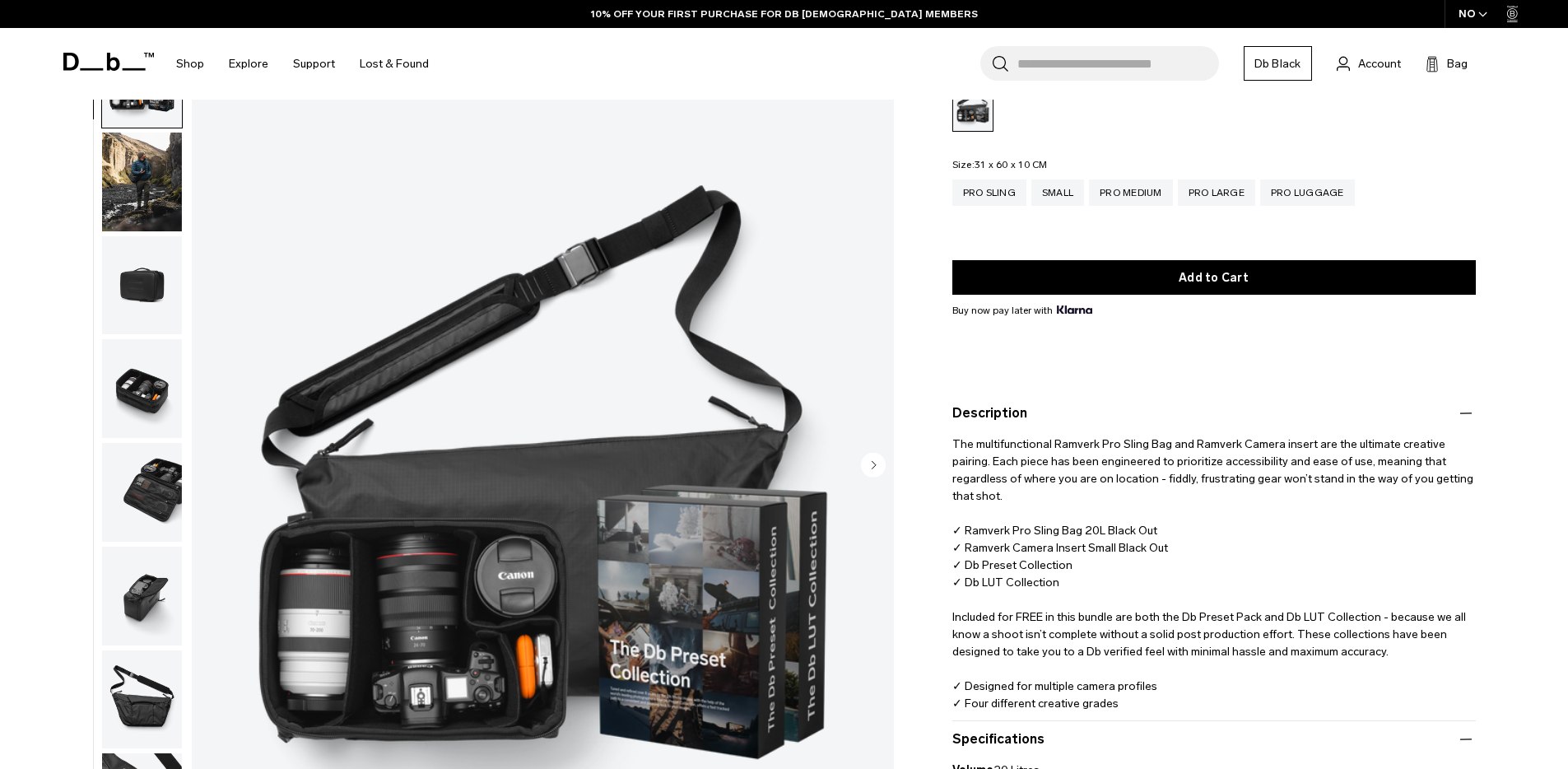
click at [1068, 459] on p "The multifunctional Ramverk Pro Sling Bag and Ramverk Camera insert are the ult…" at bounding box center [1213, 576] width 523 height 306
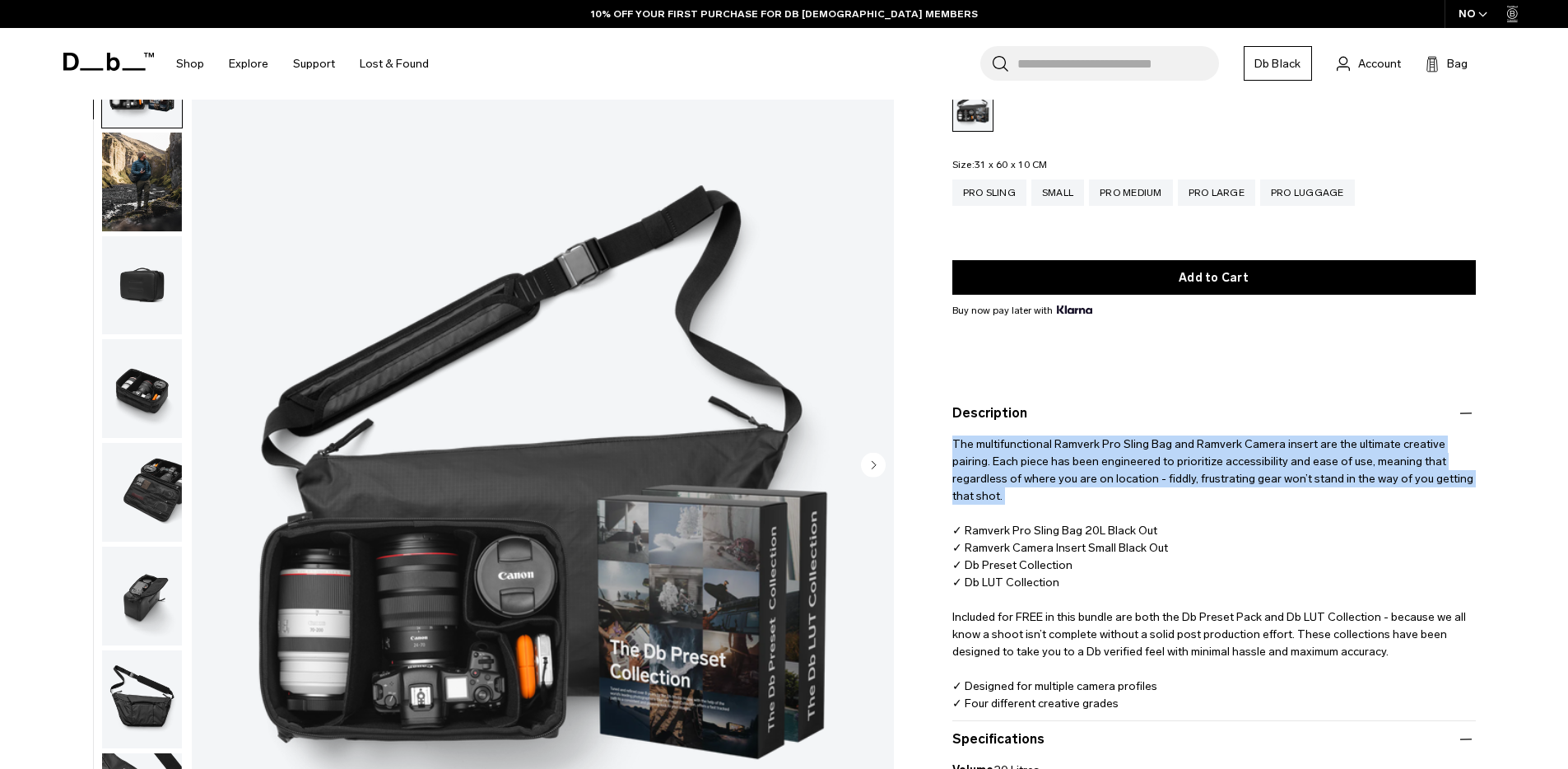
click at [1068, 459] on p "The multifunctional Ramverk Pro Sling Bag and Ramverk Camera insert are the ult…" at bounding box center [1213, 576] width 523 height 306
click at [1075, 496] on p "The multifunctional Ramverk Pro Sling Bag and Ramverk Camera insert are the ult…" at bounding box center [1213, 576] width 523 height 306
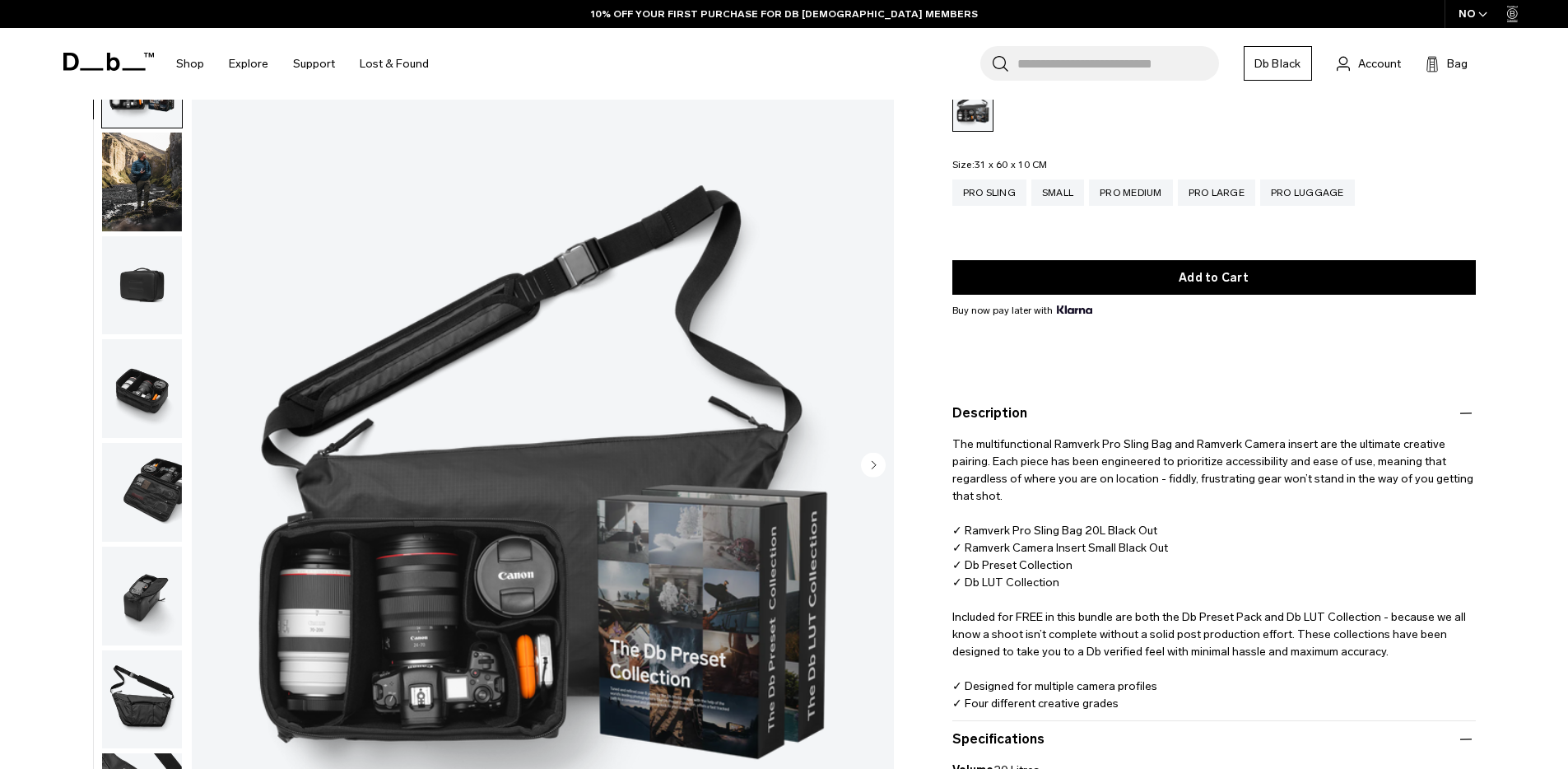
click at [1099, 555] on p "The multifunctional Ramverk Pro Sling Bag and Ramverk Camera insert are the ult…" at bounding box center [1213, 576] width 523 height 306
click at [1104, 523] on p "The multifunctional Ramverk Pro Sling Bag and Ramverk Camera insert are the ult…" at bounding box center [1213, 576] width 523 height 306
click at [1091, 534] on p "The multifunctional Ramverk Pro Sling Bag and Ramverk Camera insert are the ult…" at bounding box center [1213, 576] width 523 height 306
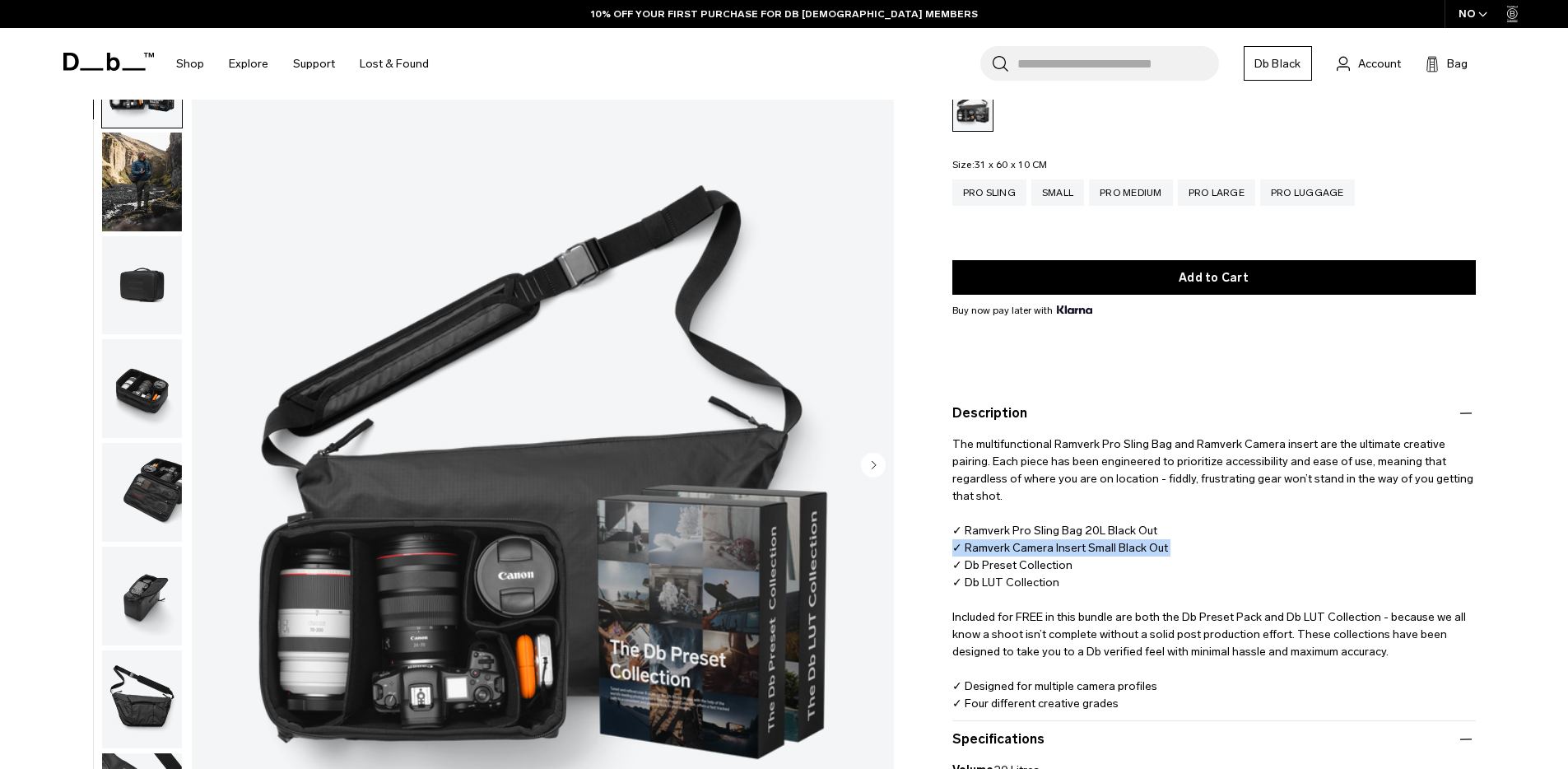
click at [1091, 534] on p "The multifunctional Ramverk Pro Sling Bag and Ramverk Camera insert are the ult…" at bounding box center [1213, 576] width 523 height 306
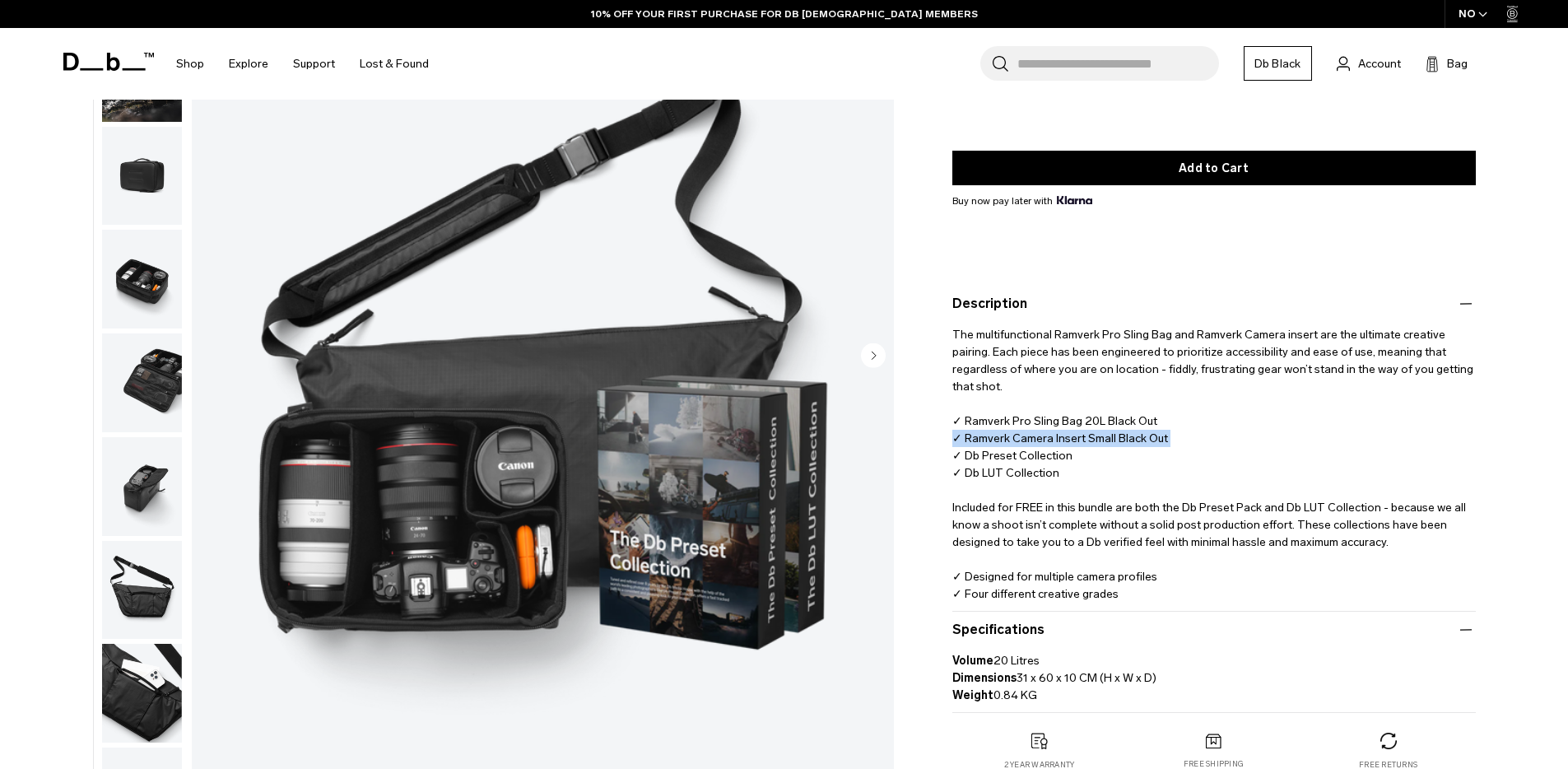
scroll to position [252, 0]
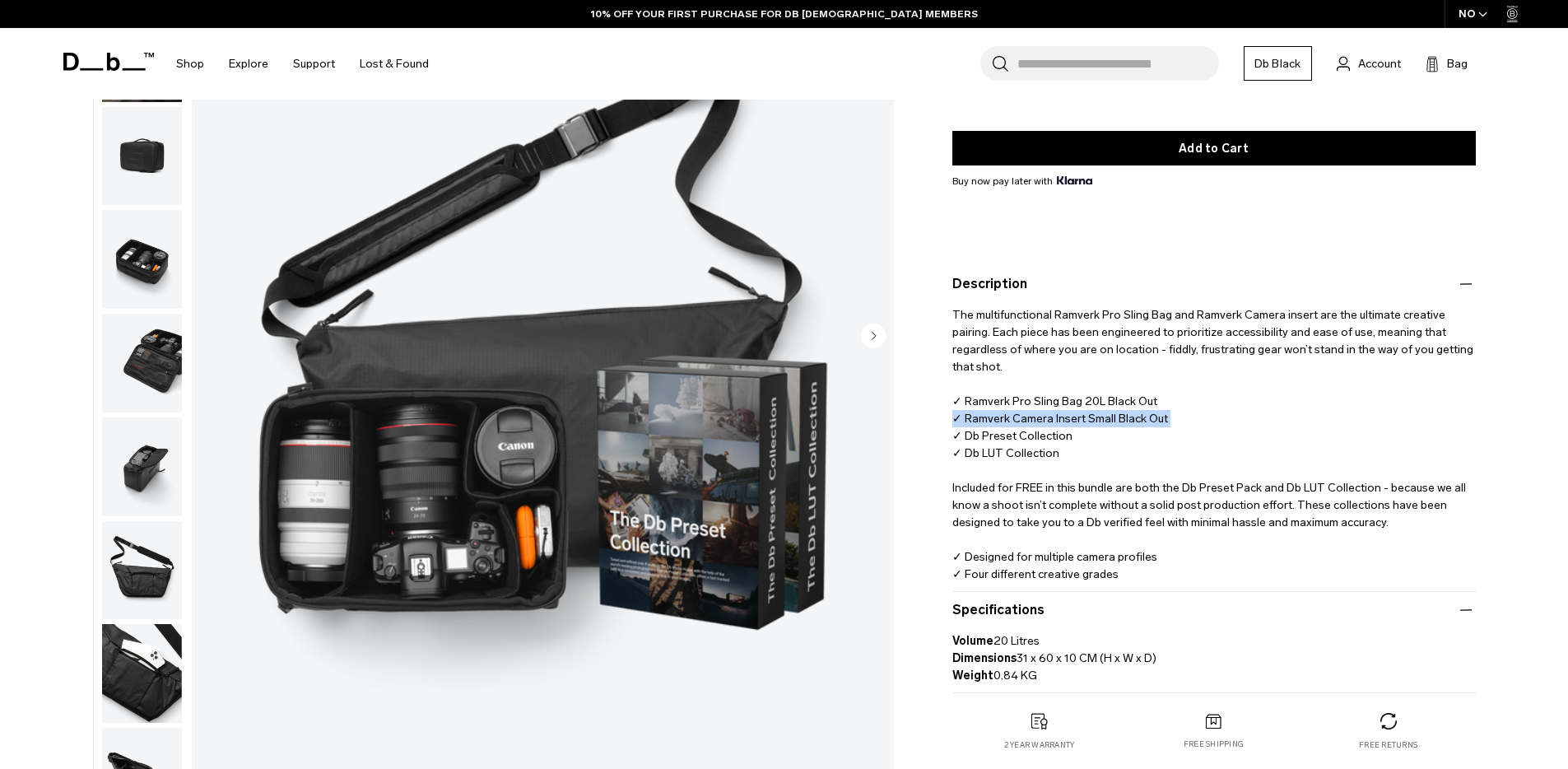
click at [1149, 399] on p "The multifunctional Ramverk Pro Sling Bag and Ramverk Camera insert are the ult…" at bounding box center [1213, 447] width 523 height 306
click at [1149, 400] on p "The multifunctional Ramverk Pro Sling Bag and Ramverk Camera insert are the ult…" at bounding box center [1213, 447] width 523 height 306
click at [1081, 500] on p "The multifunctional Ramverk Pro Sling Bag and Ramverk Camera insert are the ult…" at bounding box center [1213, 447] width 523 height 306
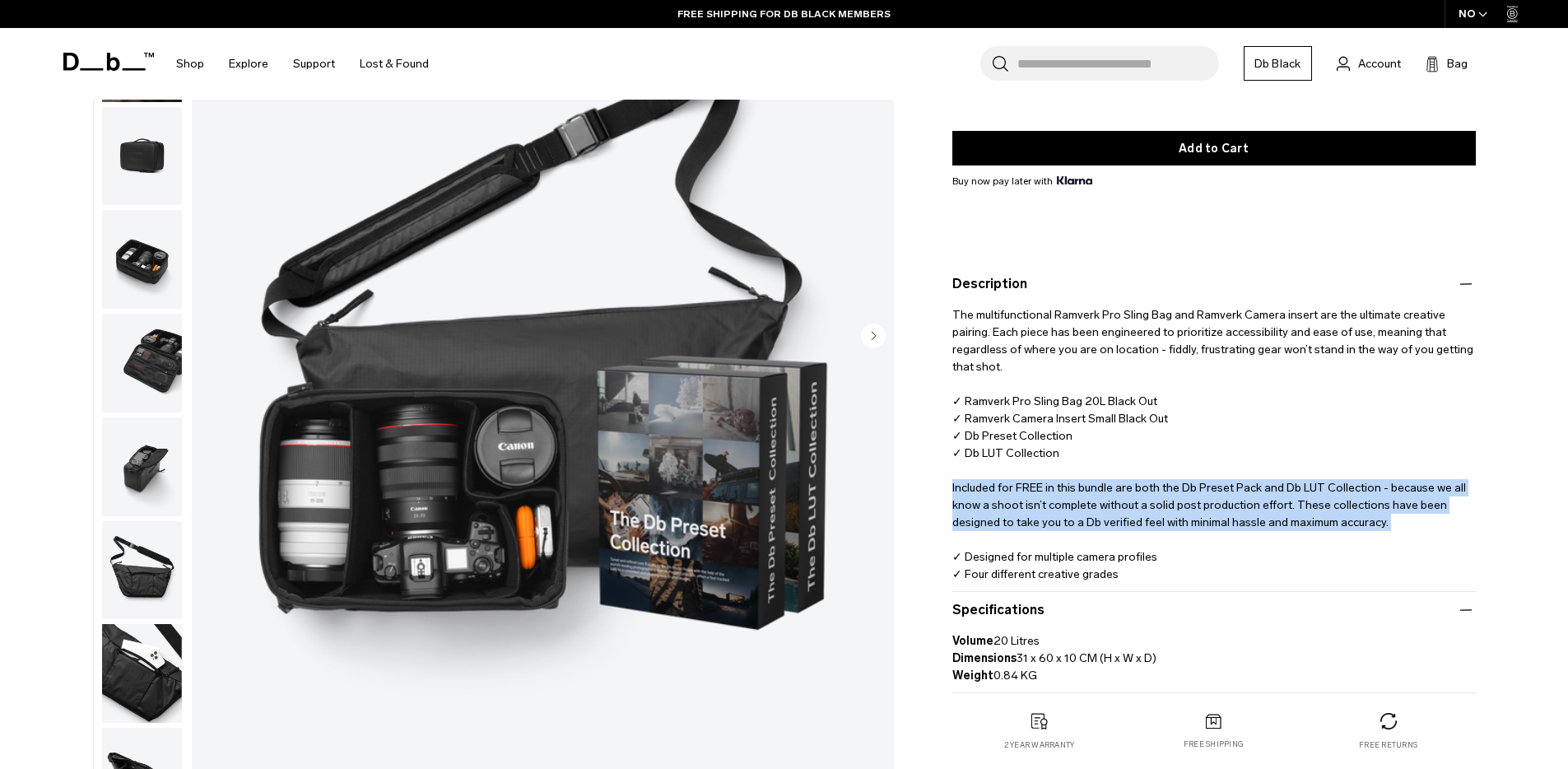
click at [1081, 500] on p "The multifunctional Ramverk Pro Sling Bag and Ramverk Camera insert are the ult…" at bounding box center [1213, 447] width 523 height 306
click at [1220, 486] on p "The multifunctional Ramverk Pro Sling Bag and Ramverk Camera insert are the ult…" at bounding box center [1213, 447] width 523 height 306
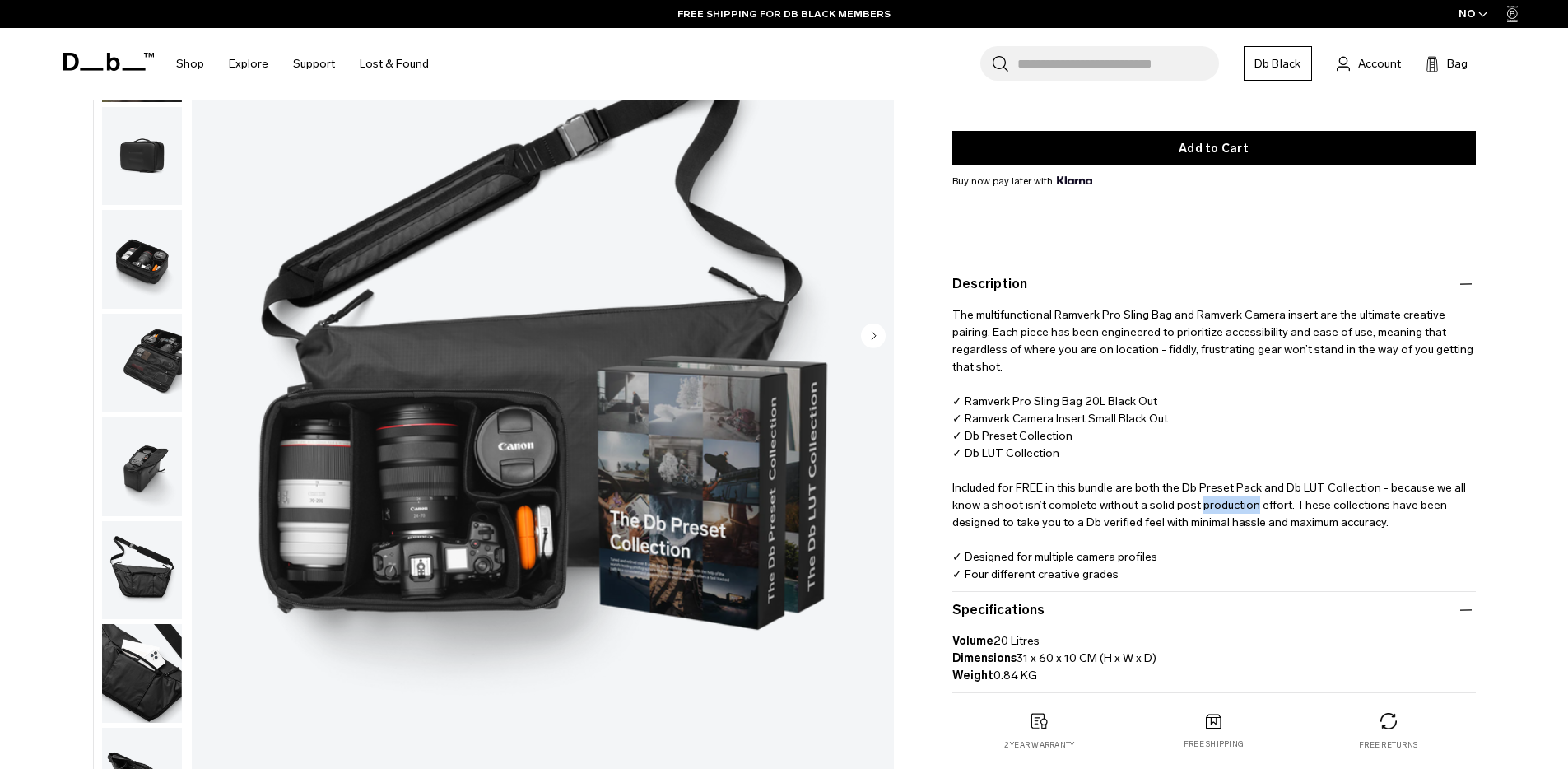
click at [1220, 486] on p "The multifunctional Ramverk Pro Sling Bag and Ramverk Camera insert are the ult…" at bounding box center [1213, 447] width 523 height 306
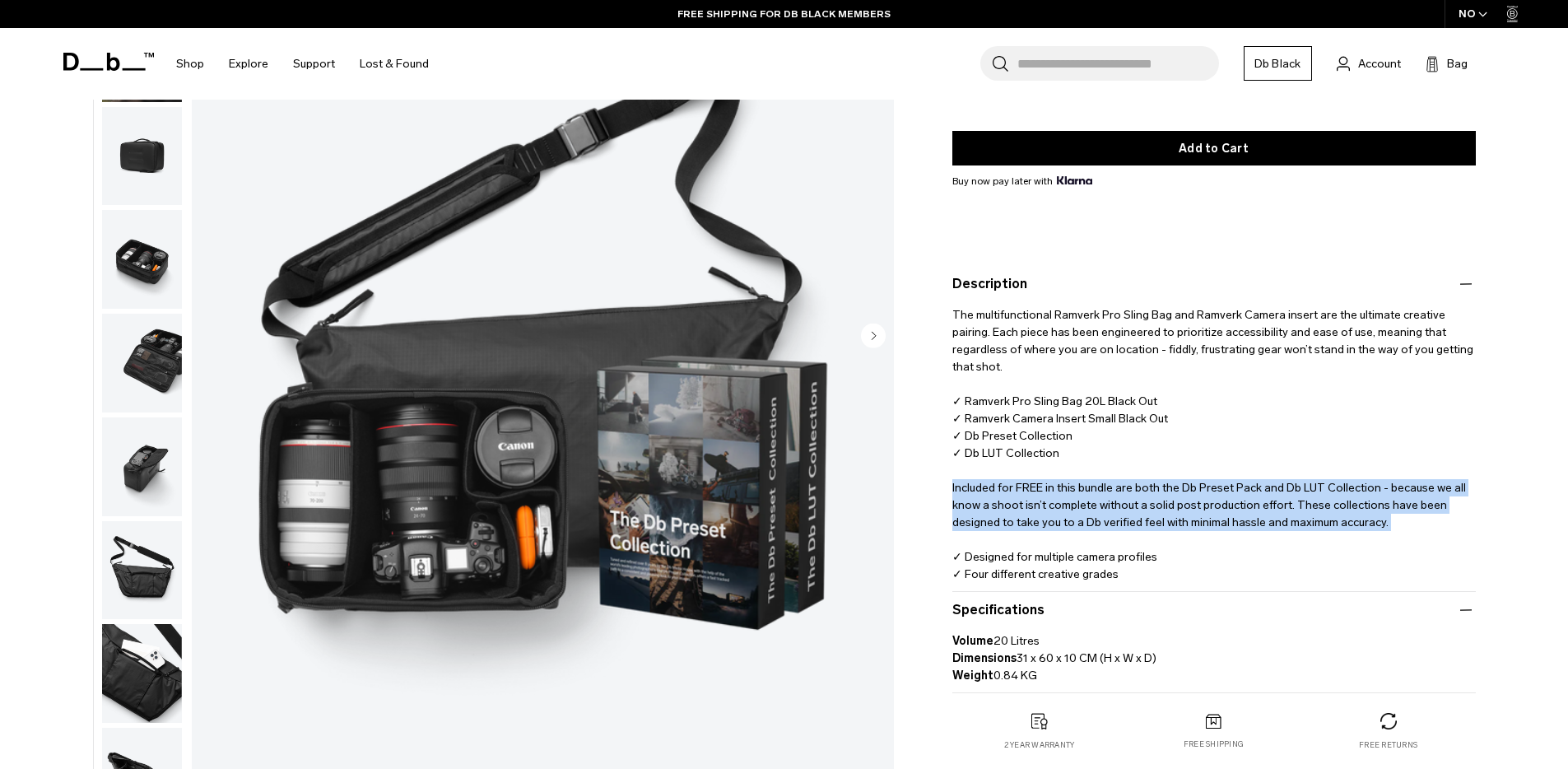
click at [1220, 486] on p "The multifunctional Ramverk Pro Sling Bag and Ramverk Camera insert are the ult…" at bounding box center [1213, 447] width 523 height 306
click at [1202, 490] on p "The multifunctional Ramverk Pro Sling Bag and Ramverk Camera insert are the ult…" at bounding box center [1213, 447] width 523 height 306
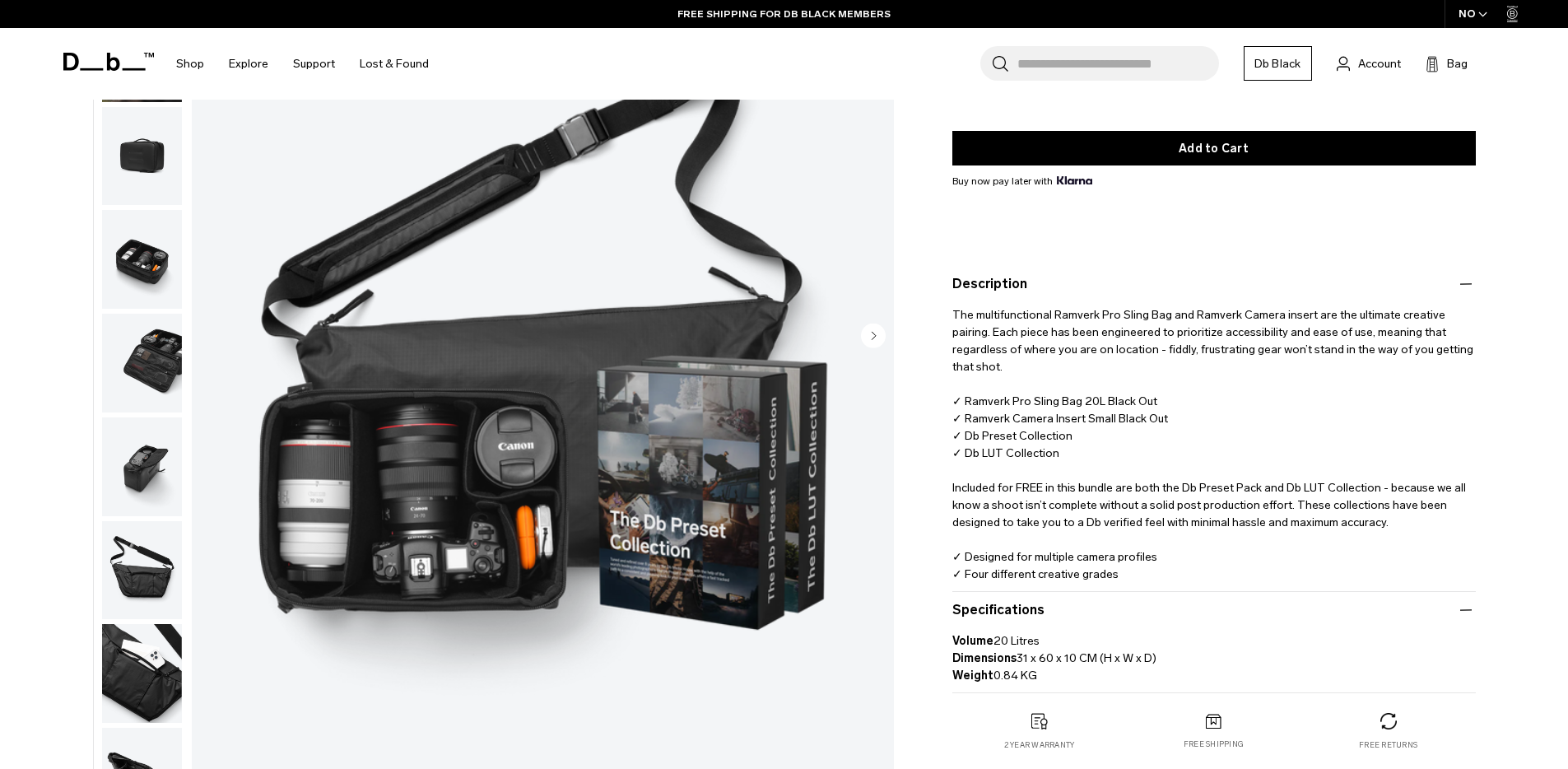
click at [1078, 574] on p "The multifunctional Ramverk Pro Sling Bag and Ramverk Camera insert are the ult…" at bounding box center [1213, 447] width 523 height 306
click at [1131, 546] on p "The multifunctional Ramverk Pro Sling Bag and Ramverk Camera insert are the ult…" at bounding box center [1213, 447] width 523 height 306
click at [1031, 670] on p "Volume 20 Litres Dimensions 31 x 60 x 10 CM (H x W x D) Weight 0.84 KG" at bounding box center [1213, 651] width 523 height 65
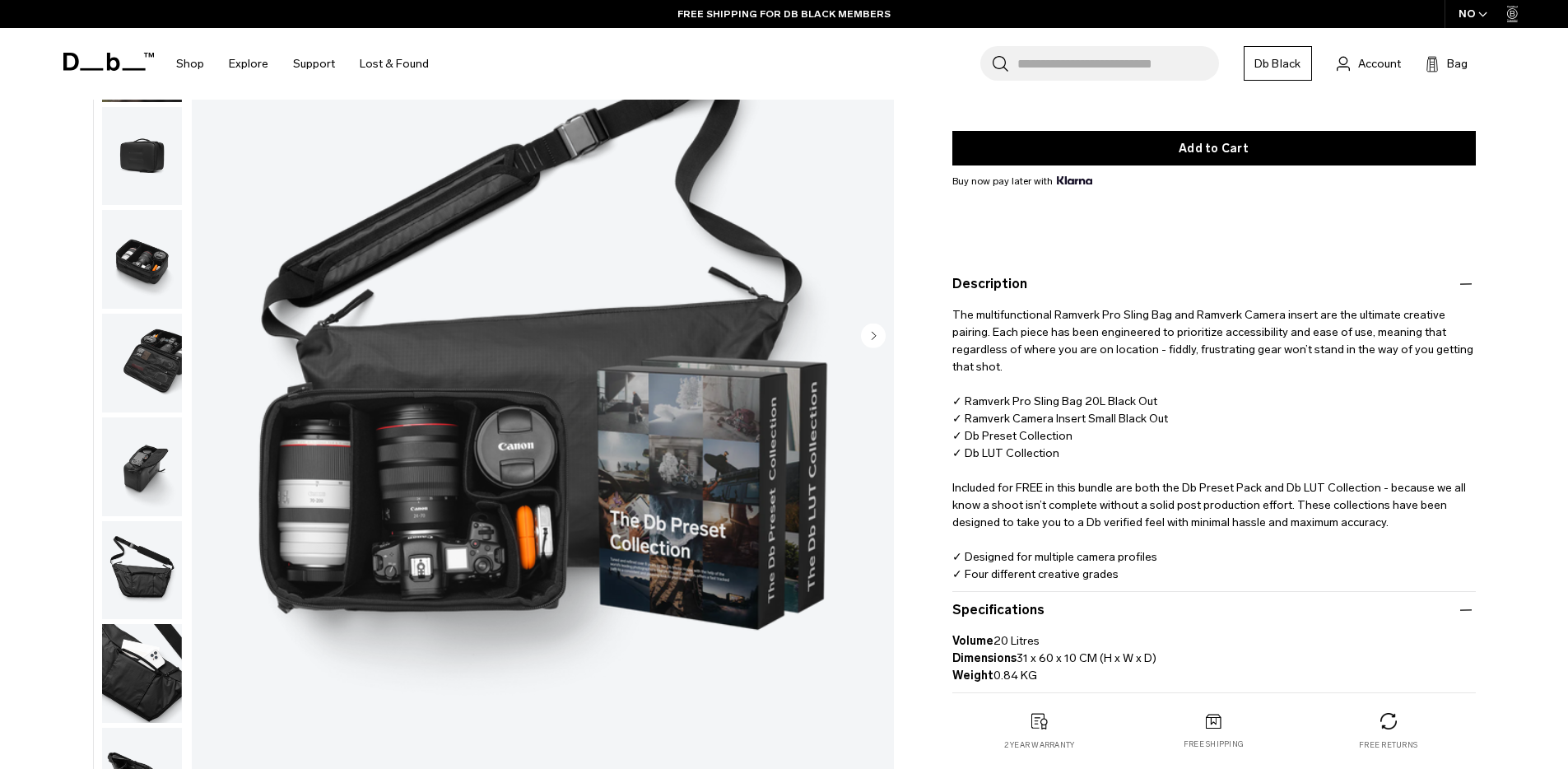
click at [1031, 670] on p "Volume 20 Litres Dimensions 31 x 60 x 10 CM (H x W x D) Weight 0.84 KG" at bounding box center [1213, 651] width 523 height 65
click at [1068, 647] on p "Volume 20 Litres Dimensions 31 x 60 x 10 CM (H x W x D) Weight 0.84 KG" at bounding box center [1213, 651] width 523 height 65
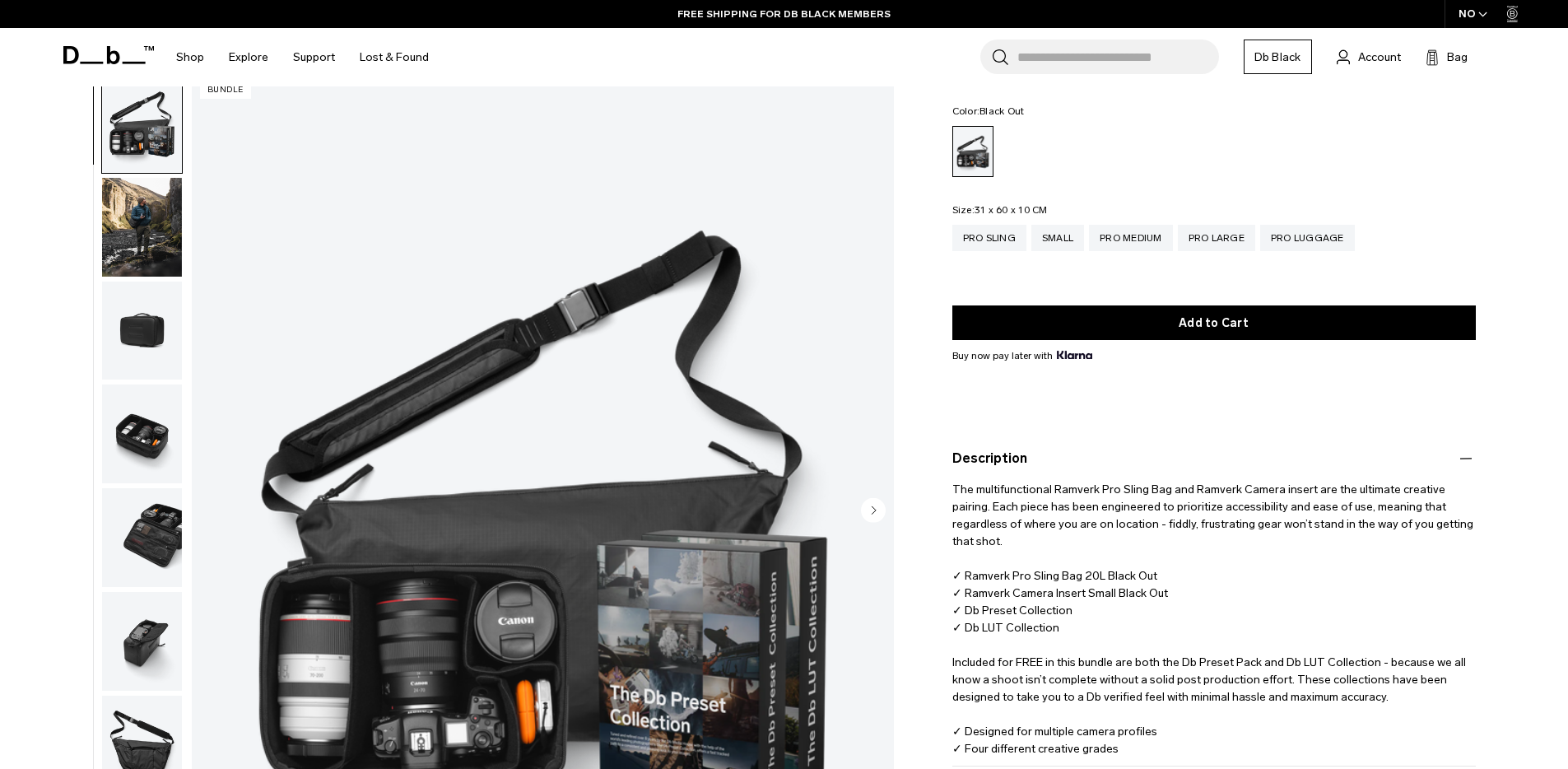
scroll to position [153, 0]
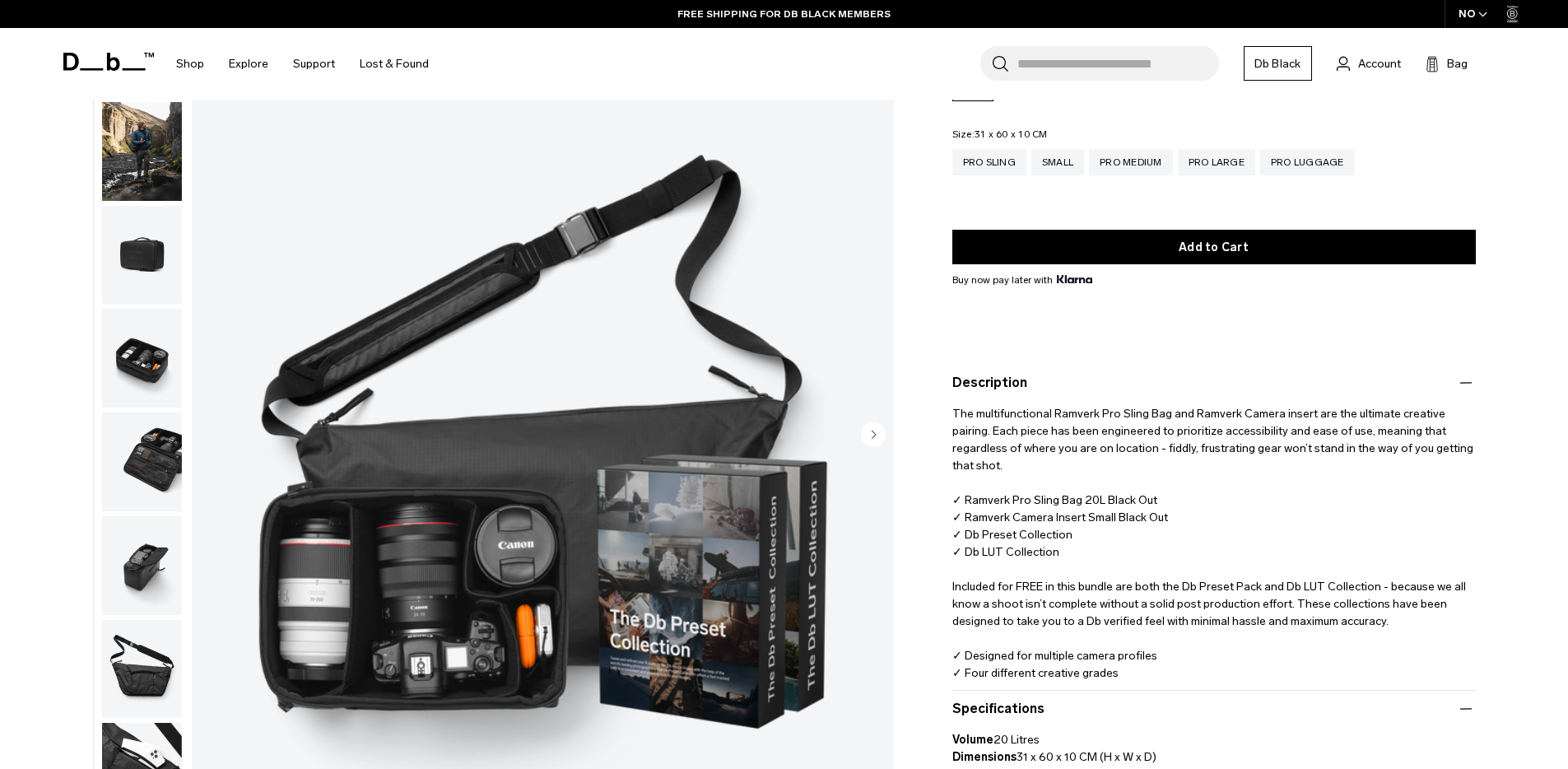
click at [1072, 505] on p "The multifunctional Ramverk Pro Sling Bag and Ramverk Camera insert are the ult…" at bounding box center [1213, 545] width 523 height 306
copy p "✓ Ramverk Camera Insert Small Black Out"
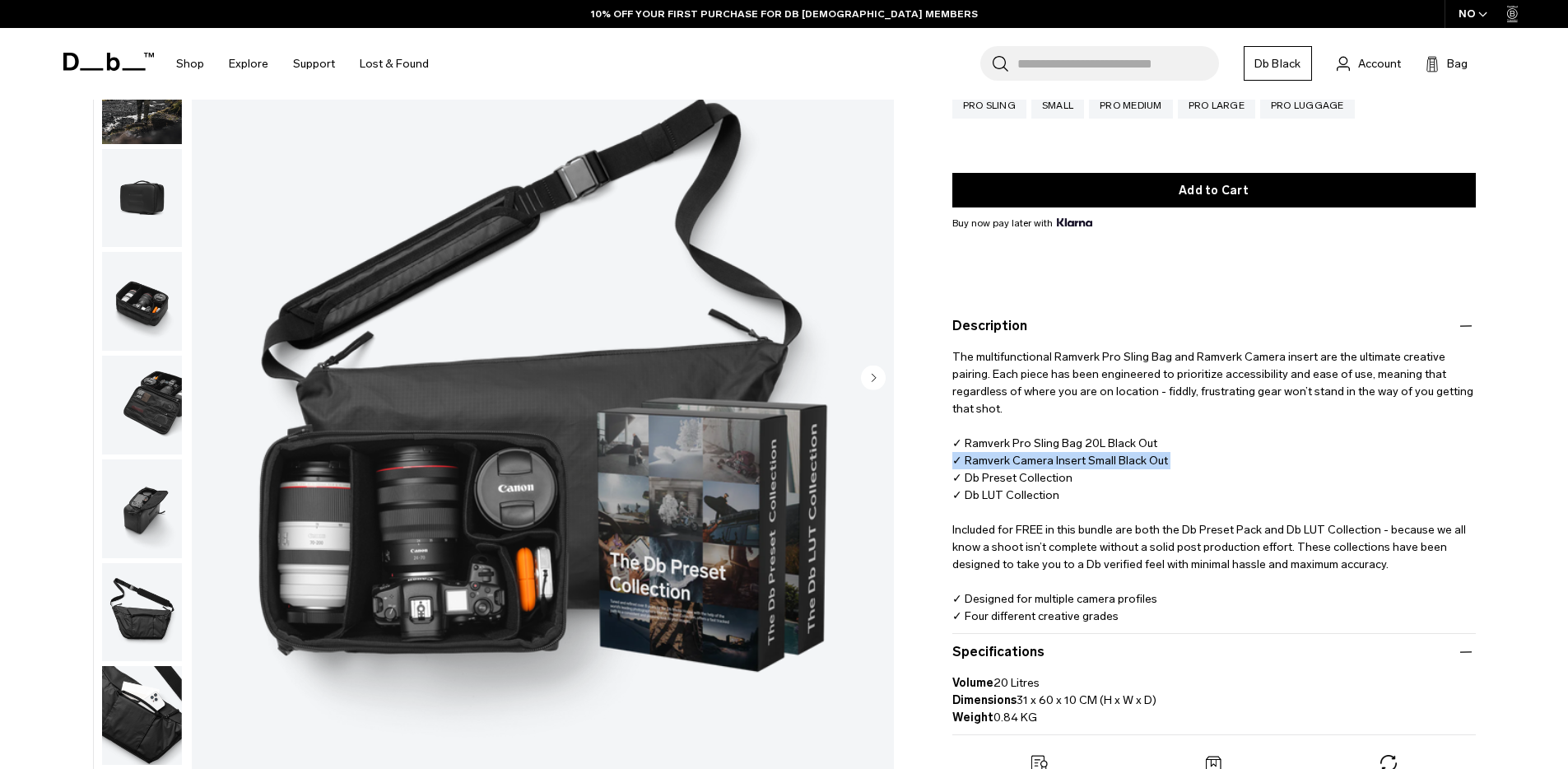
scroll to position [0, 0]
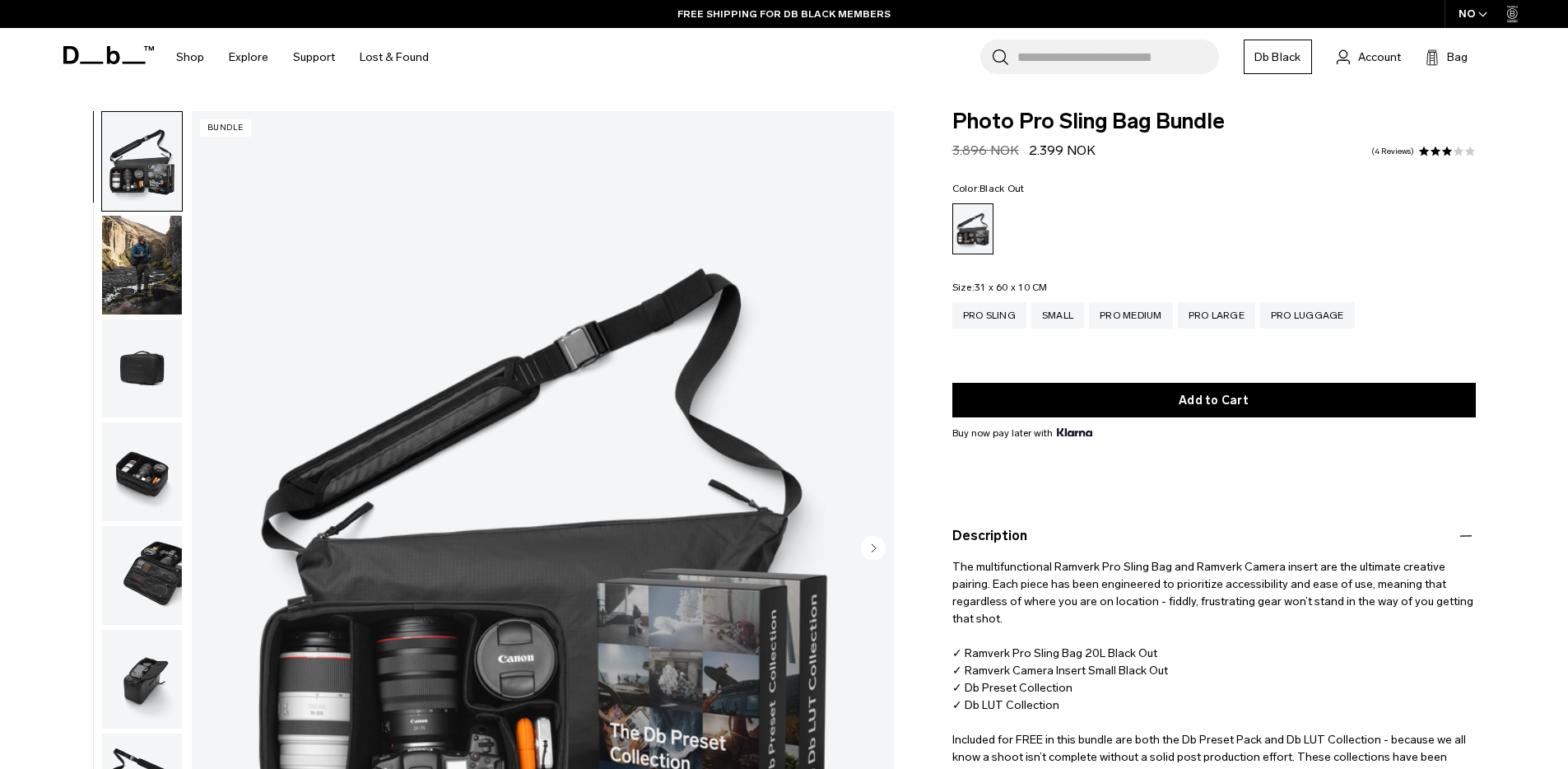
click at [1305, 200] on fieldset "Color: Black Out Out of stock" at bounding box center [1213, 218] width 523 height 70
click at [1456, 146] on span at bounding box center [1459, 151] width 12 height 12
click at [1438, 148] on span at bounding box center [1436, 151] width 12 height 12
click at [1396, 152] on link "4 Reviews" at bounding box center [1393, 151] width 42 height 9
click at [1386, 148] on link "4 Reviews" at bounding box center [1393, 151] width 42 height 9
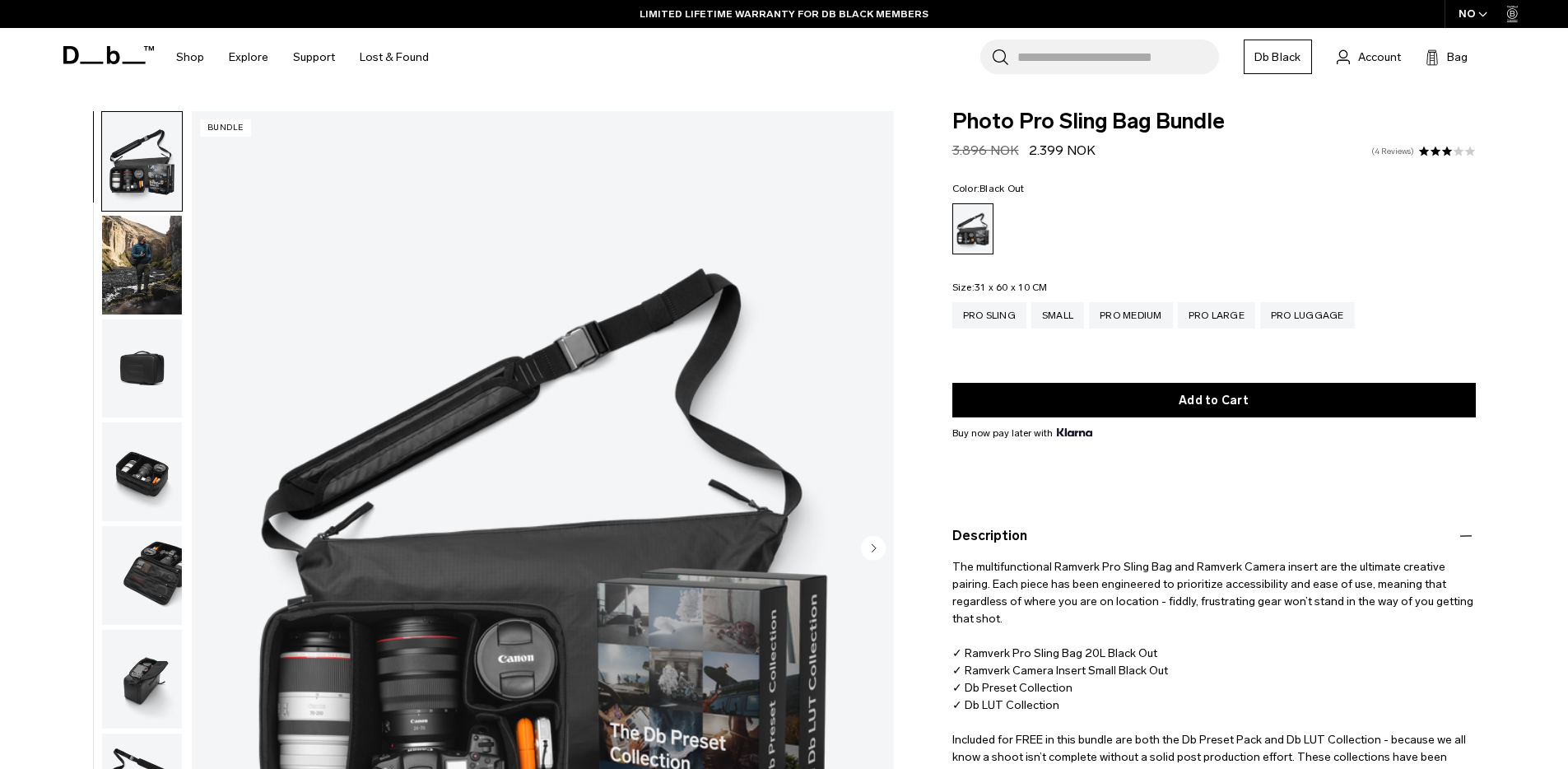
click at [1386, 148] on link "4 Reviews" at bounding box center [1393, 151] width 42 height 9
click at [1406, 153] on link "4 Reviews" at bounding box center [1393, 151] width 42 height 9
click at [1458, 153] on span at bounding box center [1459, 151] width 12 height 12
click at [1471, 153] on span at bounding box center [1471, 151] width 12 height 12
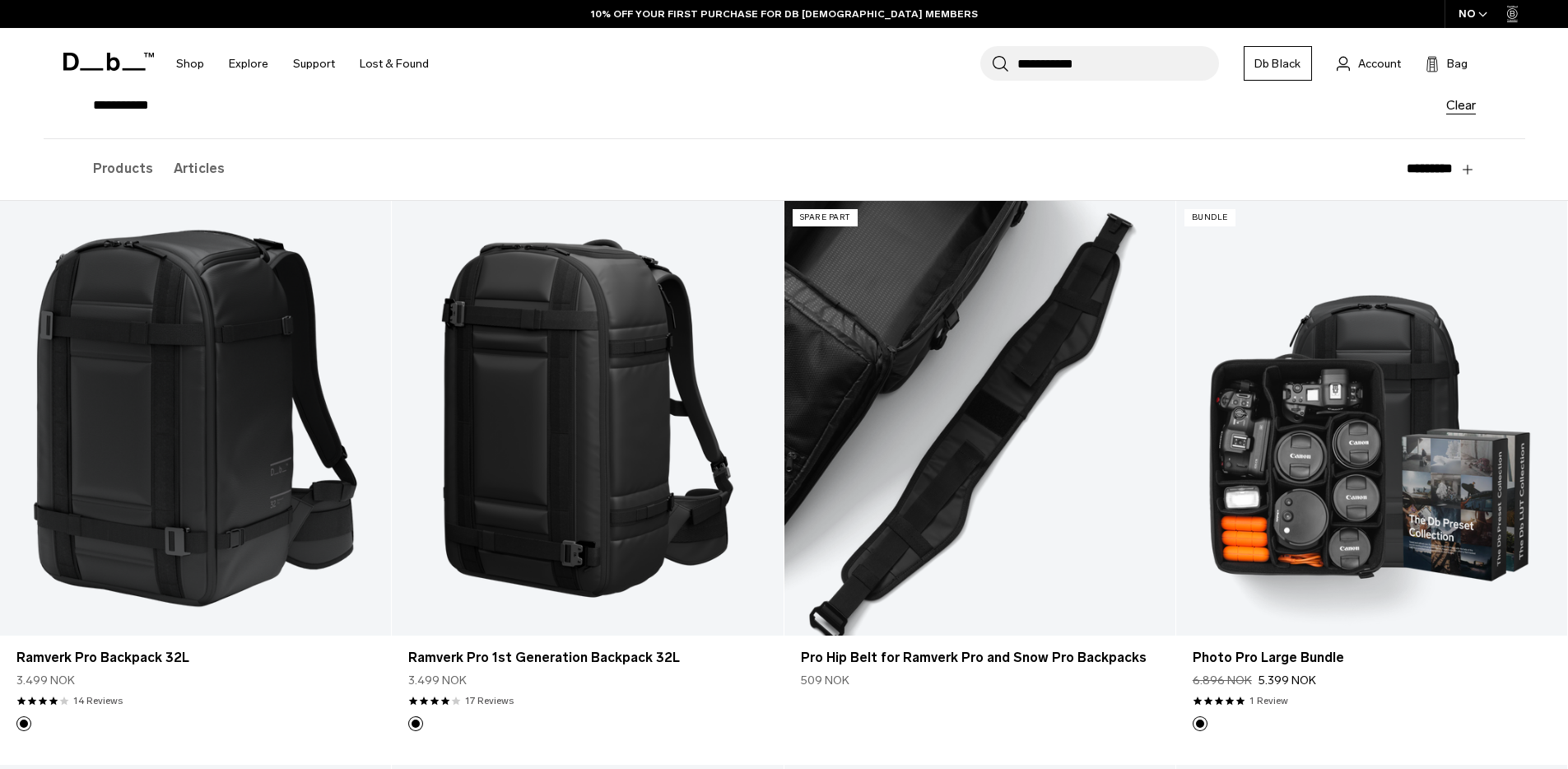
scroll to position [145, 0]
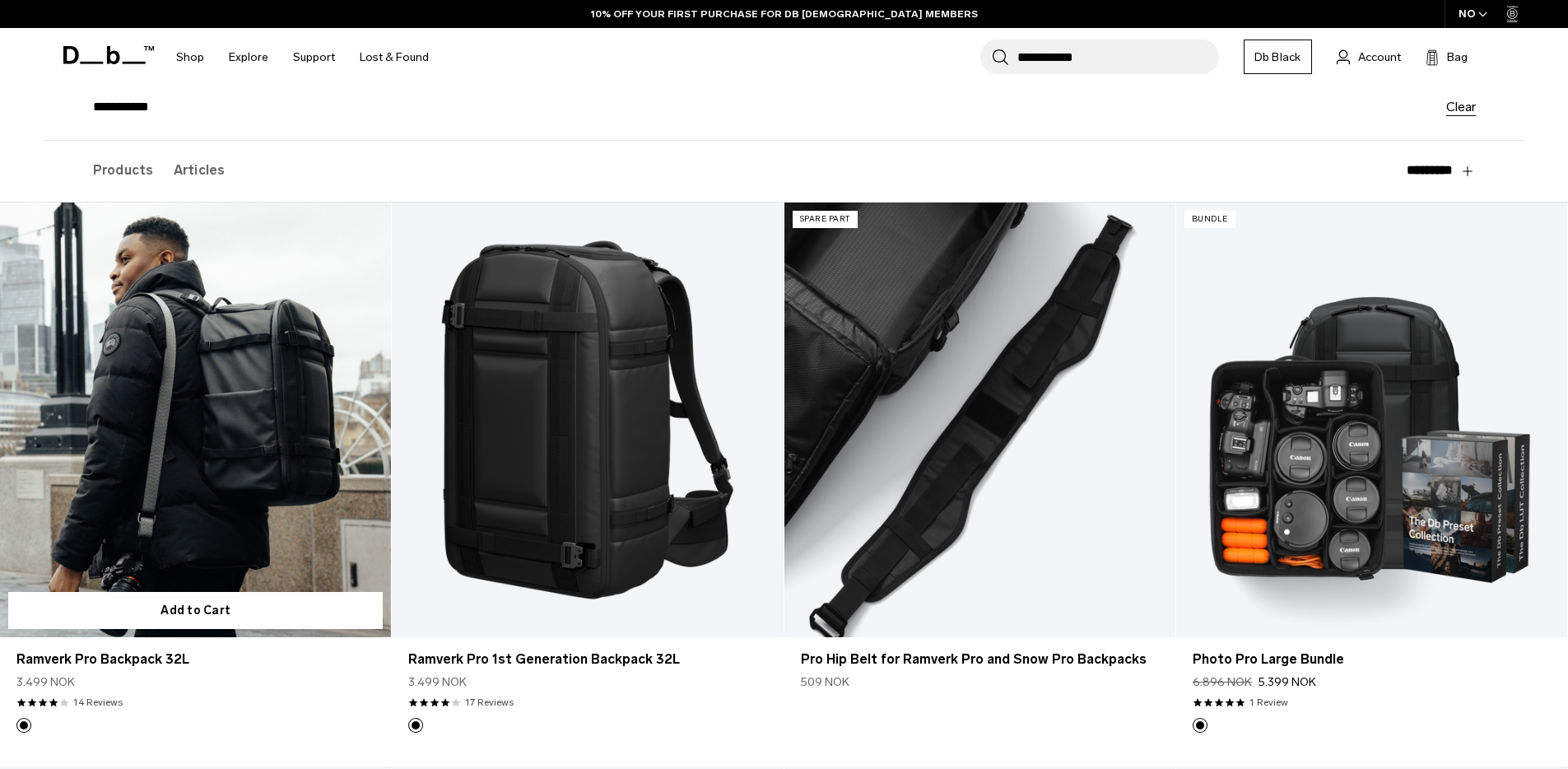
click at [242, 431] on link "Ramverk Pro Backpack 32L" at bounding box center [196, 419] width 391 height 435
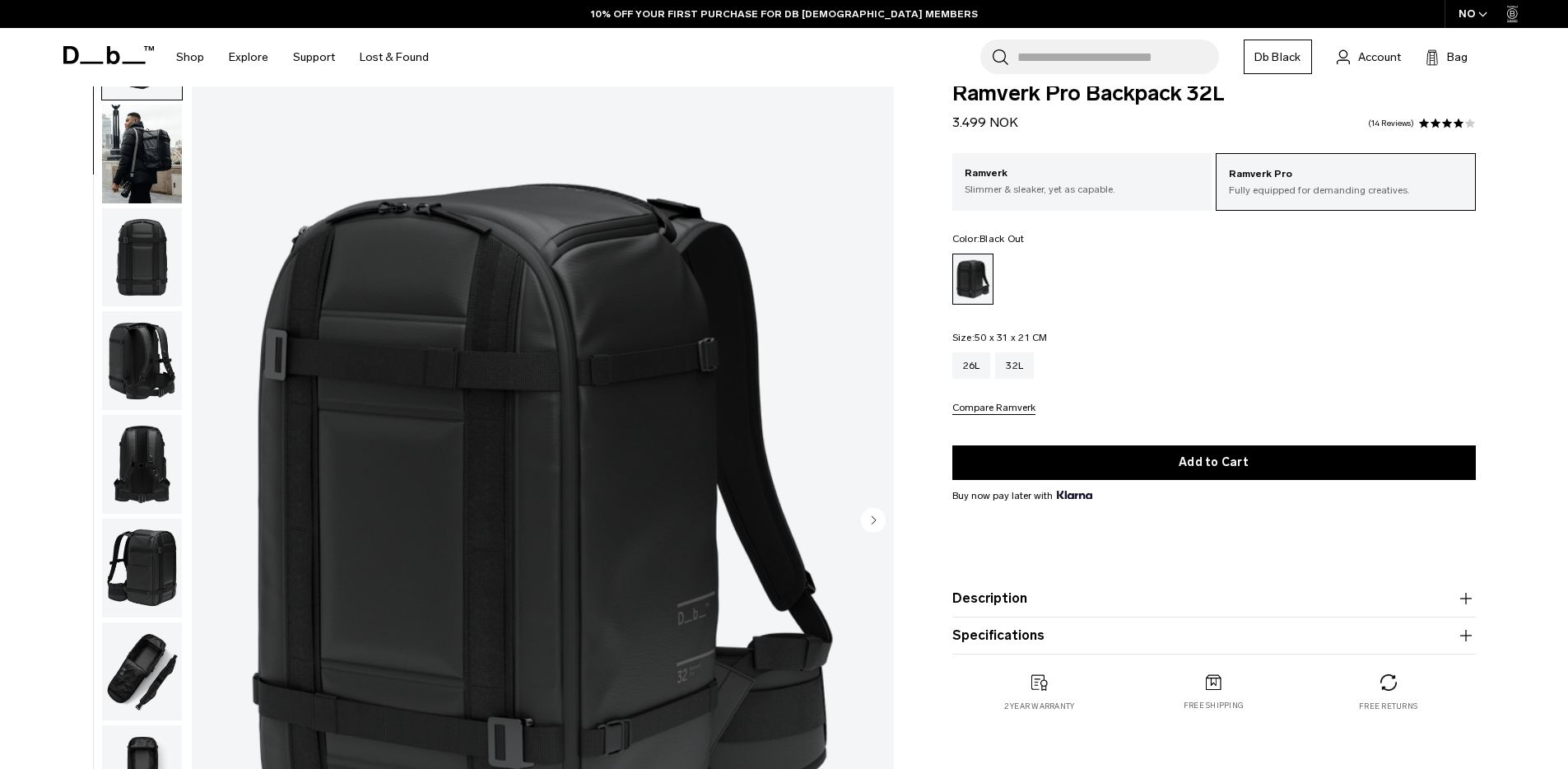
scroll to position [155, 0]
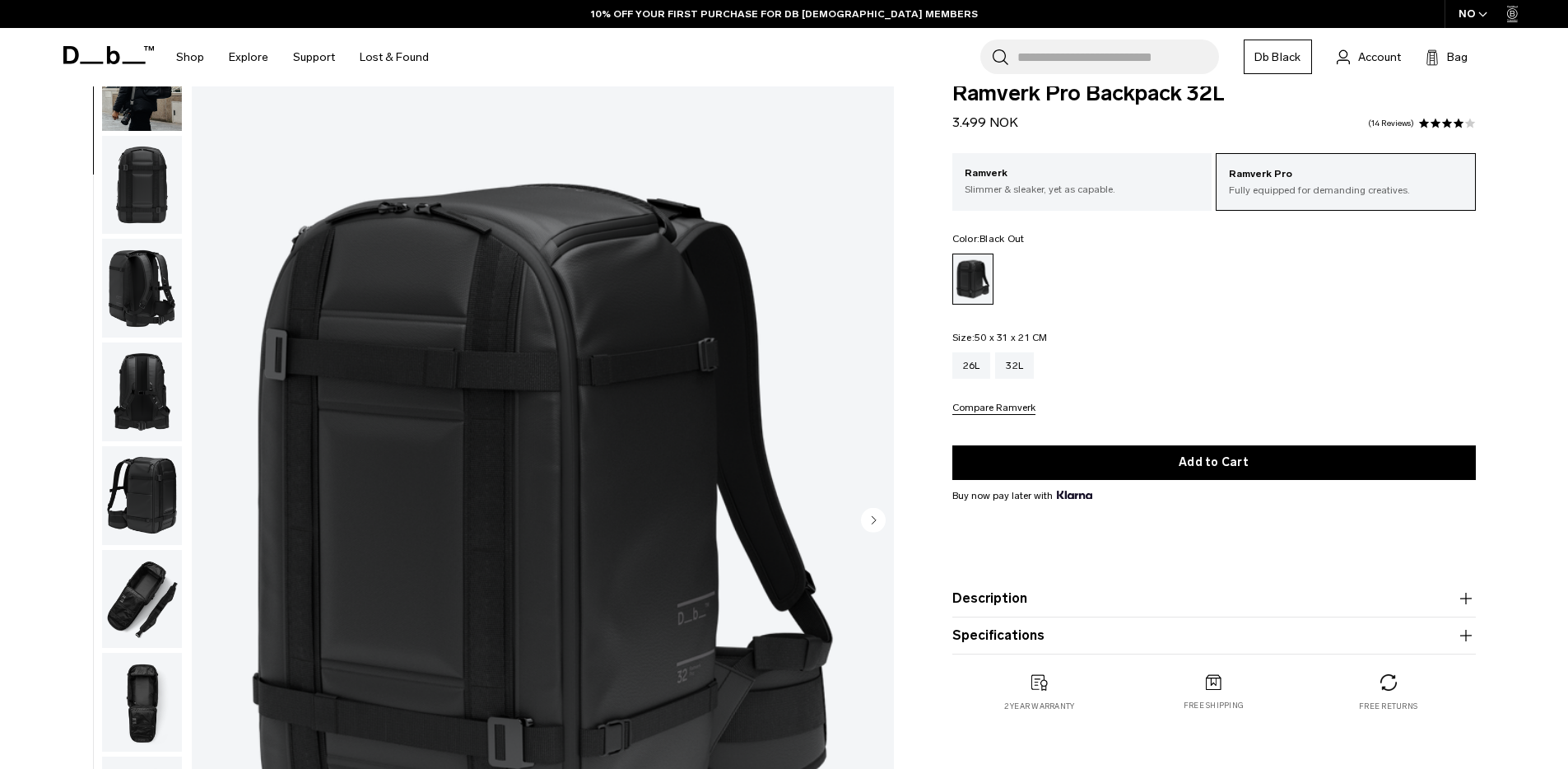
drag, startPoint x: 142, startPoint y: 197, endPoint x: 144, endPoint y: 213, distance: 16.1
click at [142, 197] on img "button" at bounding box center [142, 185] width 80 height 99
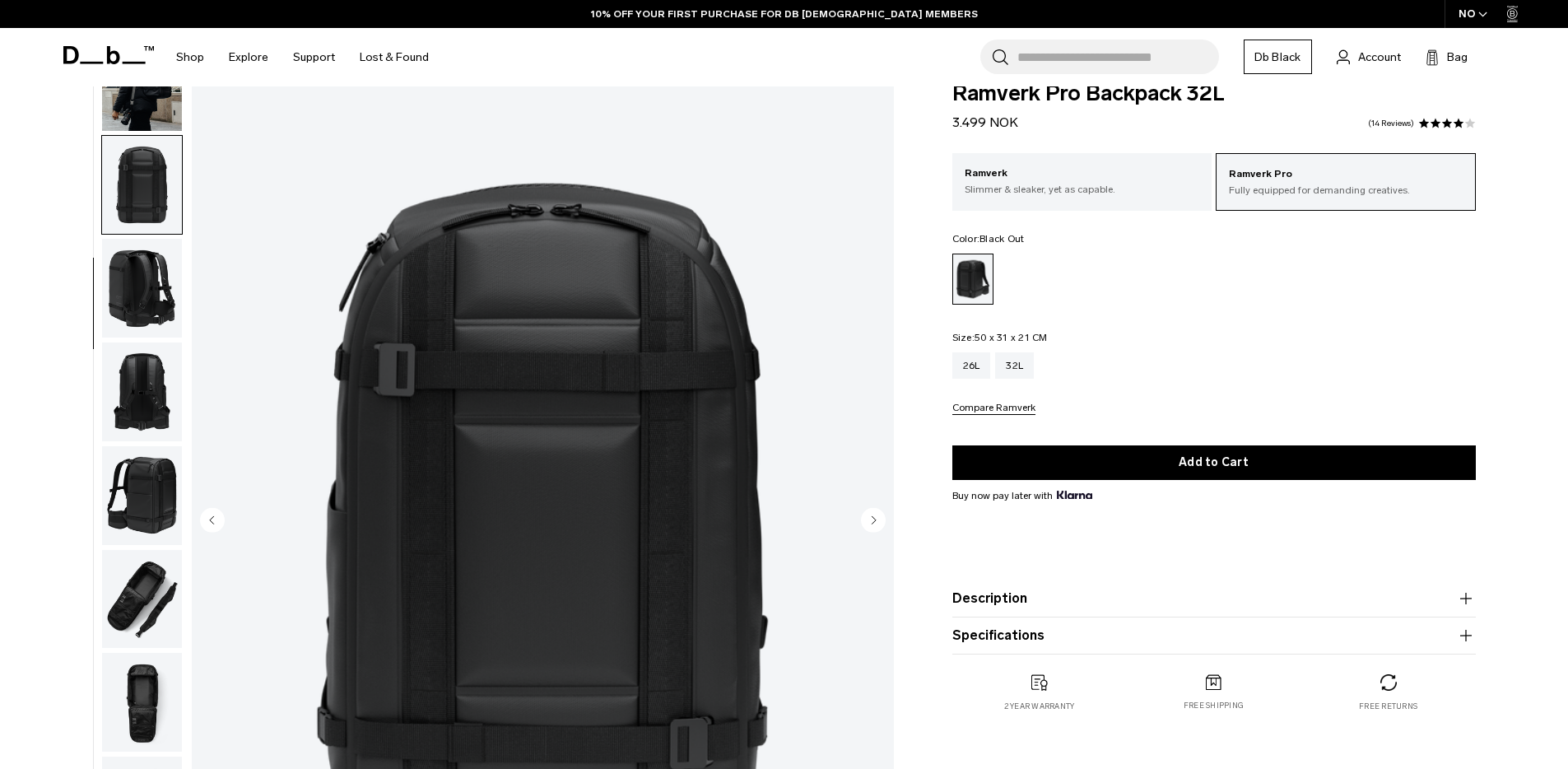
click at [149, 299] on img "button" at bounding box center [142, 288] width 80 height 99
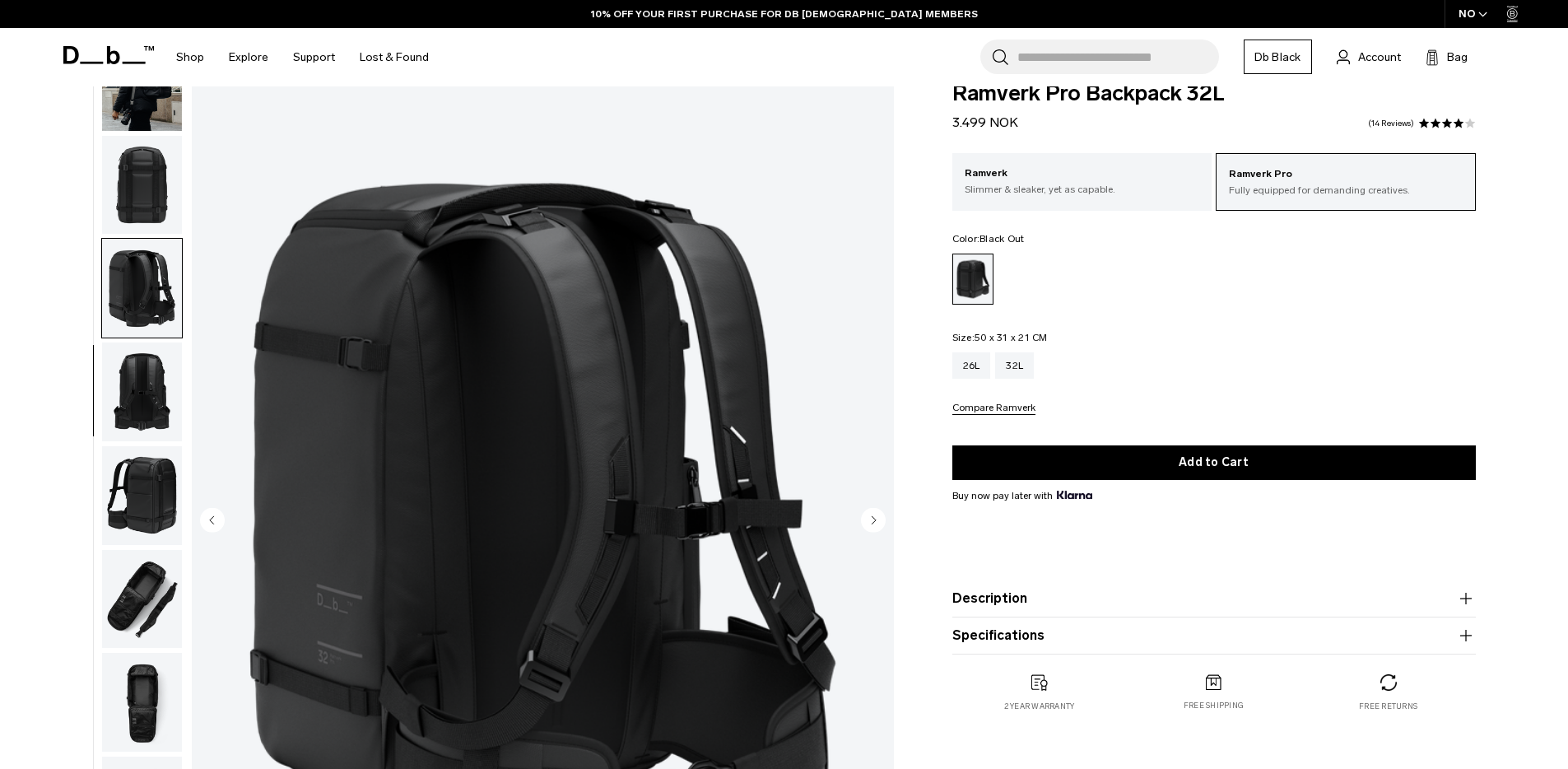
click at [146, 386] on img "button" at bounding box center [142, 391] width 80 height 99
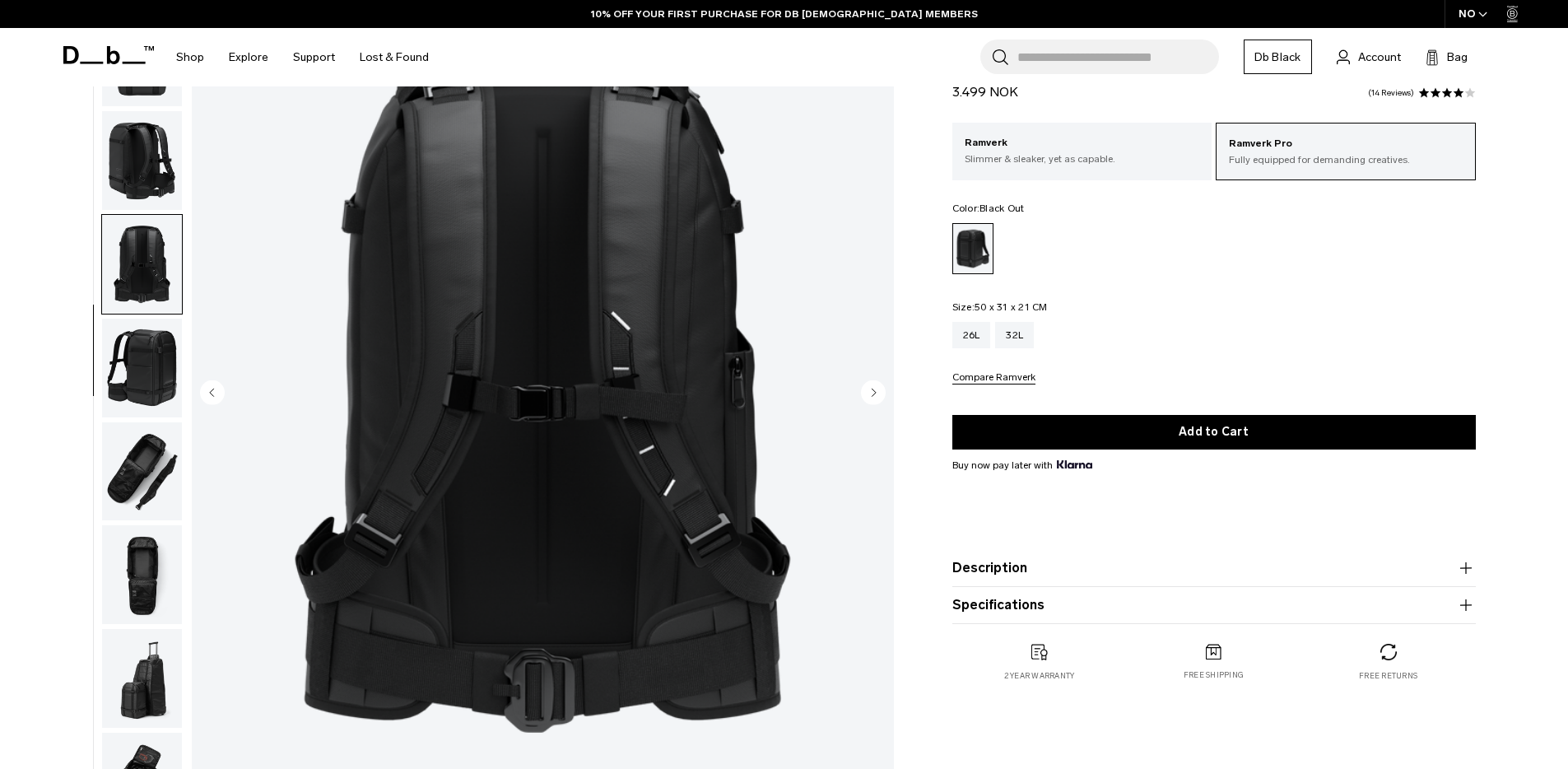
scroll to position [163, 0]
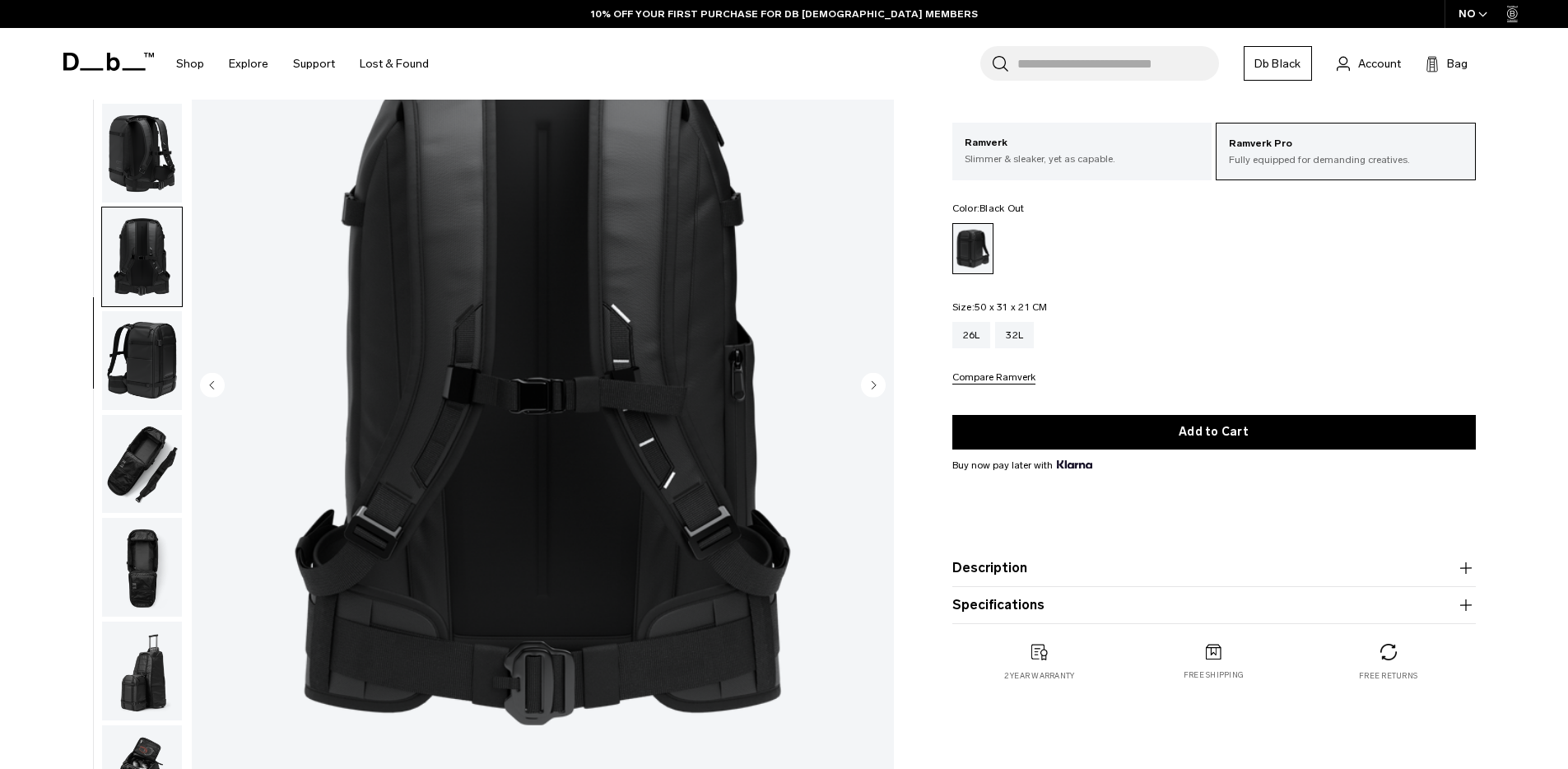
click at [149, 352] on img "button" at bounding box center [142, 360] width 80 height 99
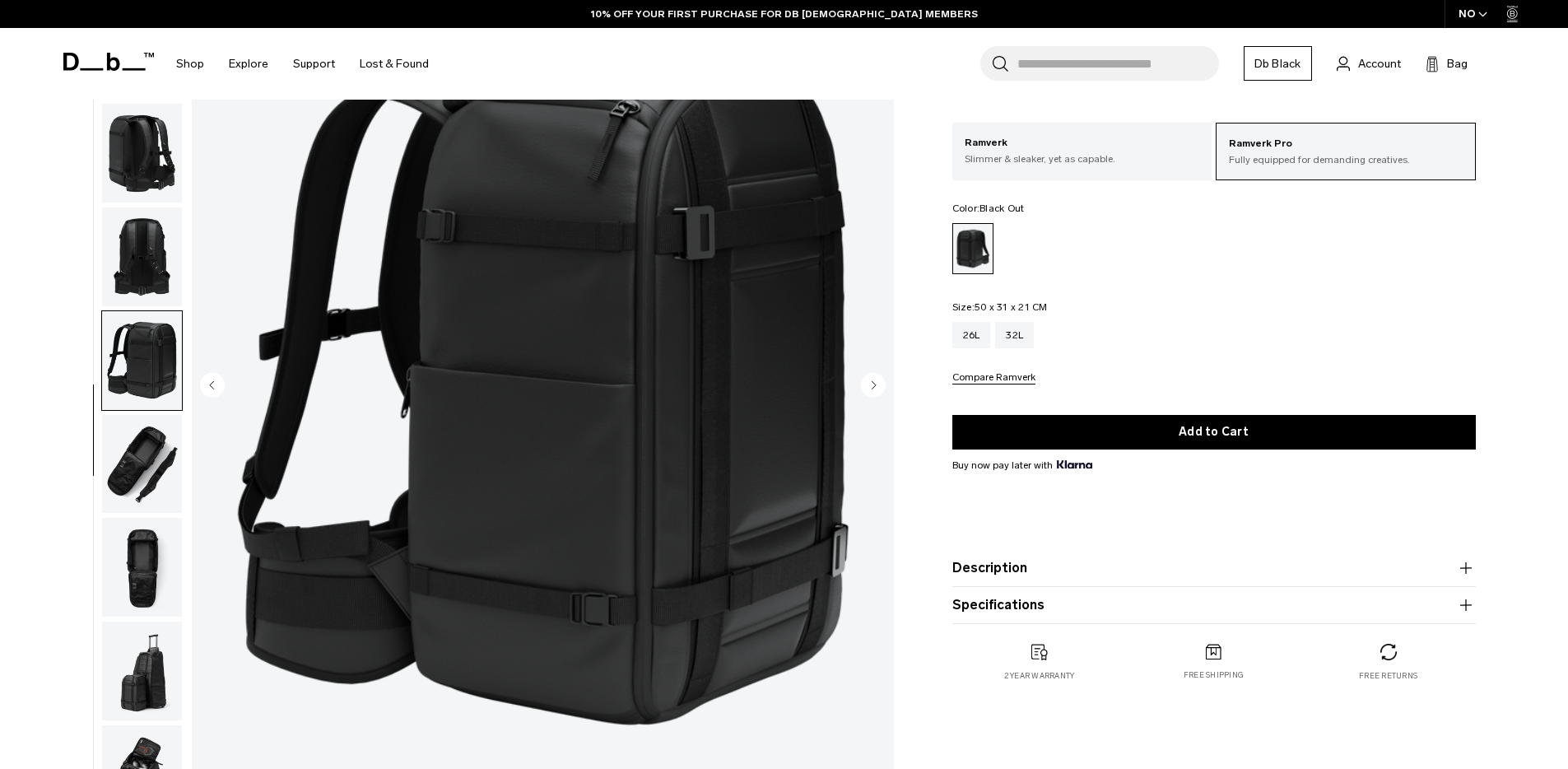
click at [145, 432] on img "button" at bounding box center [142, 464] width 80 height 99
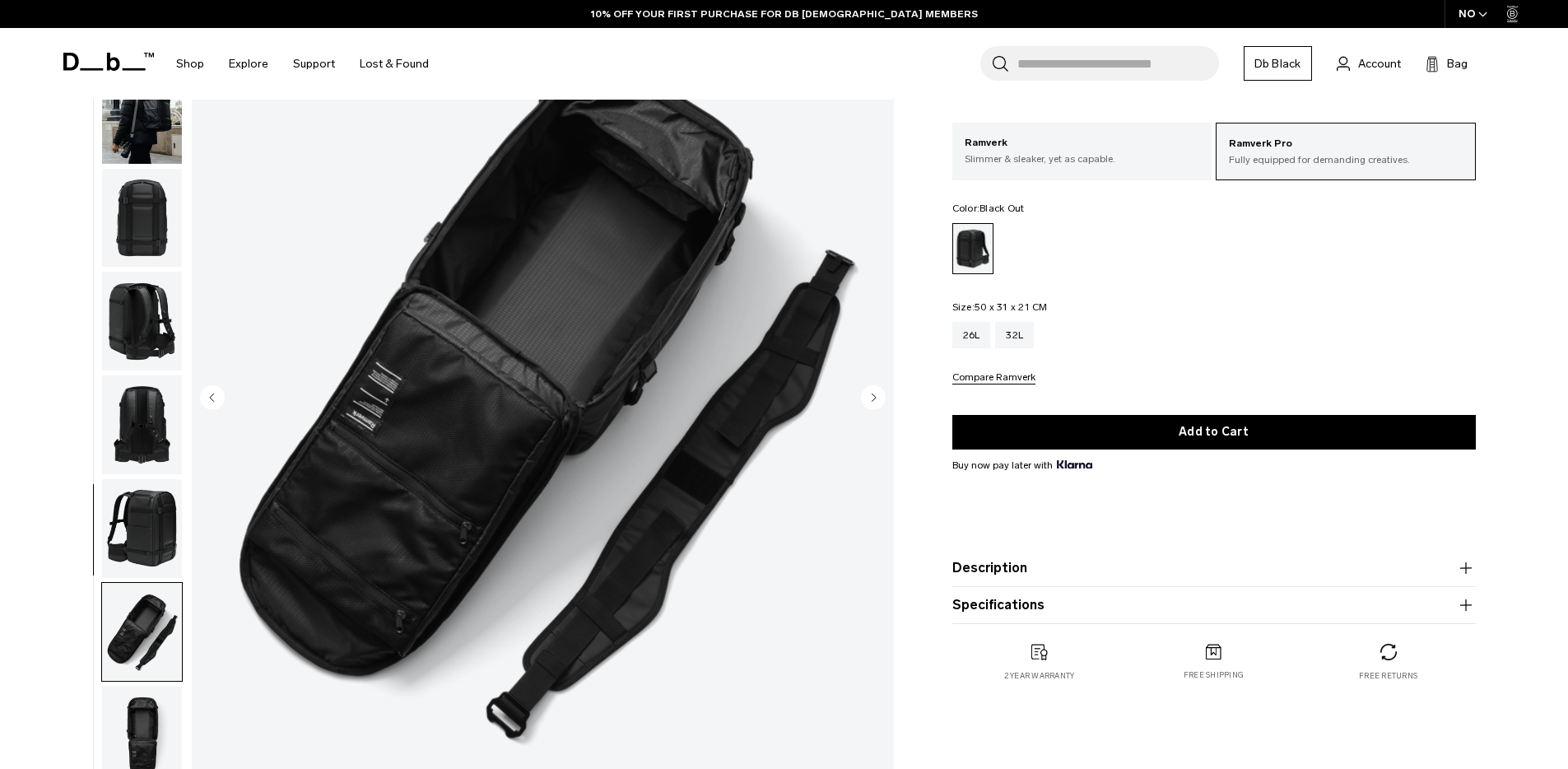
scroll to position [81, 0]
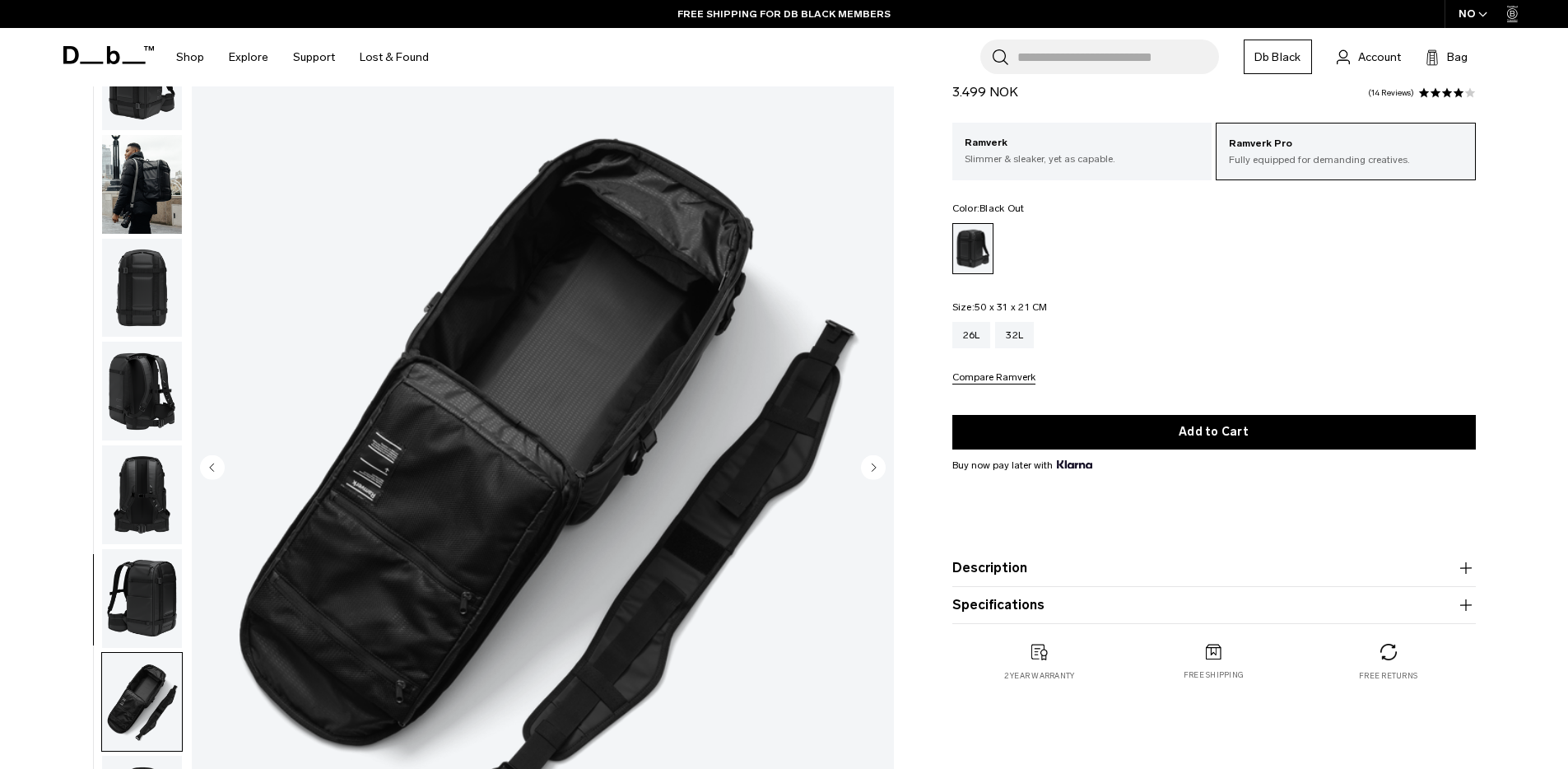
click at [1117, 256] on ul at bounding box center [1213, 248] width 523 height 51
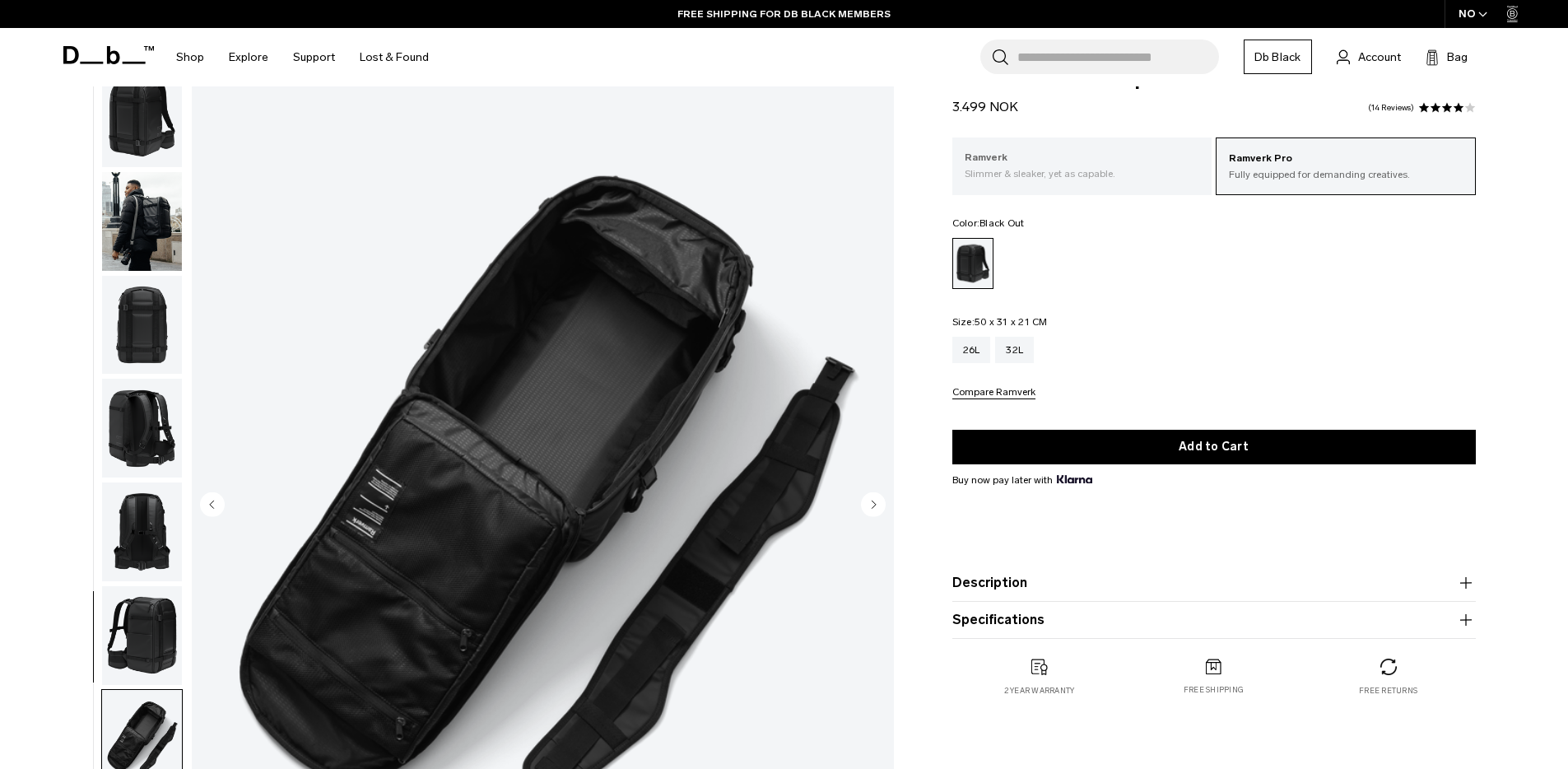
scroll to position [0, 0]
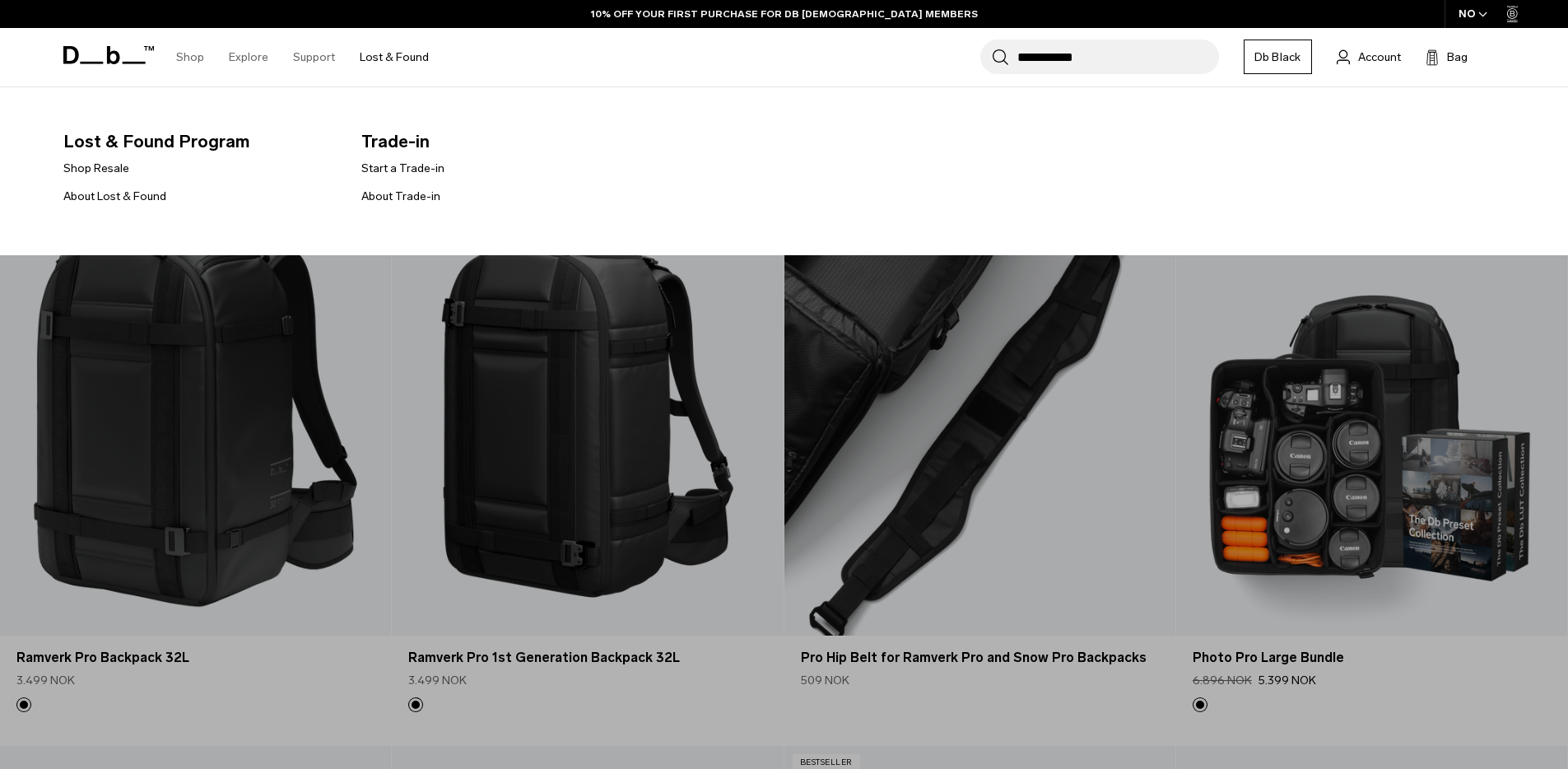
scroll to position [145, 0]
